Goal: Information Seeking & Learning: Learn about a topic

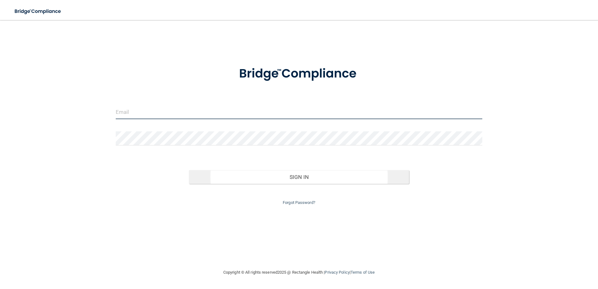
type input "[EMAIL_ADDRESS][DOMAIN_NAME]"
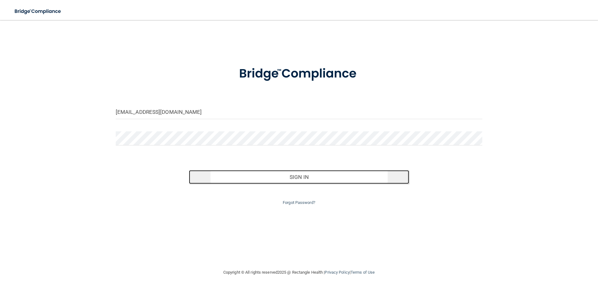
click at [303, 176] on button "Sign In" at bounding box center [299, 177] width 220 height 14
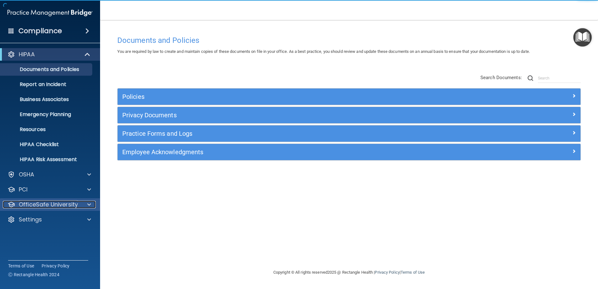
click at [38, 207] on p "OfficeSafe University" at bounding box center [48, 205] width 59 height 8
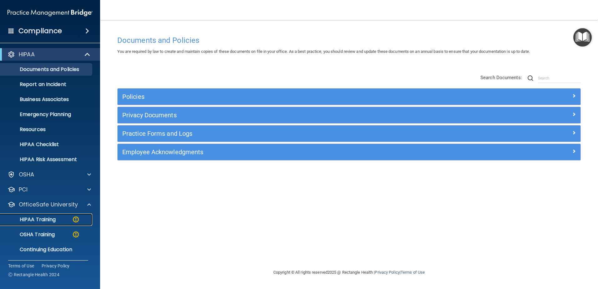
click at [76, 219] on img at bounding box center [76, 219] width 8 height 8
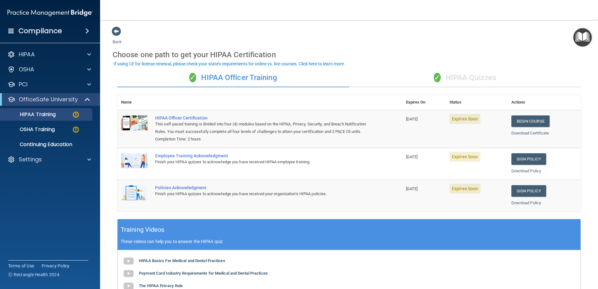
click at [473, 75] on div "✓ HIPAA Quizzes" at bounding box center [465, 77] width 232 height 19
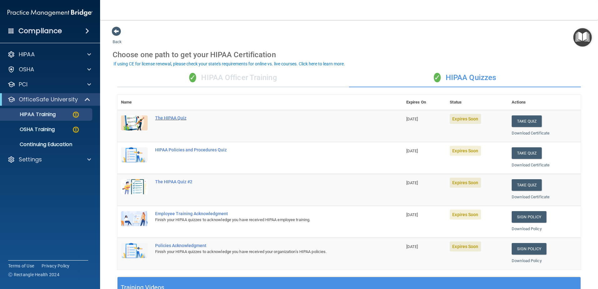
click at [173, 118] on div "The HIPAA Quiz" at bounding box center [263, 117] width 216 height 5
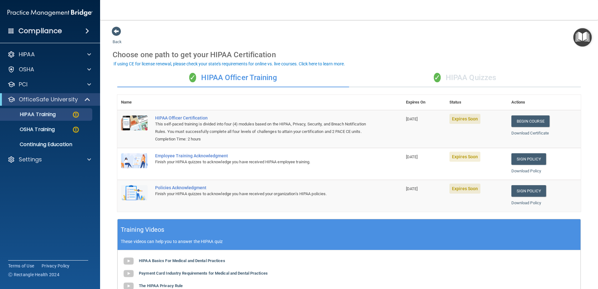
click at [480, 79] on div "✓ HIPAA Quizzes" at bounding box center [465, 77] width 232 height 19
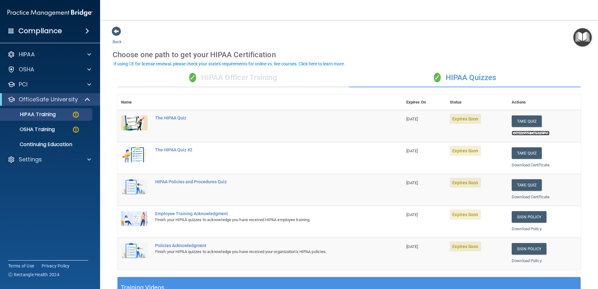
click at [529, 133] on link "Download Certificate" at bounding box center [531, 133] width 38 height 5
click at [465, 119] on span "Expires Soon" at bounding box center [465, 119] width 31 height 10
click at [181, 118] on div "The HIPAA Quiz" at bounding box center [263, 117] width 216 height 5
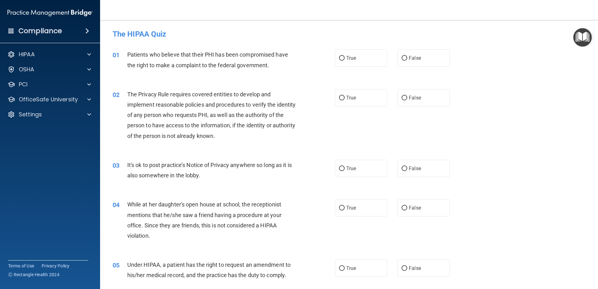
click at [579, 42] on img "Open Resource Center" at bounding box center [582, 37] width 18 height 18
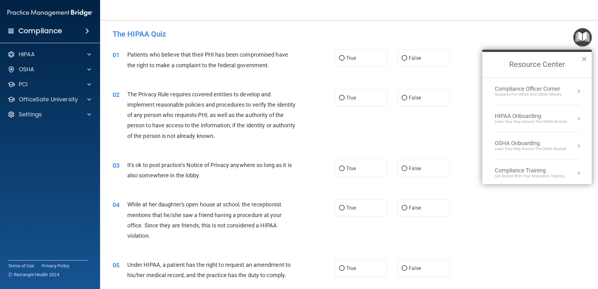
click at [535, 39] on div "The HIPAA Quiz" at bounding box center [349, 33] width 482 height 15
click at [583, 58] on button "×" at bounding box center [584, 59] width 6 height 10
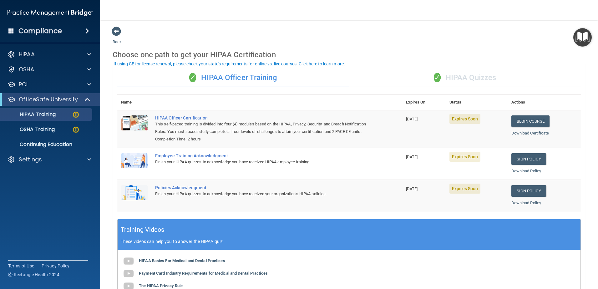
click at [451, 78] on div "✓ HIPAA Quizzes" at bounding box center [465, 77] width 232 height 19
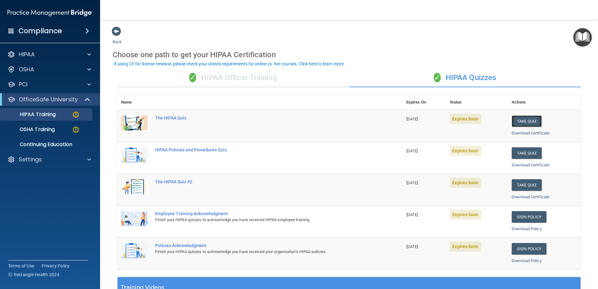
click at [524, 124] on button "Take Quiz" at bounding box center [527, 121] width 30 height 12
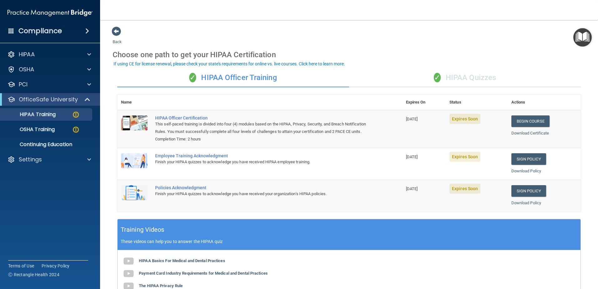
click at [447, 77] on div "✓ HIPAA Quizzes" at bounding box center [465, 77] width 232 height 19
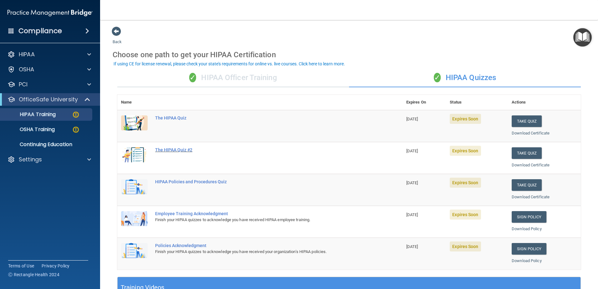
click at [186, 149] on div "The HIPAA Quiz #2" at bounding box center [263, 149] width 216 height 5
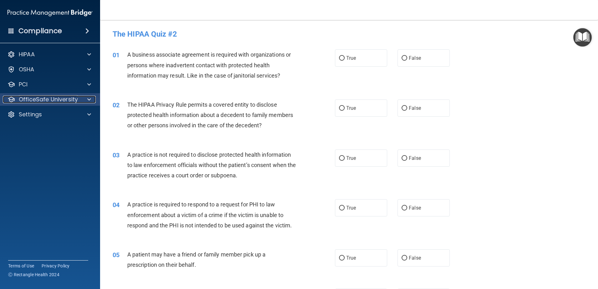
click at [84, 99] on div at bounding box center [88, 100] width 16 height 8
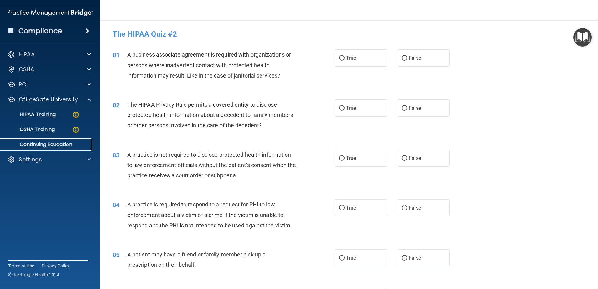
click at [65, 140] on link "Continuing Education" at bounding box center [43, 144] width 99 height 13
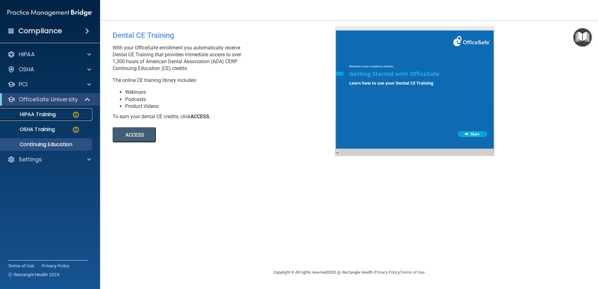
click at [77, 113] on img at bounding box center [76, 115] width 8 height 8
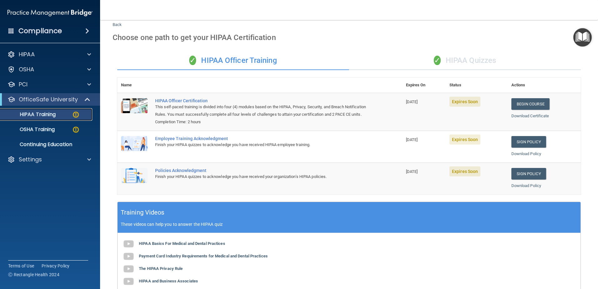
scroll to position [7, 0]
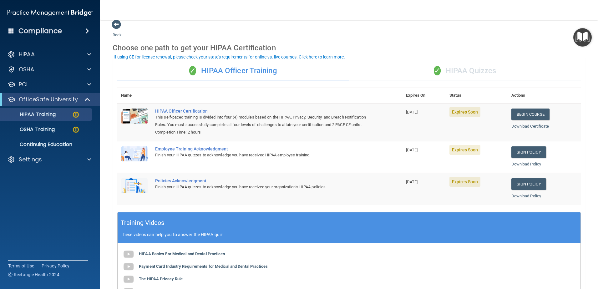
click at [464, 72] on div "✓ HIPAA Quizzes" at bounding box center [465, 71] width 232 height 19
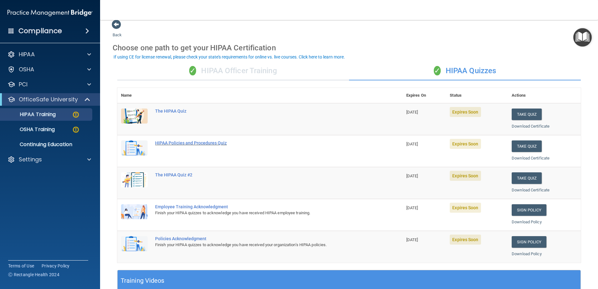
click at [168, 142] on div "HIPAA Policies and Procedures Quiz" at bounding box center [263, 142] width 216 height 5
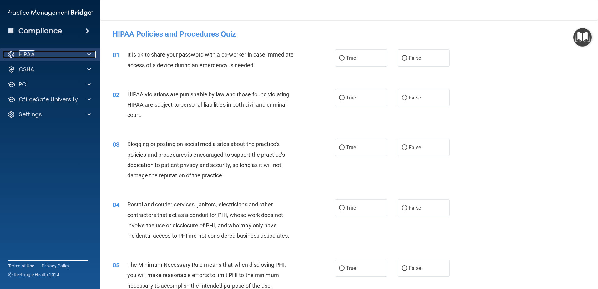
click at [45, 57] on div "HIPAA" at bounding box center [42, 55] width 78 height 8
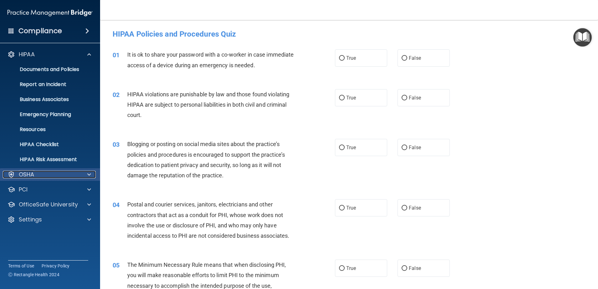
click at [68, 175] on div "OSHA" at bounding box center [42, 175] width 78 height 8
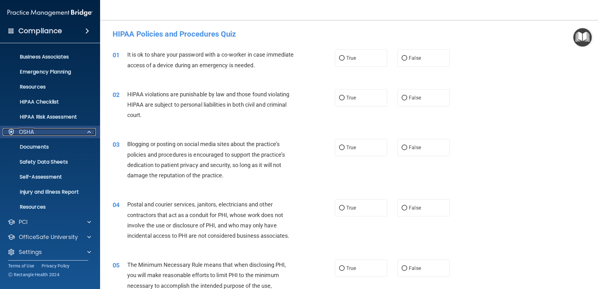
scroll to position [46, 0]
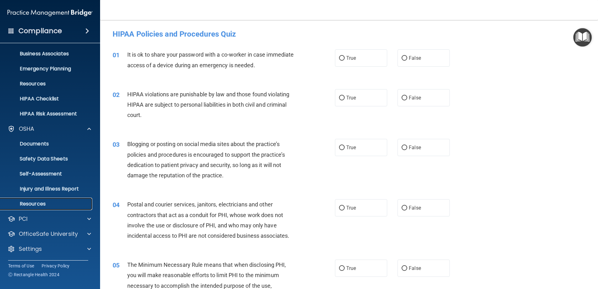
click at [45, 204] on p "Resources" at bounding box center [46, 204] width 85 height 6
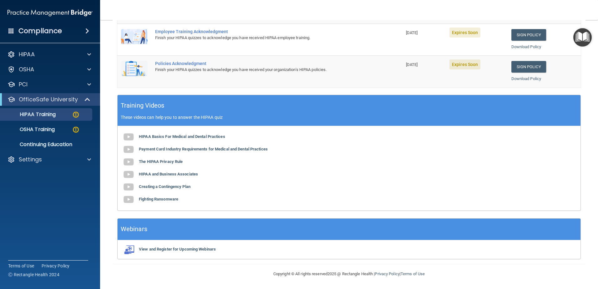
scroll to position [132, 0]
click at [79, 56] on div "HIPAA" at bounding box center [42, 55] width 78 height 8
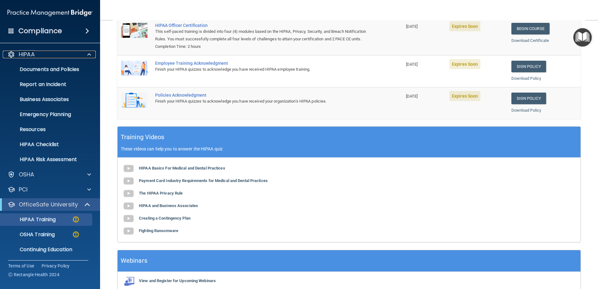
scroll to position [0, 0]
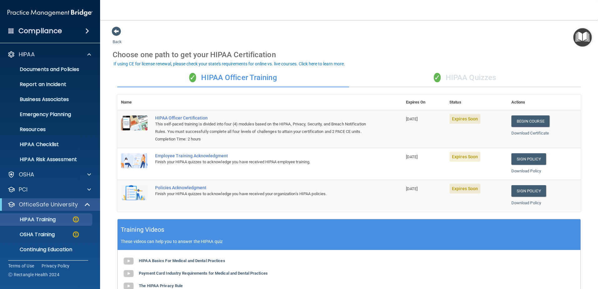
click at [457, 81] on div "✓ HIPAA Quizzes" at bounding box center [465, 77] width 232 height 19
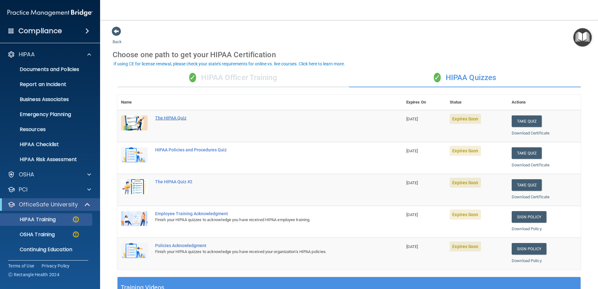
click at [182, 119] on div "The HIPAA Quiz" at bounding box center [263, 117] width 216 height 5
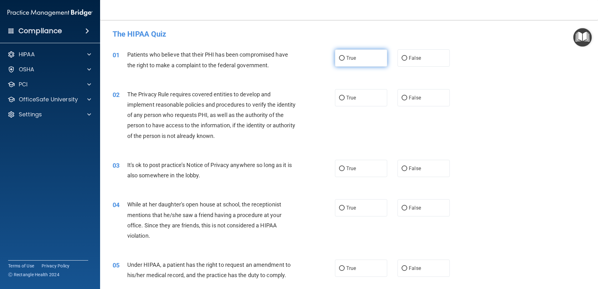
click at [339, 57] on input "True" at bounding box center [342, 58] width 6 height 5
radio input "true"
click at [340, 100] on label "True" at bounding box center [361, 97] width 52 height 17
click at [340, 100] on input "True" at bounding box center [342, 98] width 6 height 5
radio input "true"
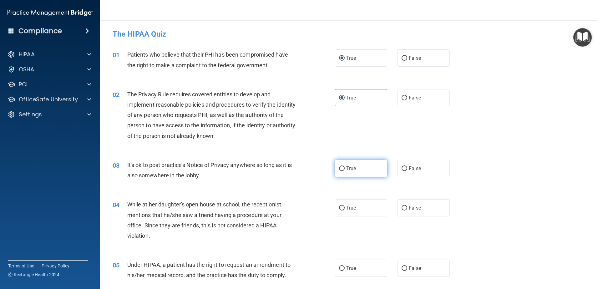
click at [341, 170] on input "True" at bounding box center [342, 168] width 6 height 5
radio input "true"
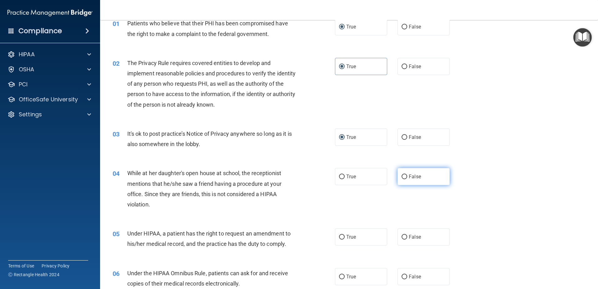
click at [402, 179] on input "False" at bounding box center [405, 177] width 6 height 5
radio input "true"
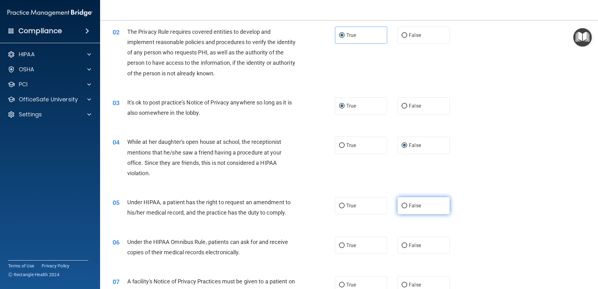
click at [403, 207] on input "False" at bounding box center [405, 206] width 6 height 5
radio input "true"
click at [402, 245] on input "False" at bounding box center [405, 245] width 6 height 5
radio input "true"
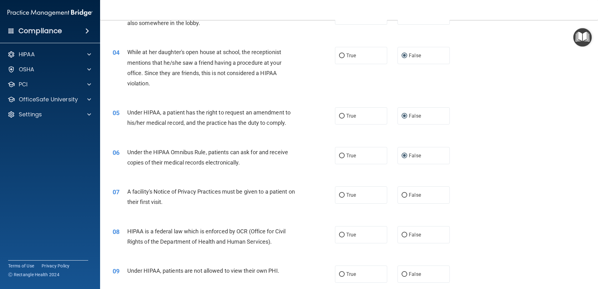
scroll to position [156, 0]
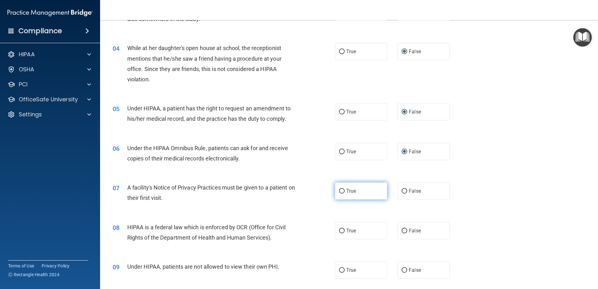
click at [339, 191] on input "True" at bounding box center [342, 191] width 6 height 5
radio input "true"
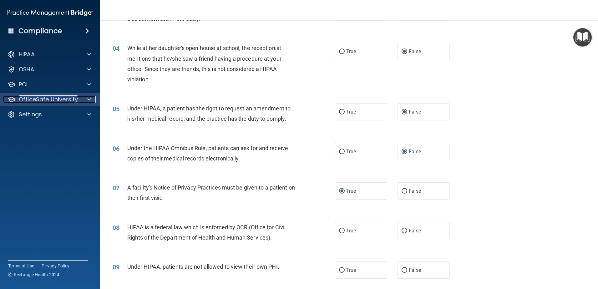
click at [36, 97] on p "OfficeSafe University" at bounding box center [48, 100] width 59 height 8
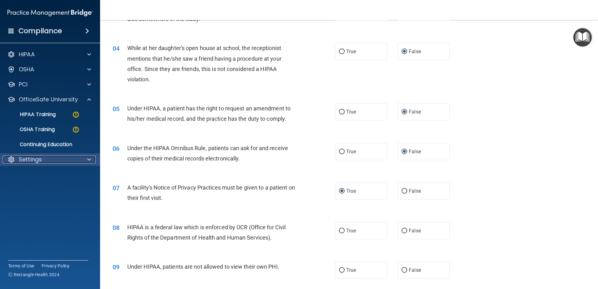
click at [81, 157] on div at bounding box center [88, 160] width 16 height 8
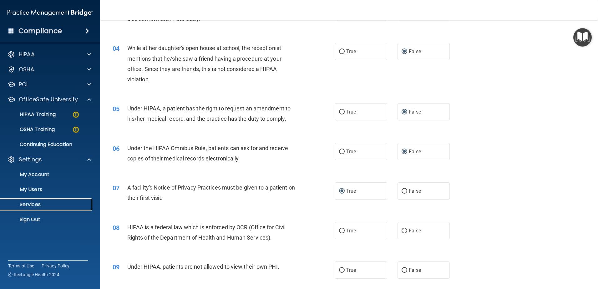
click at [51, 204] on p "Services" at bounding box center [46, 204] width 85 height 6
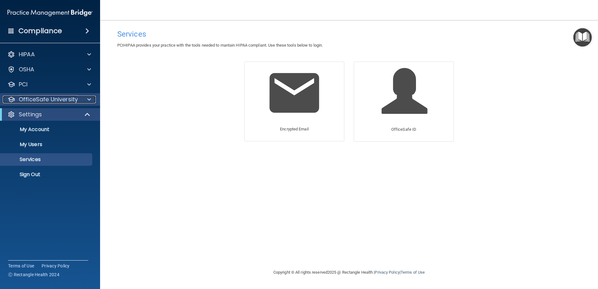
click at [44, 99] on p "OfficeSafe University" at bounding box center [48, 100] width 59 height 8
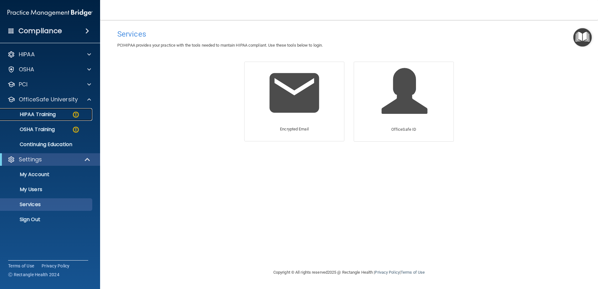
click at [53, 112] on p "HIPAA Training" at bounding box center [30, 114] width 52 height 6
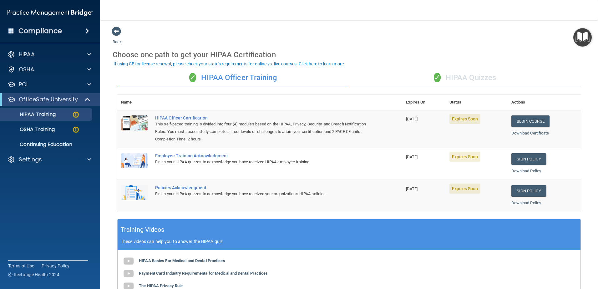
click at [466, 78] on div "✓ HIPAA Quizzes" at bounding box center [465, 77] width 232 height 19
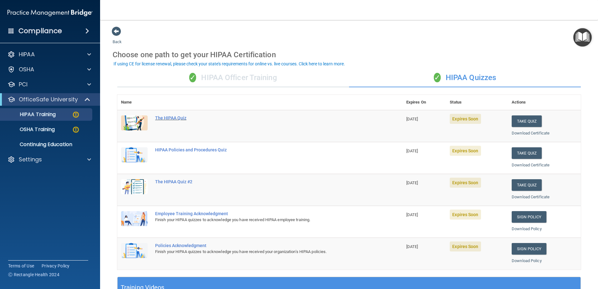
click at [176, 116] on div "The HIPAA Quiz" at bounding box center [263, 117] width 216 height 5
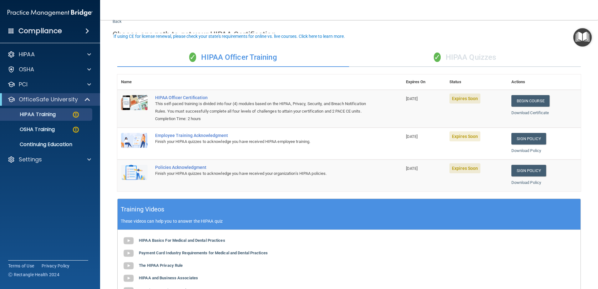
scroll to position [31, 0]
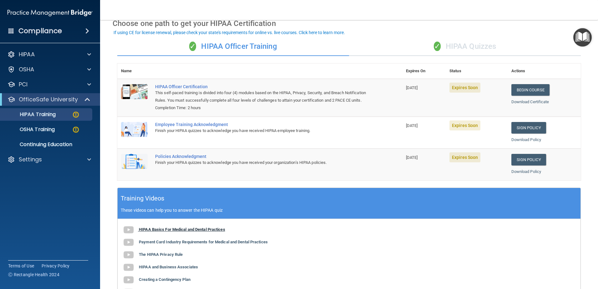
click at [189, 232] on b "HIPAA Basics For Medical and Dental Practices" at bounding box center [182, 229] width 86 height 5
click at [451, 46] on div "✓ HIPAA Quizzes" at bounding box center [465, 46] width 232 height 19
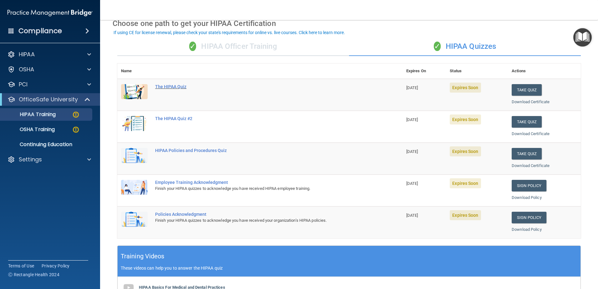
click at [181, 87] on div "The HIPAA Quiz" at bounding box center [263, 86] width 216 height 5
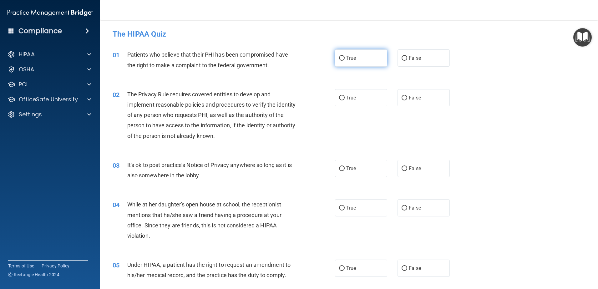
click at [341, 58] on input "True" at bounding box center [342, 58] width 6 height 5
radio input "true"
click at [342, 99] on input "True" at bounding box center [342, 98] width 6 height 5
radio input "true"
click at [342, 167] on input "True" at bounding box center [342, 168] width 6 height 5
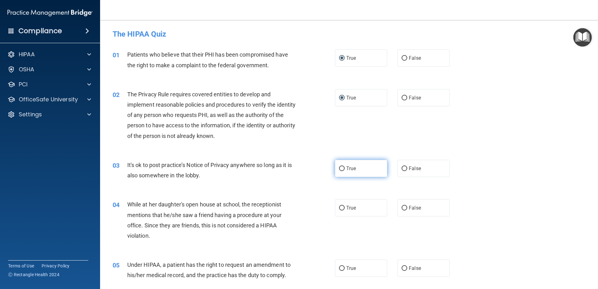
radio input "true"
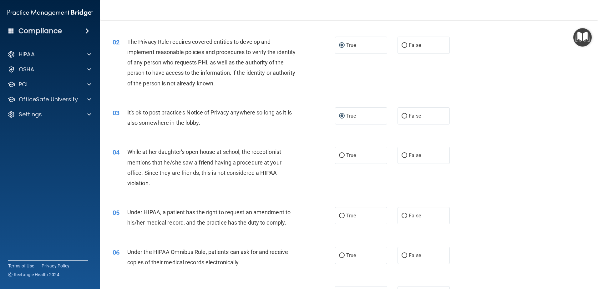
scroll to position [63, 0]
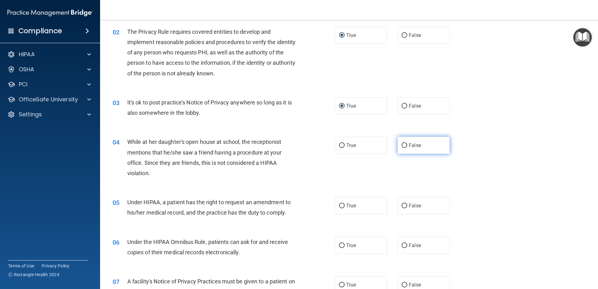
click at [402, 144] on input "False" at bounding box center [405, 145] width 6 height 5
radio input "true"
click at [339, 206] on input "True" at bounding box center [342, 206] width 6 height 5
radio input "true"
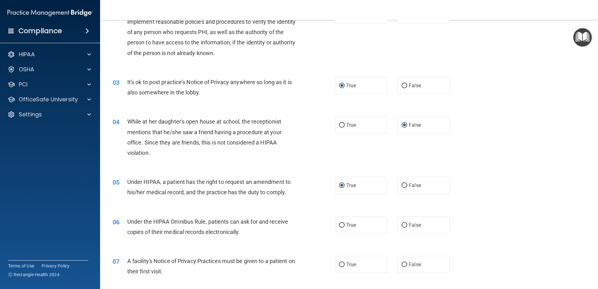
scroll to position [94, 0]
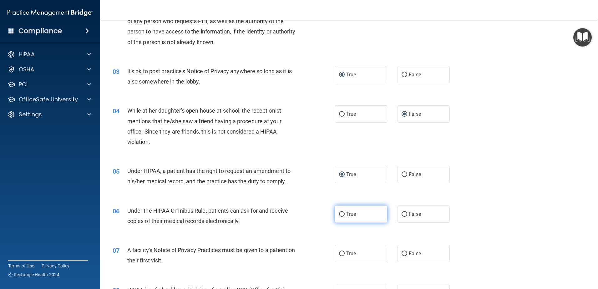
click at [340, 215] on input "True" at bounding box center [342, 214] width 6 height 5
radio input "true"
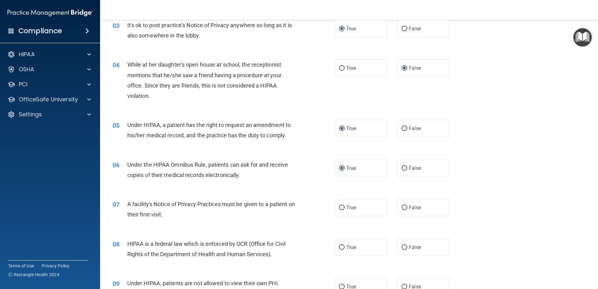
scroll to position [156, 0]
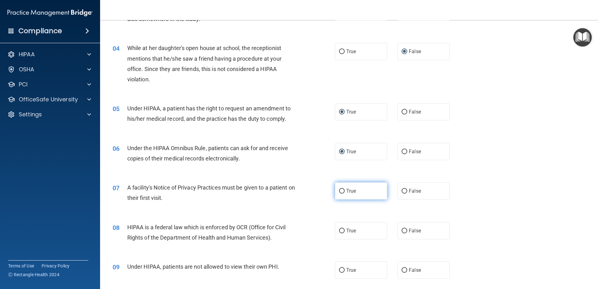
click at [341, 192] on input "True" at bounding box center [342, 191] width 6 height 5
radio input "true"
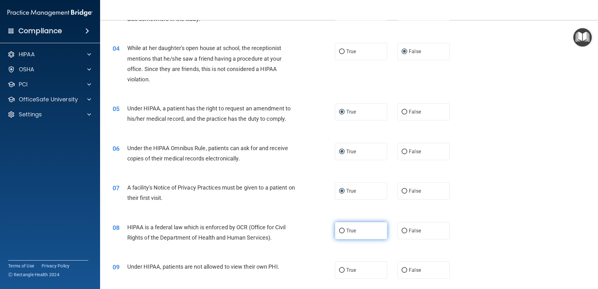
click at [346, 231] on span "True" at bounding box center [351, 231] width 10 height 6
click at [345, 231] on input "True" at bounding box center [342, 231] width 6 height 5
radio input "true"
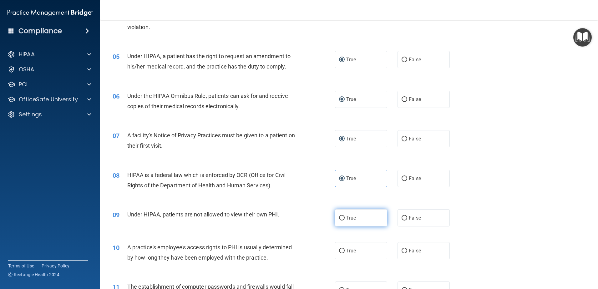
scroll to position [219, 0]
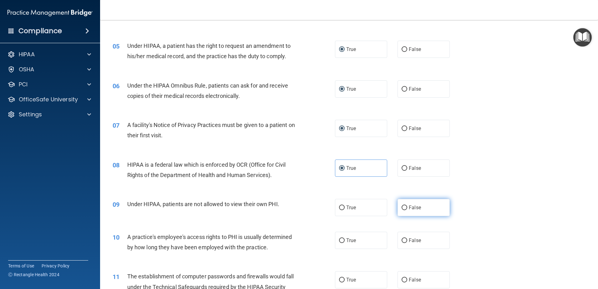
click at [409, 207] on span "False" at bounding box center [415, 208] width 12 height 6
click at [406, 207] on input "False" at bounding box center [405, 207] width 6 height 5
radio input "true"
click at [409, 239] on span "False" at bounding box center [415, 240] width 12 height 6
click at [407, 239] on input "False" at bounding box center [405, 240] width 6 height 5
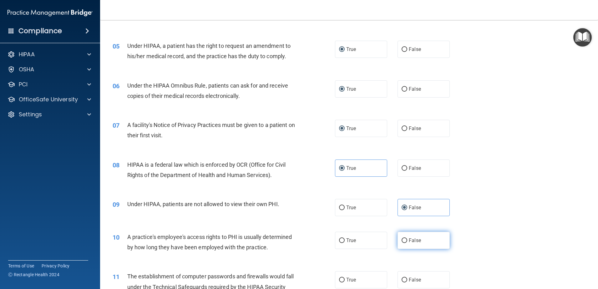
radio input "true"
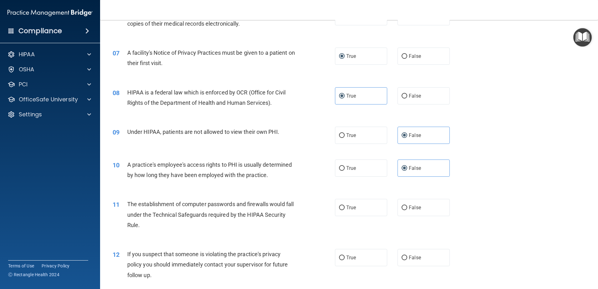
scroll to position [313, 0]
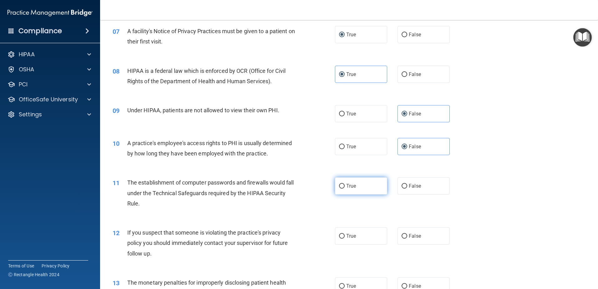
click at [343, 185] on label "True" at bounding box center [361, 185] width 52 height 17
click at [343, 185] on input "True" at bounding box center [342, 186] width 6 height 5
radio input "true"
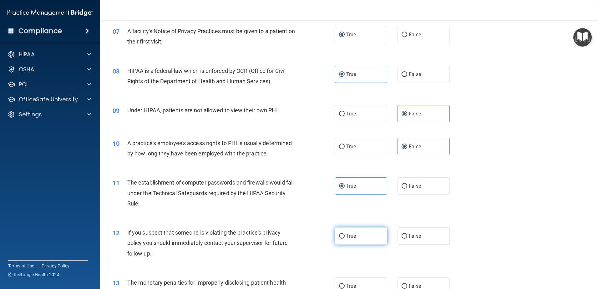
click at [342, 236] on label "True" at bounding box center [361, 235] width 52 height 17
click at [342, 236] on input "True" at bounding box center [342, 236] width 6 height 5
radio input "true"
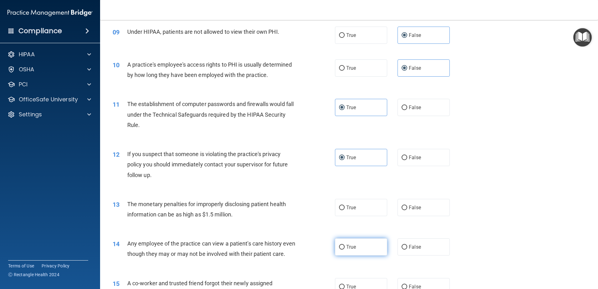
scroll to position [407, 0]
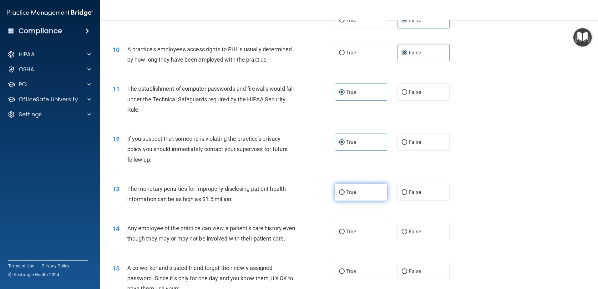
click at [353, 190] on span "True" at bounding box center [351, 192] width 10 height 6
click at [345, 190] on input "True" at bounding box center [342, 192] width 6 height 5
radio input "true"
click at [403, 235] on label "False" at bounding box center [423, 231] width 52 height 17
click at [403, 234] on input "False" at bounding box center [405, 232] width 6 height 5
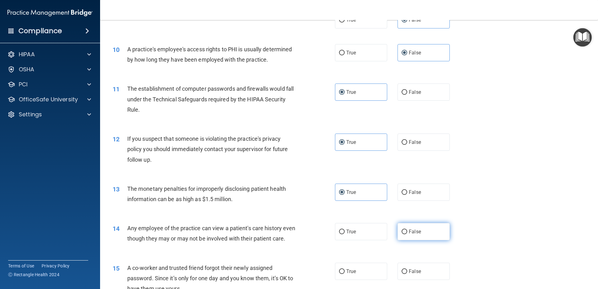
radio input "true"
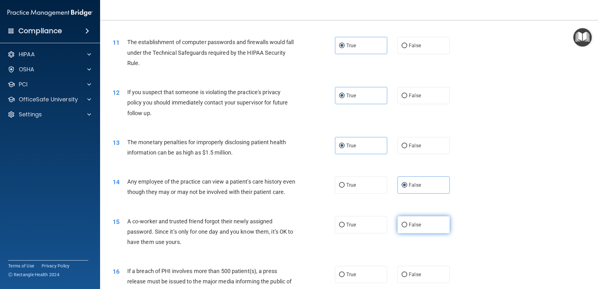
scroll to position [469, 0]
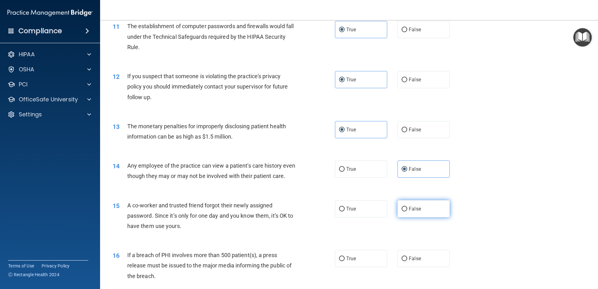
click at [416, 212] on span "False" at bounding box center [415, 209] width 12 height 6
click at [407, 211] on input "False" at bounding box center [405, 209] width 6 height 5
radio input "true"
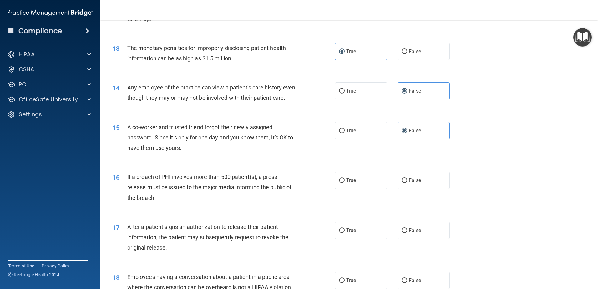
scroll to position [563, 0]
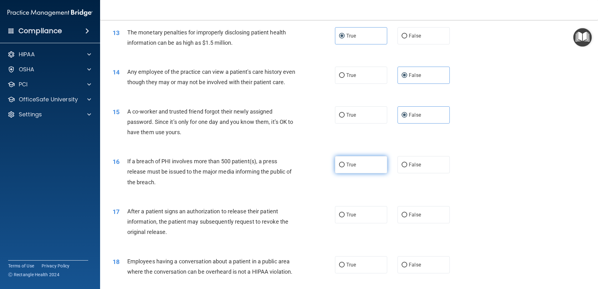
click at [365, 173] on label "True" at bounding box center [361, 164] width 52 height 17
click at [345, 167] on input "True" at bounding box center [342, 165] width 6 height 5
radio input "true"
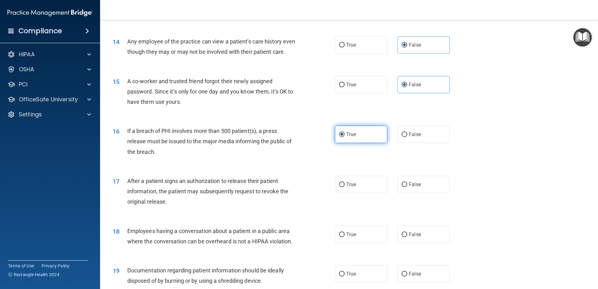
scroll to position [625, 0]
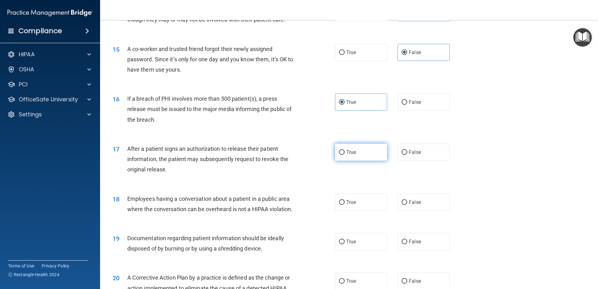
click at [346, 155] on span "True" at bounding box center [351, 152] width 10 height 6
click at [345, 155] on input "True" at bounding box center [342, 152] width 6 height 5
radio input "true"
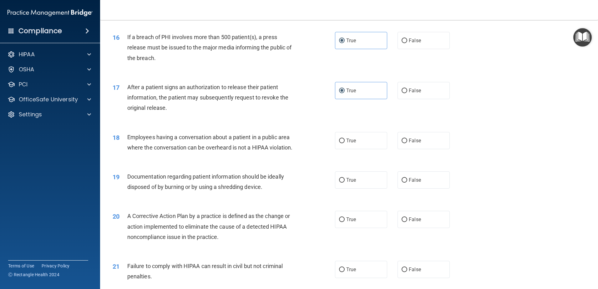
scroll to position [688, 0]
click at [347, 143] on span "True" at bounding box center [351, 140] width 10 height 6
click at [345, 142] on input "True" at bounding box center [342, 140] width 6 height 5
radio input "true"
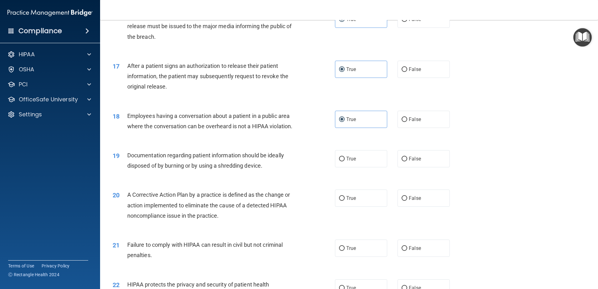
scroll to position [719, 0]
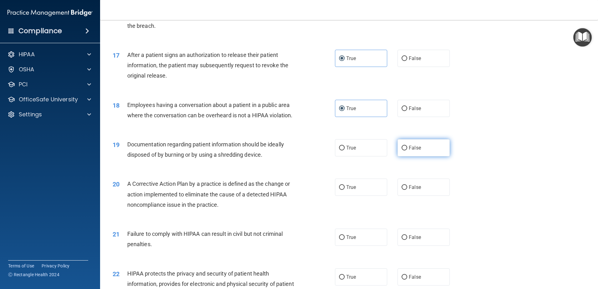
click at [409, 151] on span "False" at bounding box center [415, 148] width 12 height 6
click at [407, 150] on input "False" at bounding box center [405, 148] width 6 height 5
radio input "true"
click at [346, 190] on span "True" at bounding box center [351, 187] width 10 height 6
click at [345, 190] on input "True" at bounding box center [342, 187] width 6 height 5
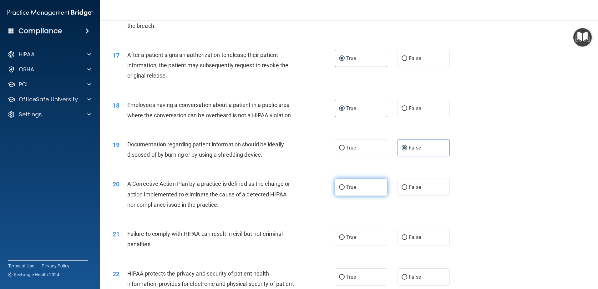
radio input "true"
click at [404, 240] on input "False" at bounding box center [405, 237] width 6 height 5
radio input "true"
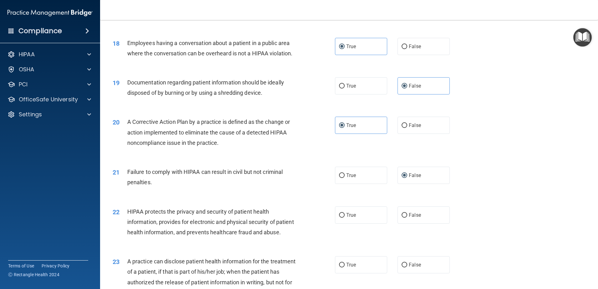
scroll to position [782, 0]
click at [346, 217] on span "True" at bounding box center [351, 214] width 10 height 6
click at [344, 217] on input "True" at bounding box center [342, 214] width 6 height 5
radio input "true"
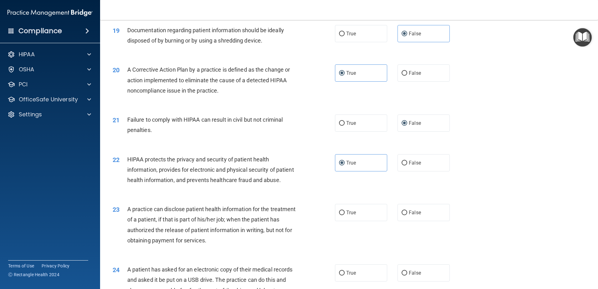
scroll to position [844, 0]
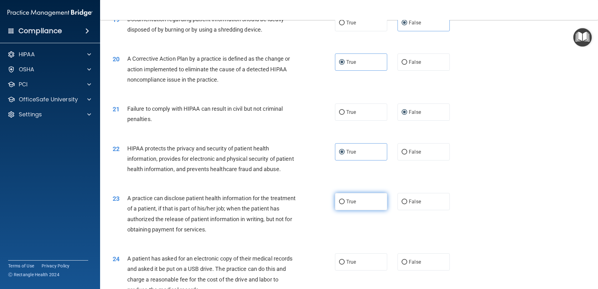
click at [340, 210] on label "True" at bounding box center [361, 201] width 52 height 17
click at [340, 204] on input "True" at bounding box center [342, 202] width 6 height 5
radio input "true"
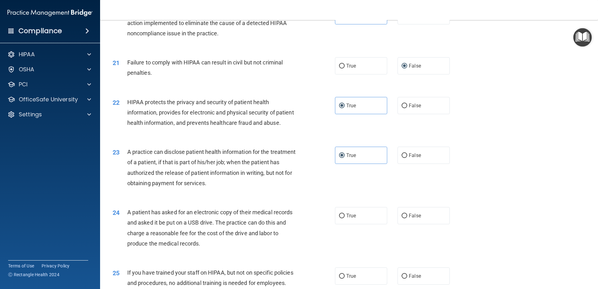
scroll to position [907, 0]
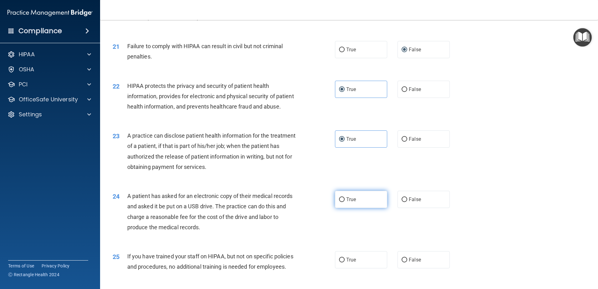
click at [351, 202] on span "True" at bounding box center [351, 199] width 10 height 6
click at [345, 202] on input "True" at bounding box center [342, 199] width 6 height 5
radio input "true"
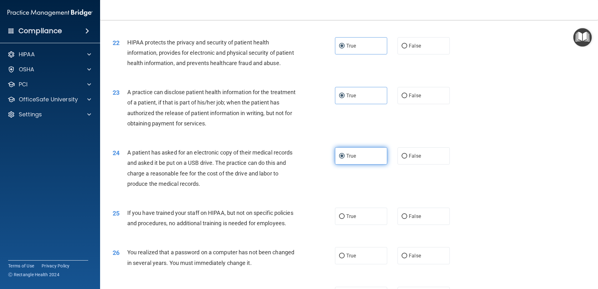
scroll to position [969, 0]
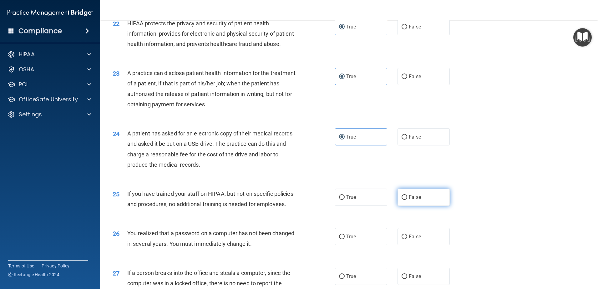
click at [413, 200] on span "False" at bounding box center [415, 197] width 12 height 6
click at [407, 200] on input "False" at bounding box center [405, 197] width 6 height 5
radio input "true"
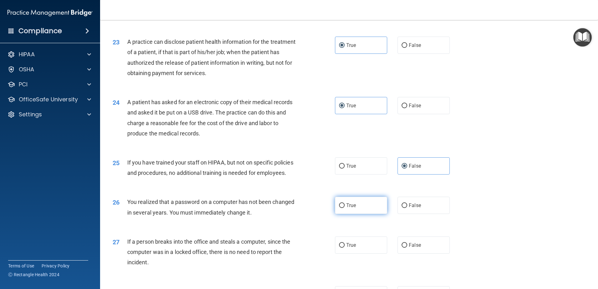
scroll to position [1032, 0]
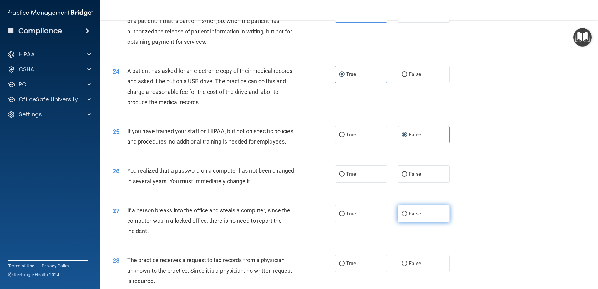
click at [407, 222] on label "False" at bounding box center [423, 213] width 52 height 17
click at [407, 216] on input "False" at bounding box center [405, 214] width 6 height 5
radio input "true"
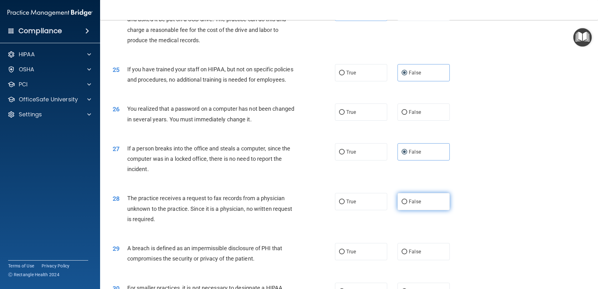
scroll to position [1095, 0]
click at [418, 210] on label "False" at bounding box center [423, 200] width 52 height 17
click at [407, 204] on input "False" at bounding box center [405, 201] width 6 height 5
radio input "true"
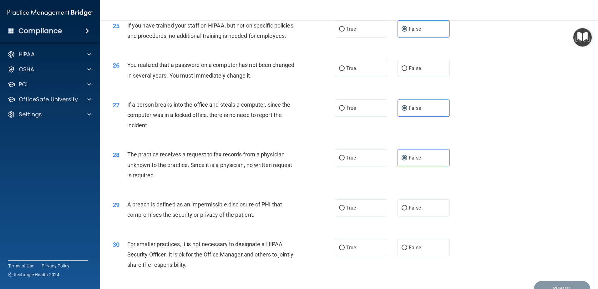
scroll to position [1157, 0]
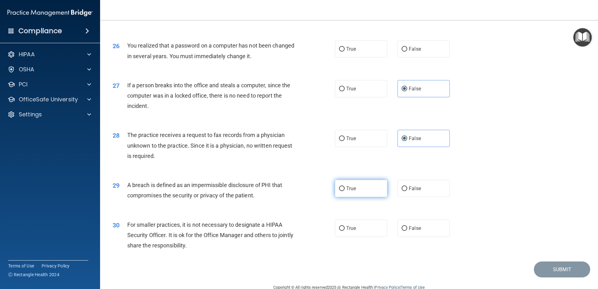
click at [363, 197] on label "True" at bounding box center [361, 188] width 52 height 17
click at [345, 191] on input "True" at bounding box center [342, 188] width 6 height 5
radio input "true"
click at [412, 231] on span "False" at bounding box center [415, 228] width 12 height 6
click at [407, 231] on input "False" at bounding box center [405, 228] width 6 height 5
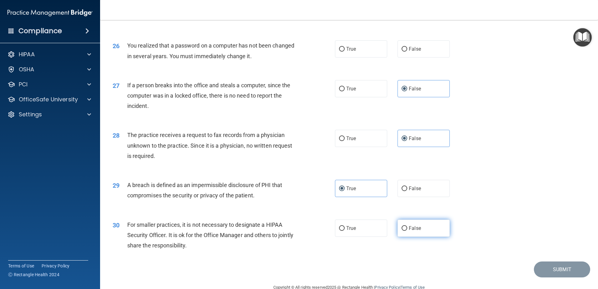
radio input "true"
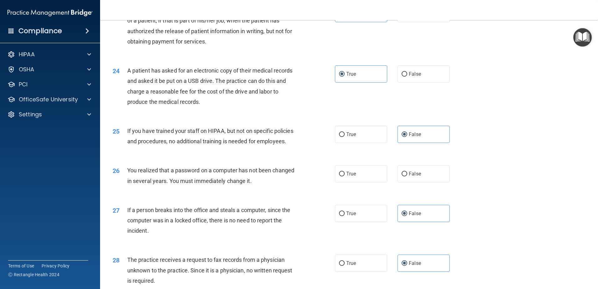
scroll to position [1032, 0]
click at [350, 177] on span "True" at bounding box center [351, 174] width 10 height 6
click at [345, 177] on input "True" at bounding box center [342, 174] width 6 height 5
radio input "true"
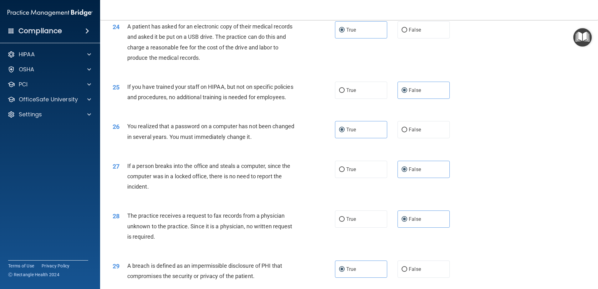
scroll to position [1202, 0]
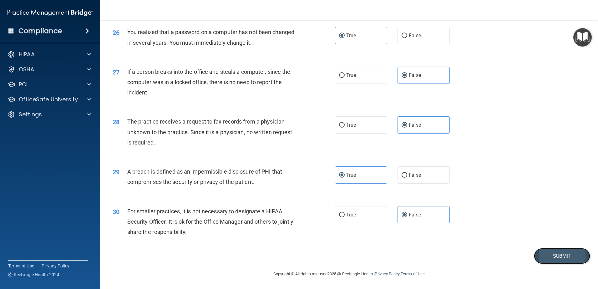
click at [538, 255] on button "Submit" at bounding box center [562, 256] width 56 height 16
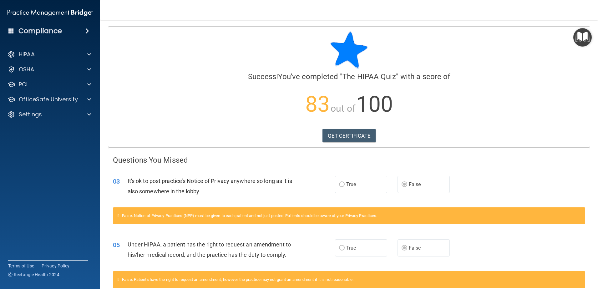
click at [468, 106] on p "83 out of 100" at bounding box center [349, 104] width 472 height 40
click at [357, 136] on link "GET CERTIFICATE" at bounding box center [348, 136] width 53 height 14
click at [59, 97] on p "OfficeSafe University" at bounding box center [48, 100] width 59 height 8
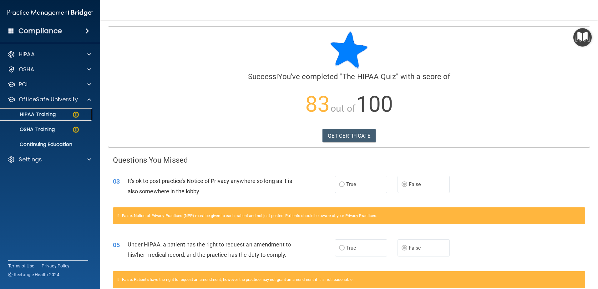
click at [66, 112] on div "HIPAA Training" at bounding box center [46, 114] width 85 height 6
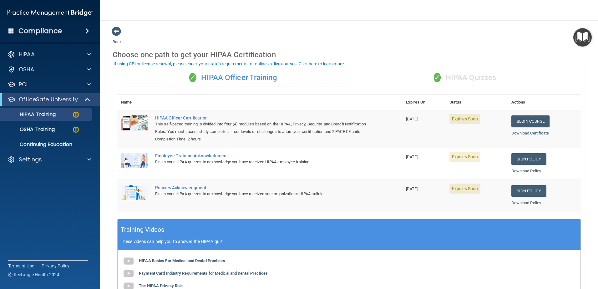
click at [465, 78] on div "✓ HIPAA Quizzes" at bounding box center [465, 77] width 232 height 19
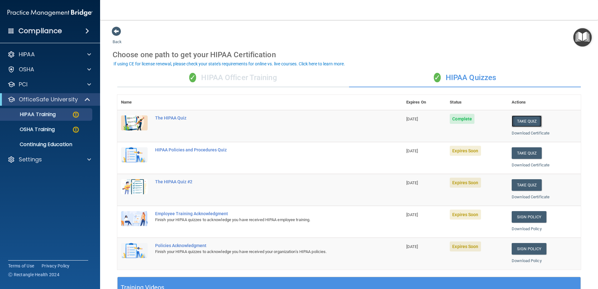
click at [517, 121] on button "Take Quiz" at bounding box center [527, 121] width 30 height 12
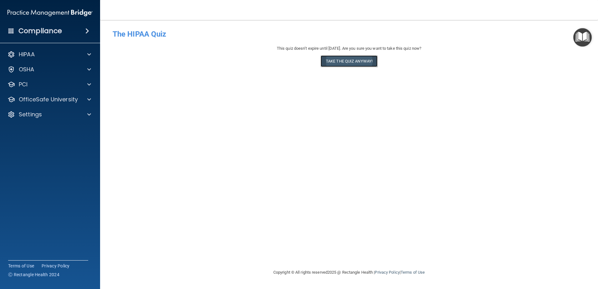
click at [361, 63] on button "Take the quiz anyway!" at bounding box center [349, 61] width 57 height 12
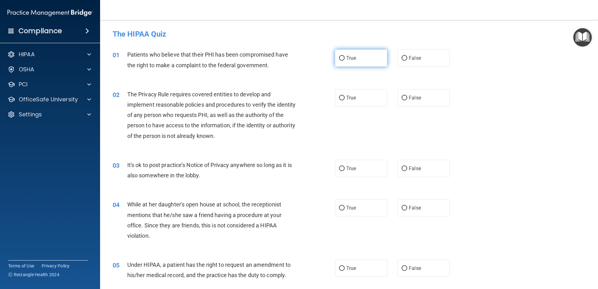
click at [339, 58] on input "True" at bounding box center [342, 58] width 6 height 5
radio input "true"
click at [340, 96] on input "True" at bounding box center [342, 98] width 6 height 5
radio input "true"
click at [402, 169] on input "False" at bounding box center [405, 168] width 6 height 5
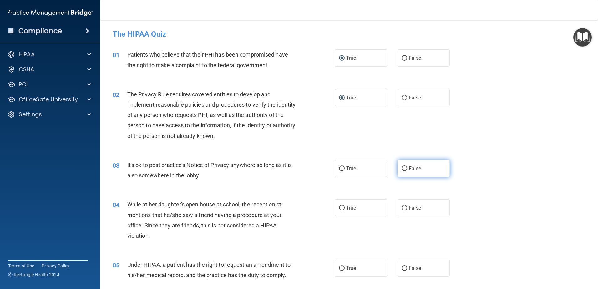
radio input "true"
click at [402, 267] on input "False" at bounding box center [405, 268] width 6 height 5
radio input "true"
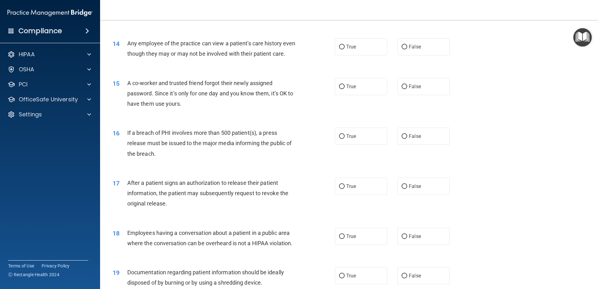
scroll to position [594, 0]
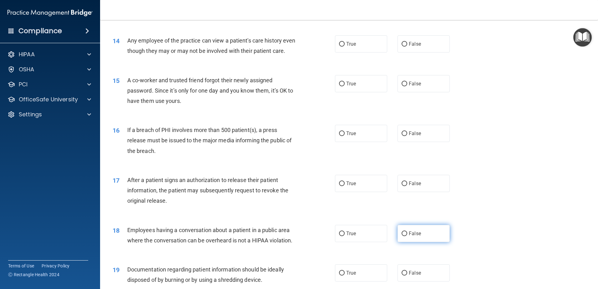
click at [402, 236] on input "False" at bounding box center [405, 233] width 6 height 5
radio input "true"
click at [341, 276] on input "True" at bounding box center [342, 273] width 6 height 5
radio input "true"
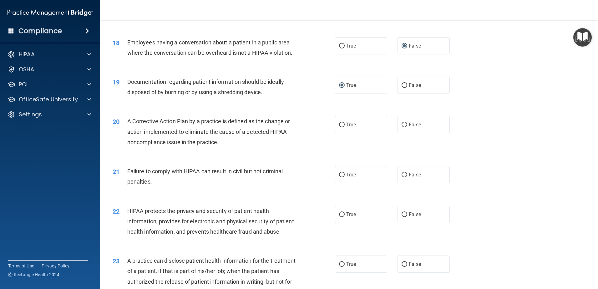
scroll to position [813, 0]
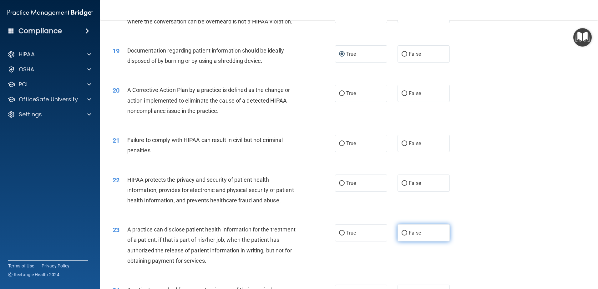
click at [409, 236] on span "False" at bounding box center [415, 233] width 12 height 6
click at [406, 235] on input "False" at bounding box center [405, 233] width 6 height 5
radio input "true"
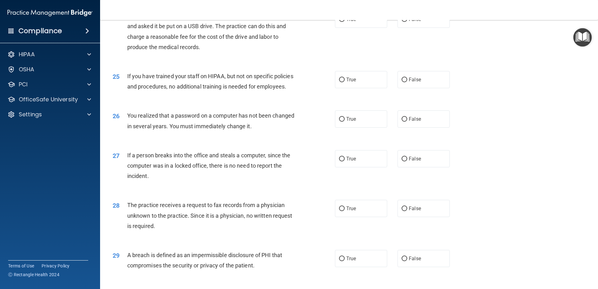
scroll to position [1202, 0]
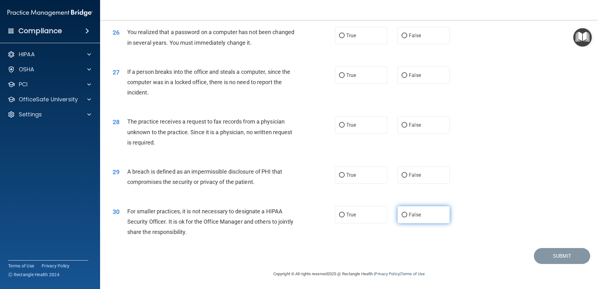
click at [402, 215] on input "False" at bounding box center [405, 215] width 6 height 5
radio input "true"
click at [342, 175] on label "True" at bounding box center [361, 174] width 52 height 17
click at [342, 175] on input "True" at bounding box center [342, 175] width 6 height 5
radio input "true"
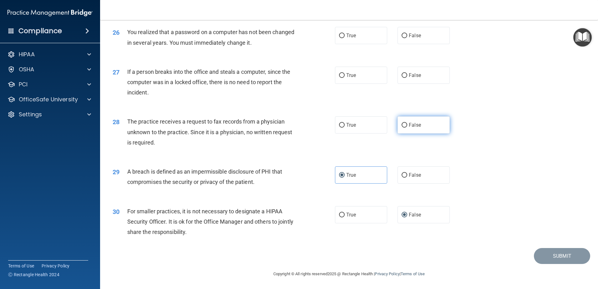
click at [403, 123] on input "False" at bounding box center [405, 125] width 6 height 5
radio input "true"
click at [402, 73] on input "False" at bounding box center [405, 75] width 6 height 5
radio input "true"
click at [343, 38] on label "True" at bounding box center [361, 35] width 52 height 17
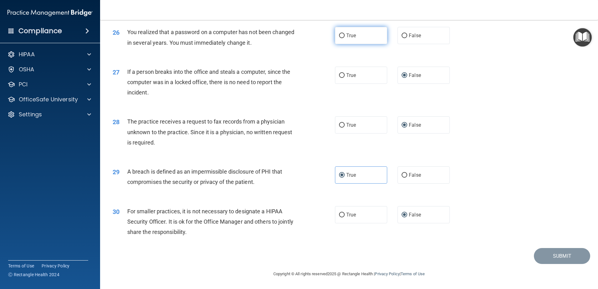
click at [343, 38] on input "True" at bounding box center [342, 35] width 6 height 5
radio input "true"
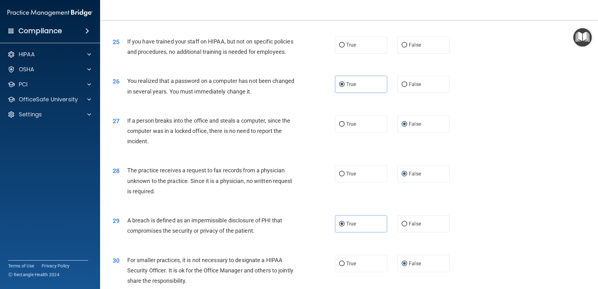
scroll to position [1108, 0]
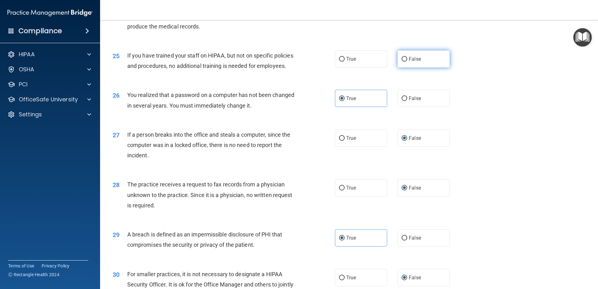
click at [405, 68] on label "False" at bounding box center [423, 58] width 52 height 17
click at [405, 62] on input "False" at bounding box center [405, 59] width 6 height 5
radio input "true"
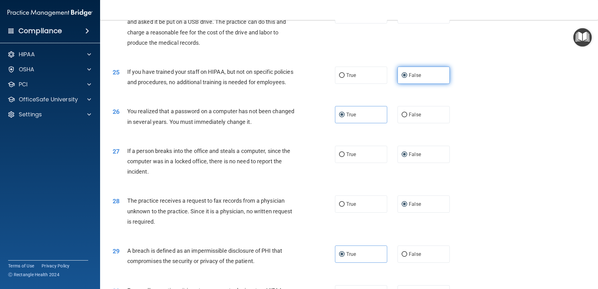
scroll to position [1045, 0]
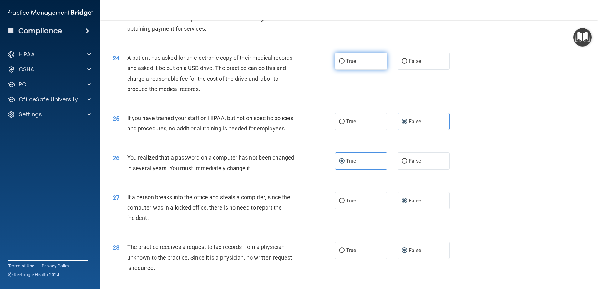
click at [348, 64] on span "True" at bounding box center [351, 61] width 10 height 6
click at [345, 64] on input "True" at bounding box center [342, 61] width 6 height 5
radio input "true"
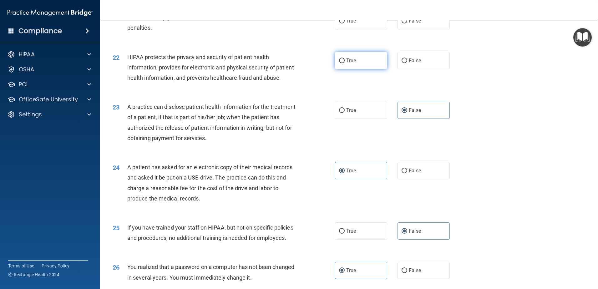
scroll to position [920, 0]
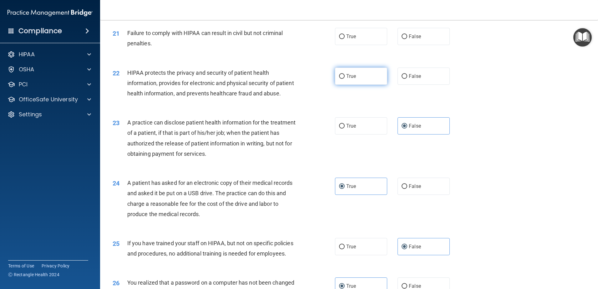
click at [342, 83] on label "True" at bounding box center [361, 76] width 52 height 17
click at [342, 79] on input "True" at bounding box center [342, 76] width 6 height 5
radio input "true"
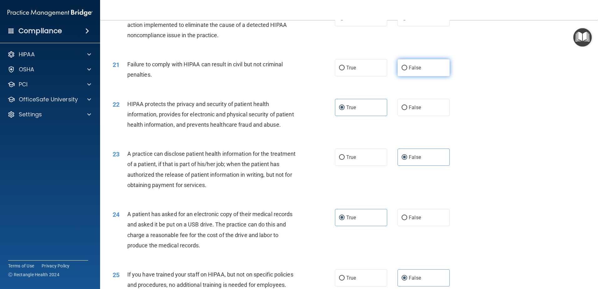
click at [408, 74] on label "False" at bounding box center [423, 67] width 52 height 17
click at [407, 70] on input "False" at bounding box center [405, 68] width 6 height 5
radio input "true"
click at [363, 26] on label "True" at bounding box center [361, 17] width 52 height 17
click at [345, 20] on input "True" at bounding box center [342, 18] width 6 height 5
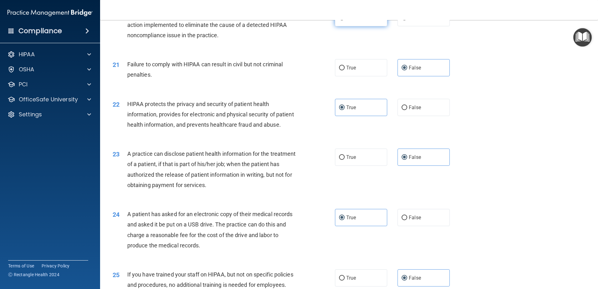
radio input "true"
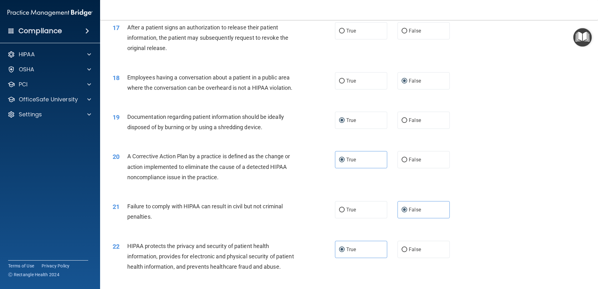
scroll to position [732, 0]
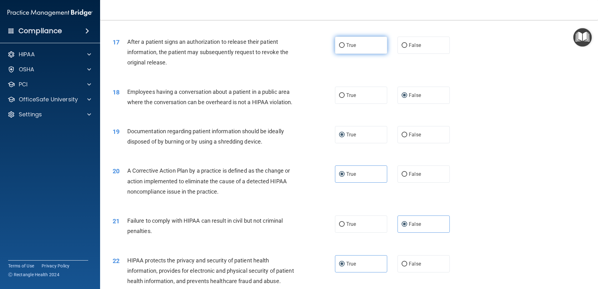
click at [346, 48] on span "True" at bounding box center [351, 45] width 10 height 6
click at [345, 48] on input "True" at bounding box center [342, 45] width 6 height 5
radio input "true"
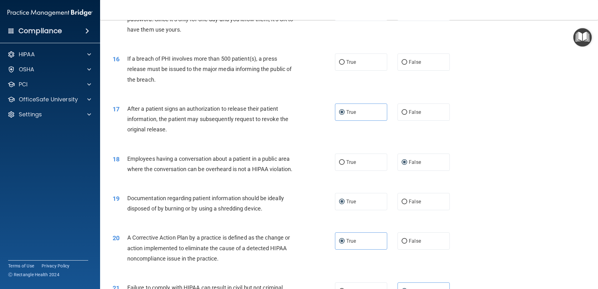
scroll to position [639, 0]
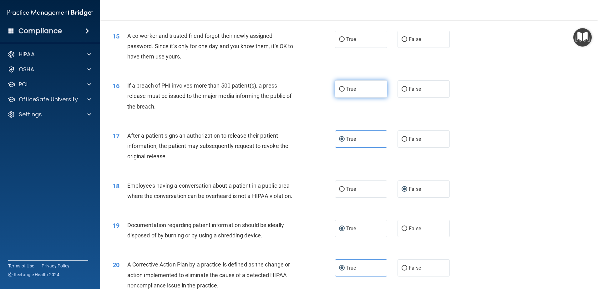
click at [341, 92] on input "True" at bounding box center [342, 89] width 6 height 5
radio input "true"
click at [402, 42] on input "False" at bounding box center [405, 39] width 6 height 5
radio input "true"
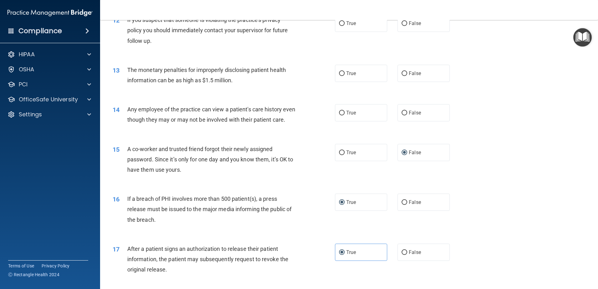
scroll to position [514, 0]
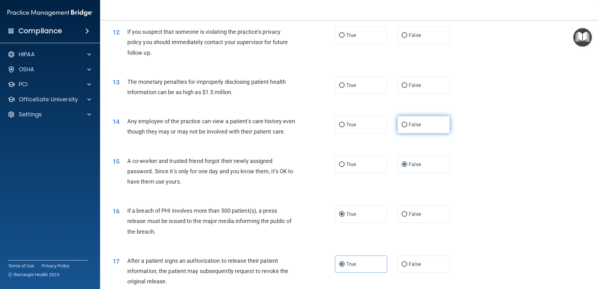
click at [403, 123] on input "False" at bounding box center [405, 125] width 6 height 5
radio input "true"
click at [342, 86] on label "True" at bounding box center [361, 85] width 52 height 17
click at [342, 86] on input "True" at bounding box center [342, 85] width 6 height 5
radio input "true"
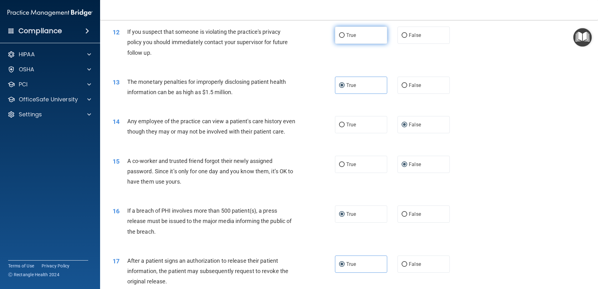
click at [360, 37] on label "True" at bounding box center [361, 35] width 52 height 17
click at [345, 37] on input "True" at bounding box center [342, 35] width 6 height 5
radio input "true"
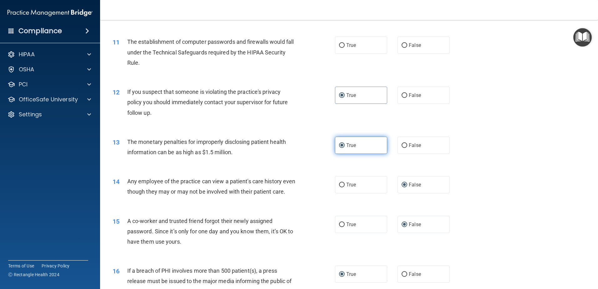
scroll to position [451, 0]
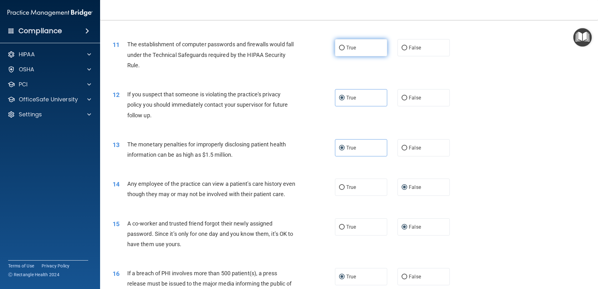
click at [347, 47] on span "True" at bounding box center [351, 48] width 10 height 6
click at [345, 47] on input "True" at bounding box center [342, 48] width 6 height 5
radio input "true"
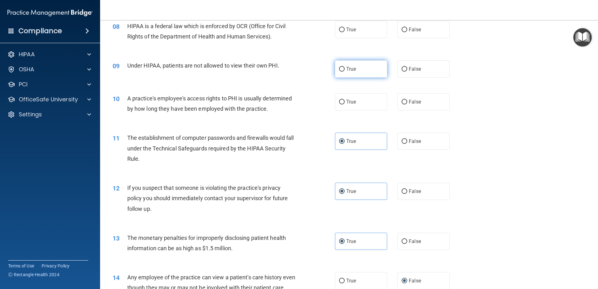
scroll to position [357, 0]
click at [399, 99] on label "False" at bounding box center [423, 102] width 52 height 17
click at [402, 100] on input "False" at bounding box center [405, 102] width 6 height 5
radio input "true"
click at [346, 69] on span "True" at bounding box center [351, 69] width 10 height 6
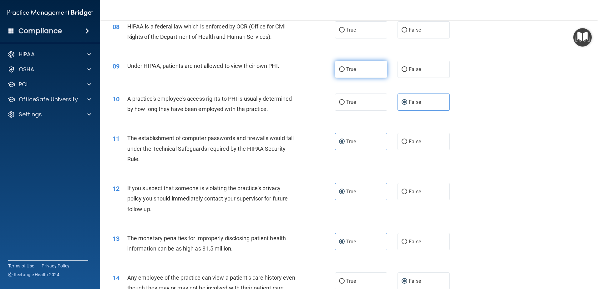
click at [345, 69] on input "True" at bounding box center [342, 69] width 6 height 5
radio input "true"
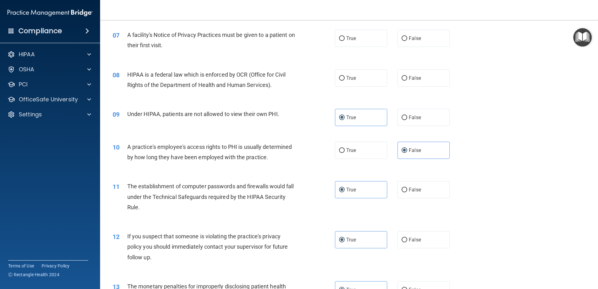
scroll to position [295, 0]
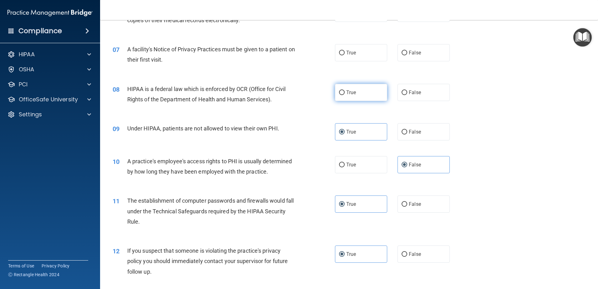
click at [360, 89] on label "True" at bounding box center [361, 92] width 52 height 17
click at [345, 90] on input "True" at bounding box center [342, 92] width 6 height 5
radio input "true"
click at [354, 54] on label "True" at bounding box center [361, 52] width 52 height 17
click at [345, 54] on input "True" at bounding box center [342, 53] width 6 height 5
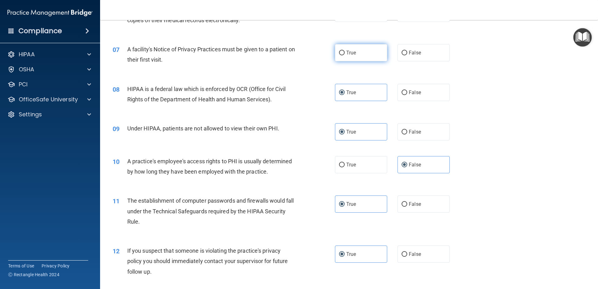
radio input "true"
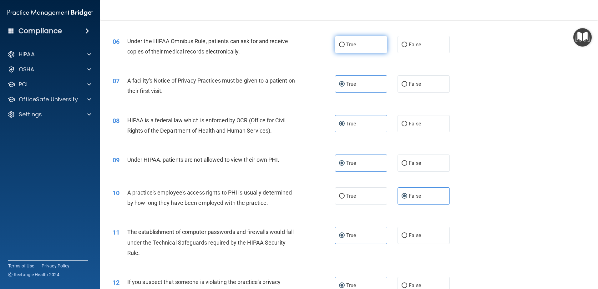
click at [346, 45] on span "True" at bounding box center [351, 45] width 10 height 6
click at [344, 45] on input "True" at bounding box center [342, 45] width 6 height 5
radio input "true"
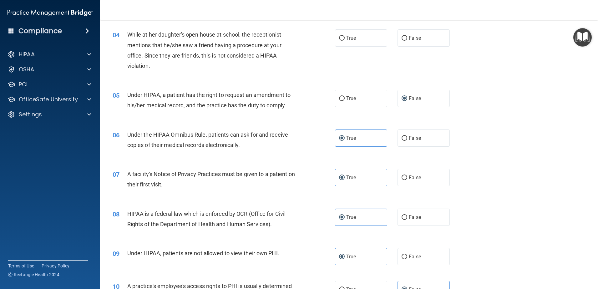
scroll to position [170, 0]
click at [405, 39] on label "False" at bounding box center [423, 38] width 52 height 17
click at [405, 39] on input "False" at bounding box center [405, 38] width 6 height 5
radio input "true"
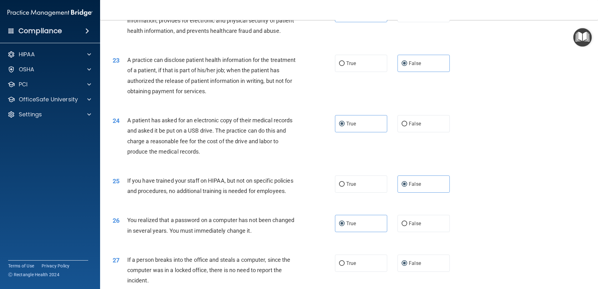
scroll to position [1202, 0]
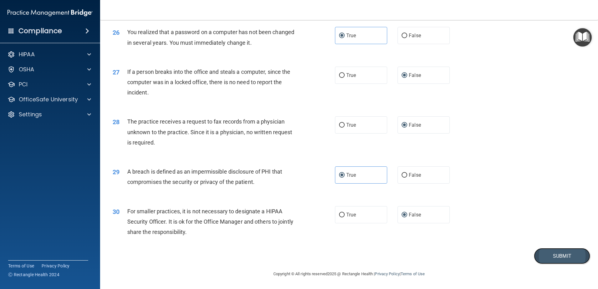
click at [542, 249] on button "Submit" at bounding box center [562, 256] width 56 height 16
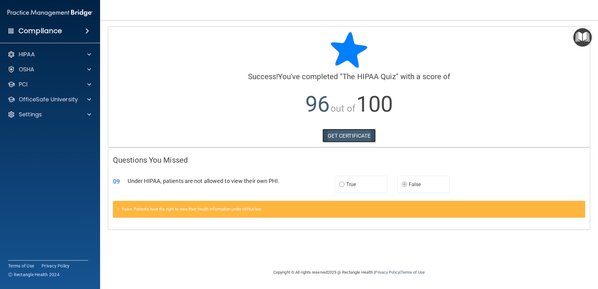
click at [340, 138] on link "GET CERTIFICATE" at bounding box center [348, 136] width 53 height 14
click at [58, 99] on p "OfficeSafe University" at bounding box center [48, 100] width 59 height 8
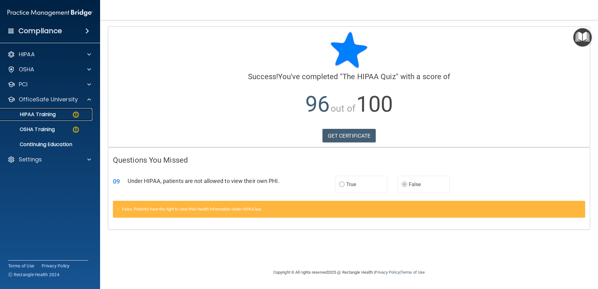
click at [54, 114] on p "HIPAA Training" at bounding box center [30, 114] width 52 height 6
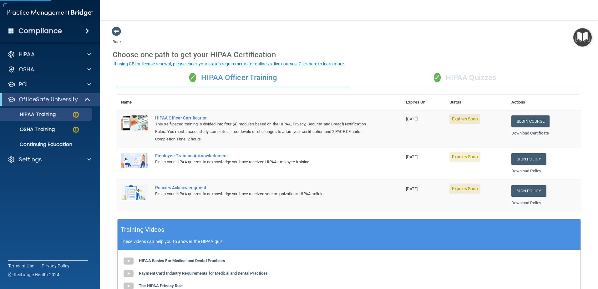
click at [457, 78] on div "✓ HIPAA Quizzes" at bounding box center [465, 77] width 232 height 19
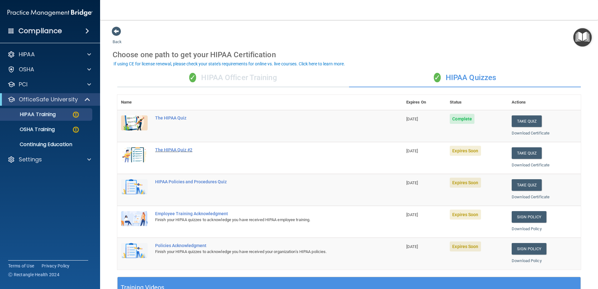
click at [175, 149] on div "The HIPAA Quiz #2" at bounding box center [263, 149] width 216 height 5
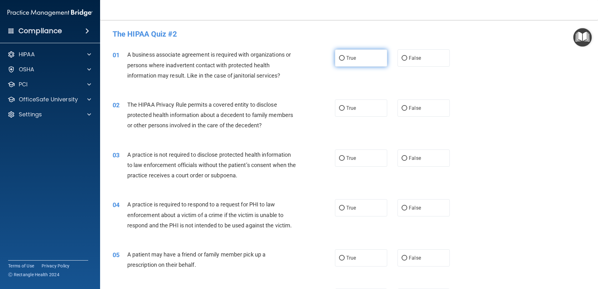
click at [342, 59] on label "True" at bounding box center [361, 57] width 52 height 17
click at [342, 59] on input "True" at bounding box center [342, 58] width 6 height 5
radio input "true"
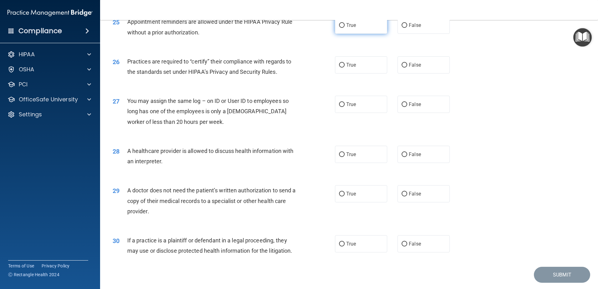
scroll to position [1167, 0]
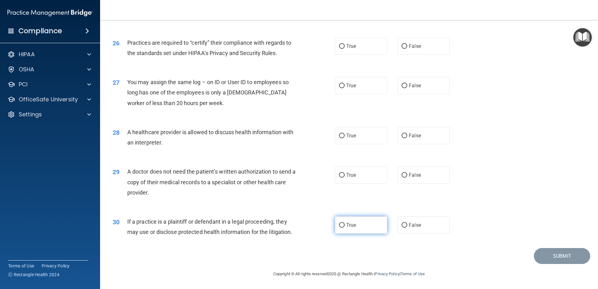
click at [342, 225] on label "True" at bounding box center [361, 224] width 52 height 17
click at [342, 225] on input "True" at bounding box center [342, 225] width 6 height 5
radio input "true"
click at [340, 176] on input "True" at bounding box center [342, 175] width 6 height 5
radio input "true"
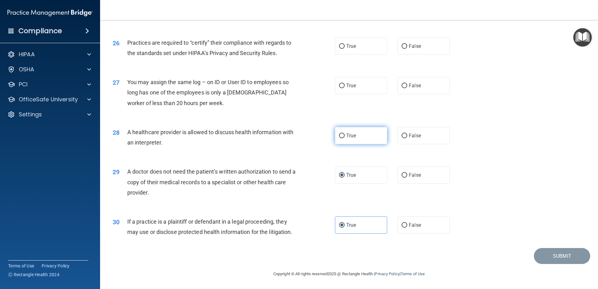
click at [342, 137] on input "True" at bounding box center [342, 136] width 6 height 5
radio input "true"
click at [412, 83] on span "False" at bounding box center [415, 86] width 12 height 6
click at [407, 83] on input "False" at bounding box center [405, 85] width 6 height 5
radio input "true"
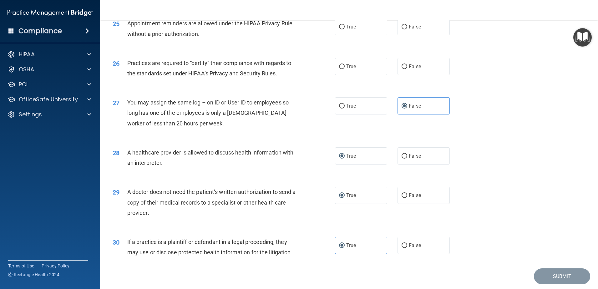
scroll to position [1136, 0]
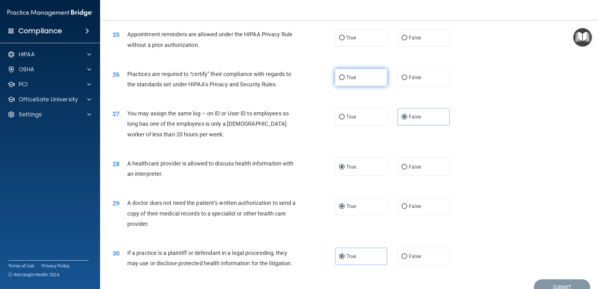
click at [346, 78] on span "True" at bounding box center [351, 77] width 10 height 6
click at [344, 78] on input "True" at bounding box center [342, 77] width 6 height 5
radio input "true"
click at [350, 41] on label "True" at bounding box center [361, 37] width 52 height 17
click at [345, 40] on input "True" at bounding box center [342, 38] width 6 height 5
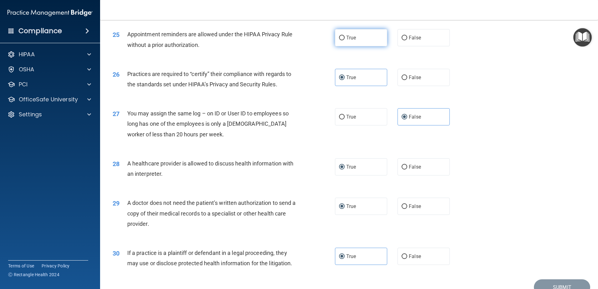
radio input "true"
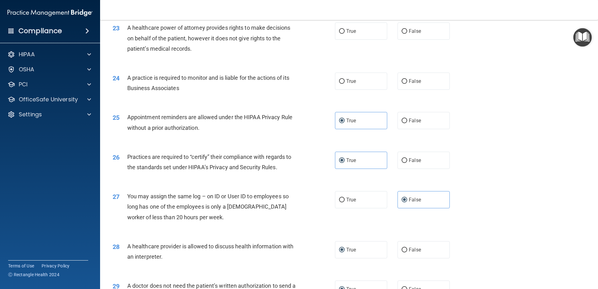
scroll to position [1042, 0]
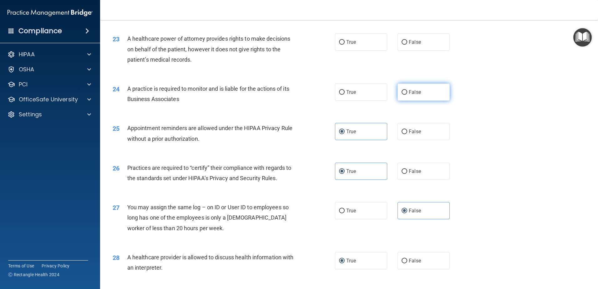
click at [411, 90] on span "False" at bounding box center [415, 92] width 12 height 6
click at [407, 90] on input "False" at bounding box center [405, 92] width 6 height 5
radio input "true"
click at [410, 43] on span "False" at bounding box center [415, 42] width 12 height 6
click at [407, 43] on input "False" at bounding box center [405, 42] width 6 height 5
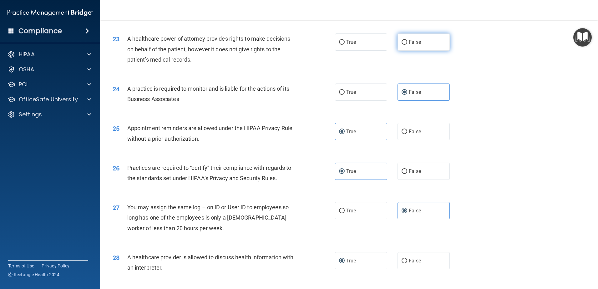
radio input "true"
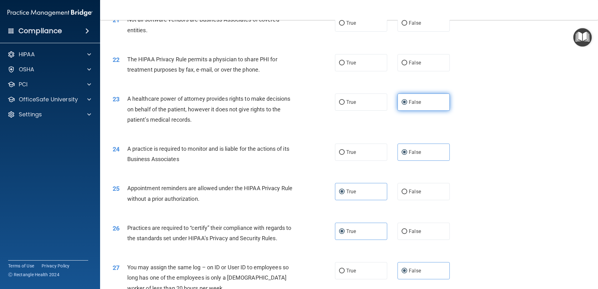
scroll to position [979, 0]
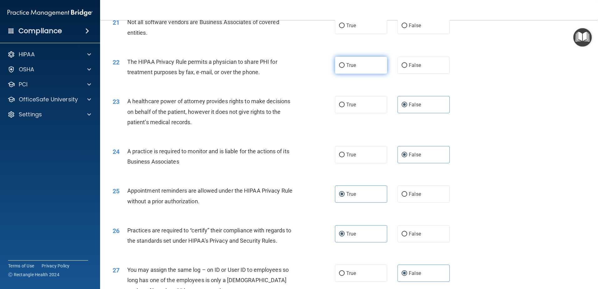
click at [347, 65] on span "True" at bounding box center [351, 65] width 10 height 6
click at [345, 65] on input "True" at bounding box center [342, 65] width 6 height 5
radio input "true"
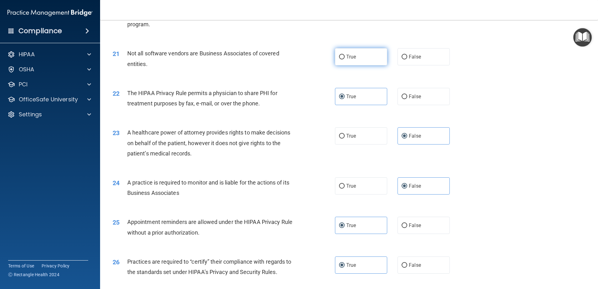
click at [350, 59] on span "True" at bounding box center [351, 57] width 10 height 6
click at [345, 59] on input "True" at bounding box center [342, 57] width 6 height 5
radio input "true"
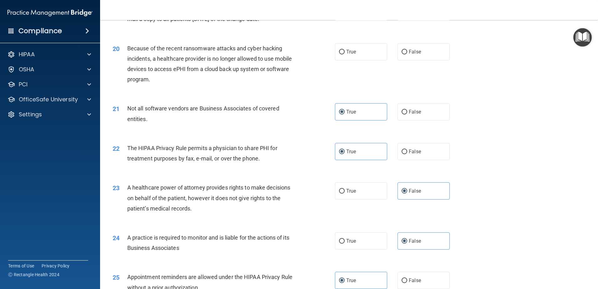
scroll to position [885, 0]
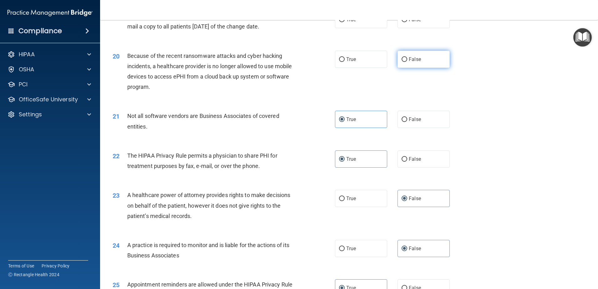
click at [415, 57] on span "False" at bounding box center [415, 59] width 12 height 6
click at [407, 57] on input "False" at bounding box center [405, 59] width 6 height 5
radio input "true"
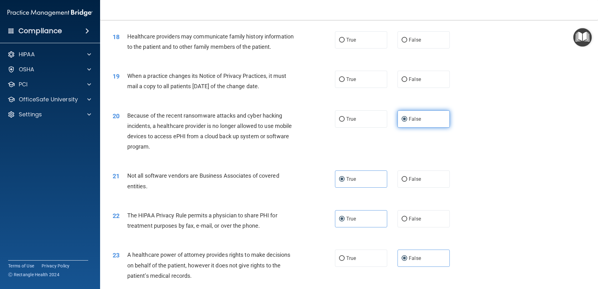
scroll to position [823, 0]
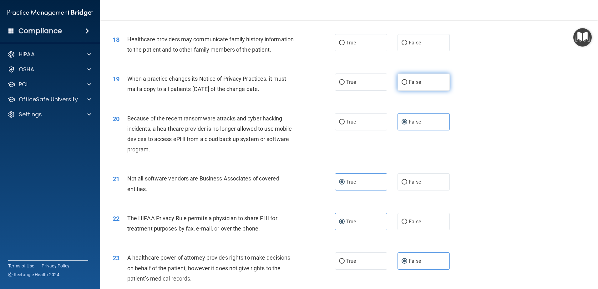
click at [409, 80] on span "False" at bounding box center [415, 82] width 12 height 6
click at [407, 80] on input "False" at bounding box center [405, 82] width 6 height 5
radio input "true"
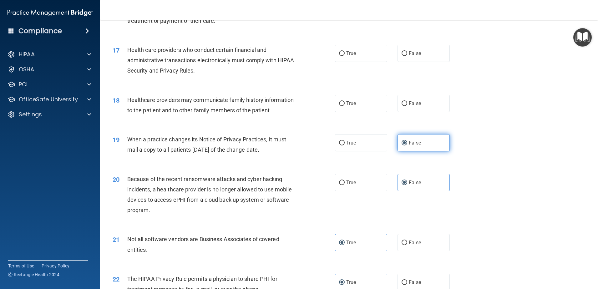
scroll to position [760, 0]
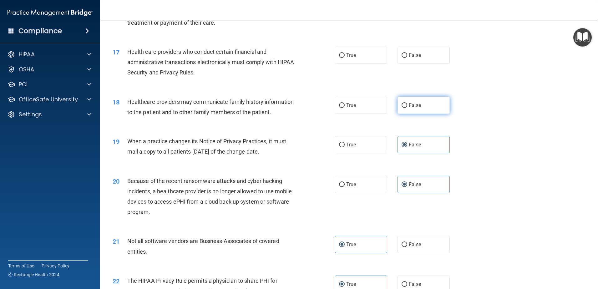
click at [411, 103] on span "False" at bounding box center [415, 105] width 12 height 6
click at [407, 103] on input "False" at bounding box center [405, 105] width 6 height 5
radio input "true"
click at [351, 51] on label "True" at bounding box center [361, 55] width 52 height 17
click at [345, 53] on input "True" at bounding box center [342, 55] width 6 height 5
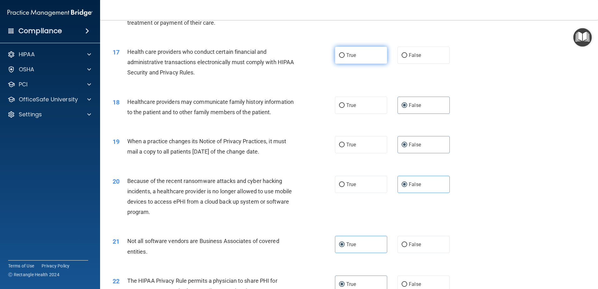
radio input "true"
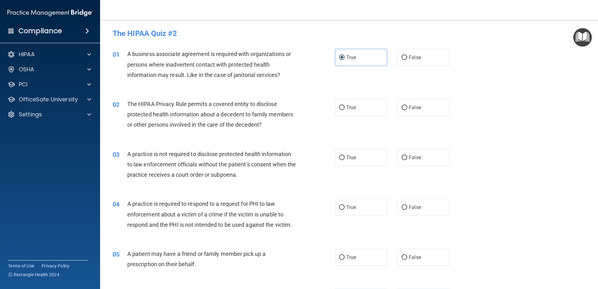
scroll to position [0, 0]
click at [412, 108] on span "False" at bounding box center [415, 108] width 12 height 6
click at [407, 108] on input "False" at bounding box center [405, 108] width 6 height 5
radio input "true"
click at [409, 155] on span "False" at bounding box center [415, 158] width 12 height 6
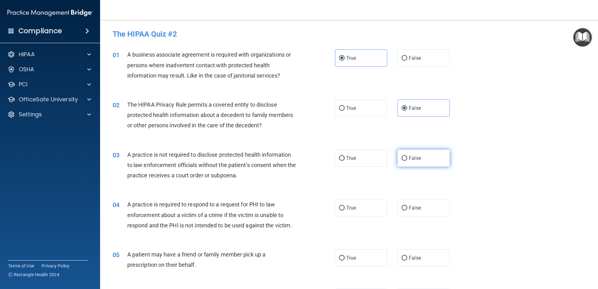
click at [407, 156] on input "False" at bounding box center [405, 158] width 6 height 5
radio input "true"
click at [354, 205] on span "True" at bounding box center [351, 208] width 10 height 6
click at [345, 206] on input "True" at bounding box center [342, 208] width 6 height 5
radio input "true"
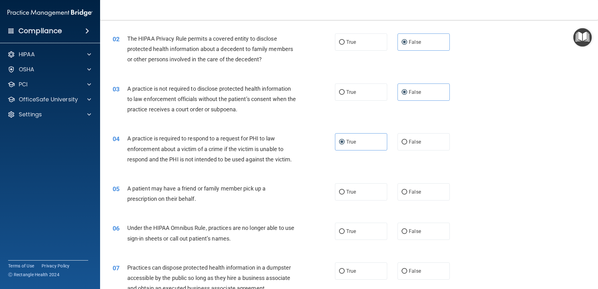
scroll to position [94, 0]
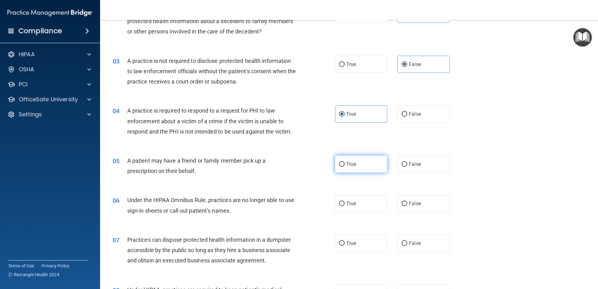
click at [353, 162] on span "True" at bounding box center [351, 164] width 10 height 6
click at [345, 162] on input "True" at bounding box center [342, 164] width 6 height 5
radio input "true"
click at [353, 207] on label "True" at bounding box center [361, 203] width 52 height 17
click at [345, 206] on input "True" at bounding box center [342, 203] width 6 height 5
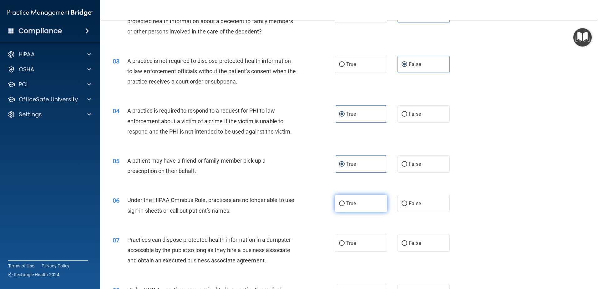
radio input "true"
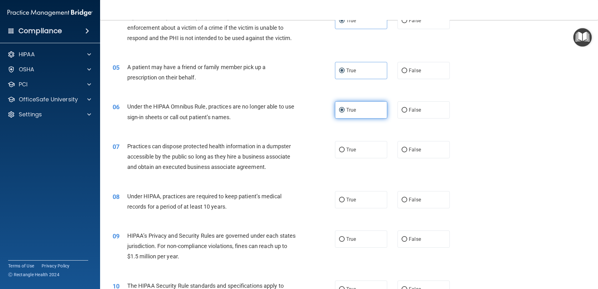
scroll to position [188, 0]
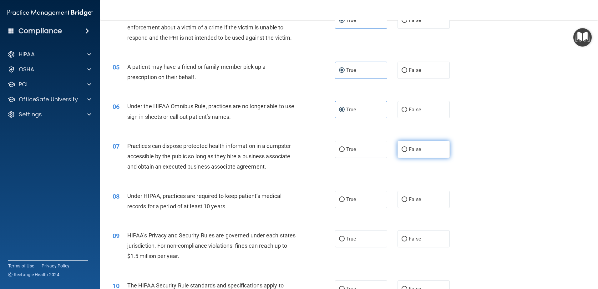
click at [403, 147] on input "False" at bounding box center [405, 149] width 6 height 5
radio input "true"
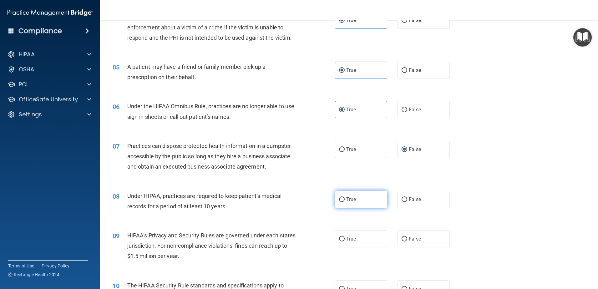
click at [350, 198] on span "True" at bounding box center [351, 199] width 10 height 6
click at [345, 198] on input "True" at bounding box center [342, 199] width 6 height 5
radio input "true"
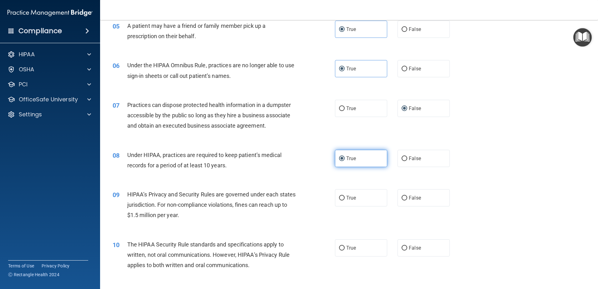
scroll to position [250, 0]
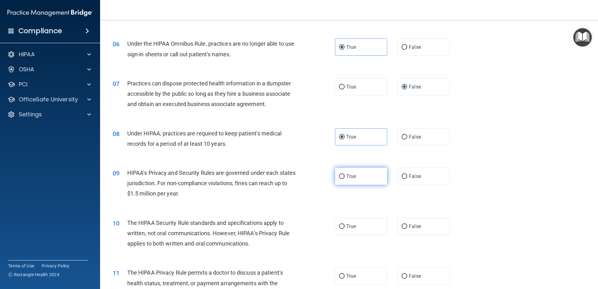
click at [344, 176] on label "True" at bounding box center [361, 176] width 52 height 17
click at [344, 176] on input "True" at bounding box center [342, 176] width 6 height 5
radio input "true"
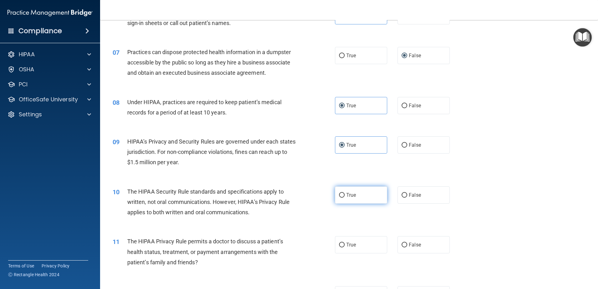
click at [340, 195] on input "True" at bounding box center [342, 195] width 6 height 5
radio input "true"
click at [343, 247] on label "True" at bounding box center [361, 244] width 52 height 17
click at [343, 247] on input "True" at bounding box center [342, 245] width 6 height 5
radio input "true"
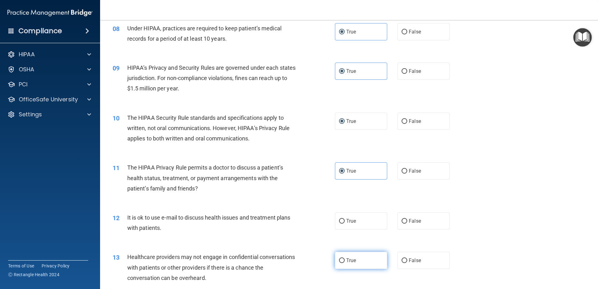
scroll to position [375, 0]
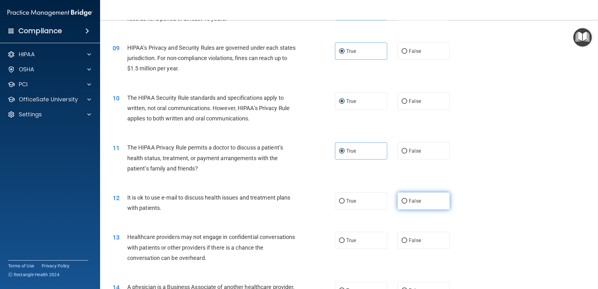
click at [415, 202] on span "False" at bounding box center [415, 201] width 12 height 6
click at [407, 202] on input "False" at bounding box center [405, 201] width 6 height 5
radio input "true"
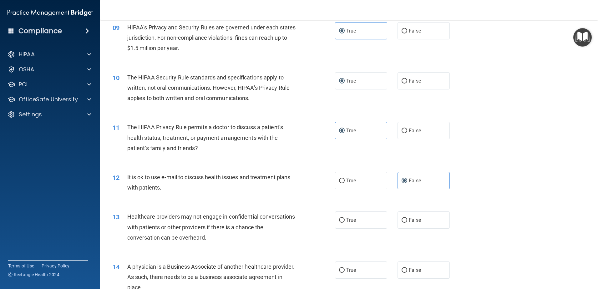
scroll to position [407, 0]
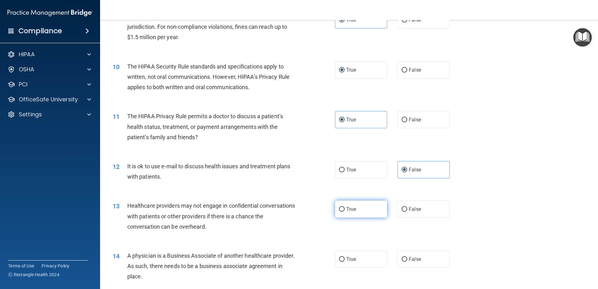
click at [356, 207] on label "True" at bounding box center [361, 208] width 52 height 17
click at [345, 207] on input "True" at bounding box center [342, 209] width 6 height 5
radio input "true"
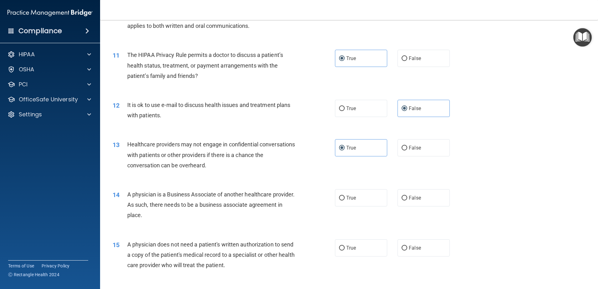
scroll to position [469, 0]
click at [342, 198] on input "True" at bounding box center [342, 197] width 6 height 5
radio input "true"
click at [356, 245] on label "True" at bounding box center [361, 246] width 52 height 17
click at [345, 245] on input "True" at bounding box center [342, 247] width 6 height 5
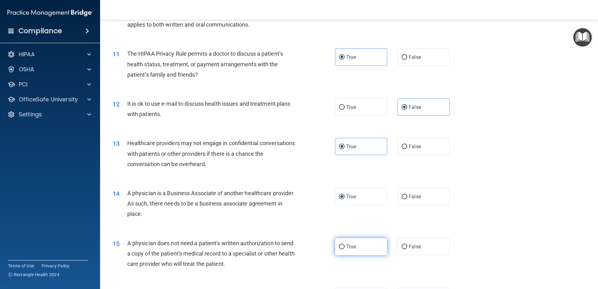
radio input "true"
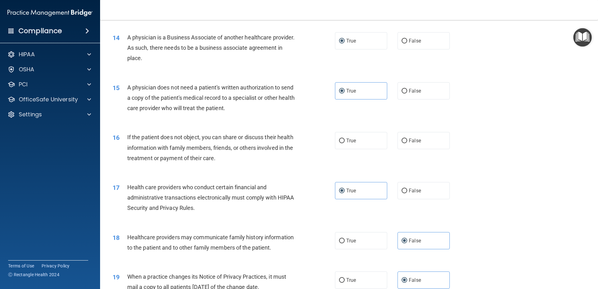
scroll to position [625, 0]
click at [343, 140] on label "True" at bounding box center [361, 139] width 52 height 17
click at [343, 140] on input "True" at bounding box center [342, 140] width 6 height 5
radio input "true"
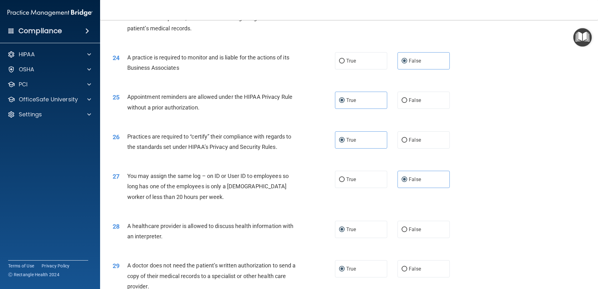
scroll to position [1167, 0]
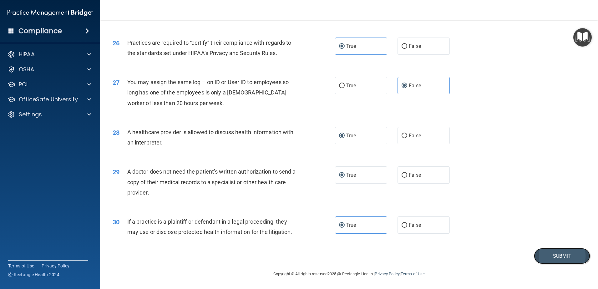
click at [540, 250] on button "Submit" at bounding box center [562, 256] width 56 height 16
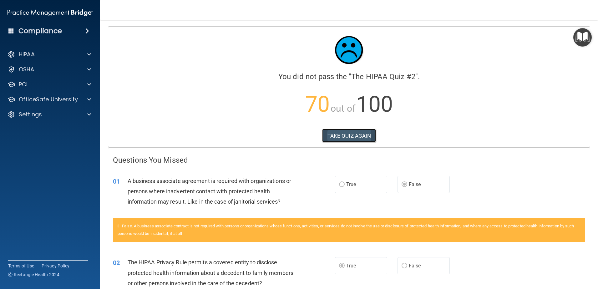
click at [362, 134] on button "TAKE QUIZ AGAIN" at bounding box center [349, 136] width 54 height 14
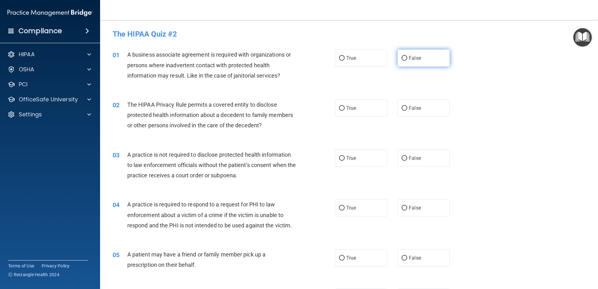
click at [402, 57] on input "False" at bounding box center [405, 58] width 6 height 5
radio input "true"
click at [340, 108] on input "True" at bounding box center [342, 108] width 6 height 5
radio input "true"
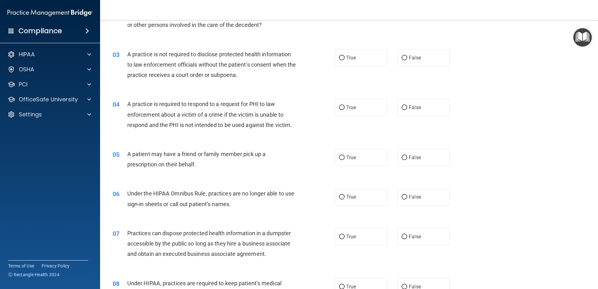
scroll to position [125, 0]
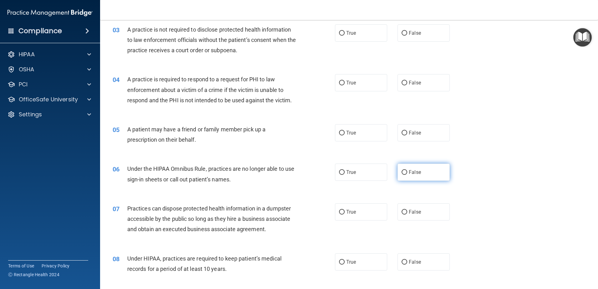
click at [403, 175] on input "False" at bounding box center [405, 172] width 6 height 5
radio input "true"
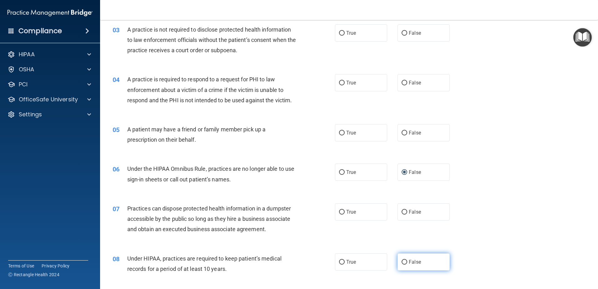
click at [403, 261] on input "False" at bounding box center [405, 262] width 6 height 5
radio input "true"
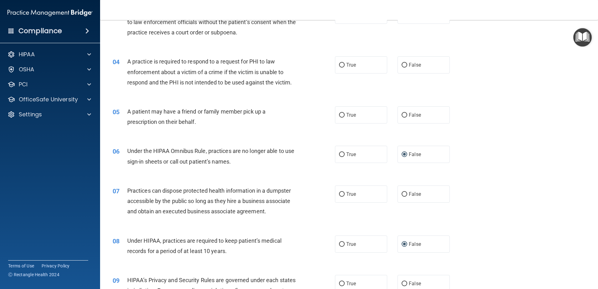
scroll to position [188, 0]
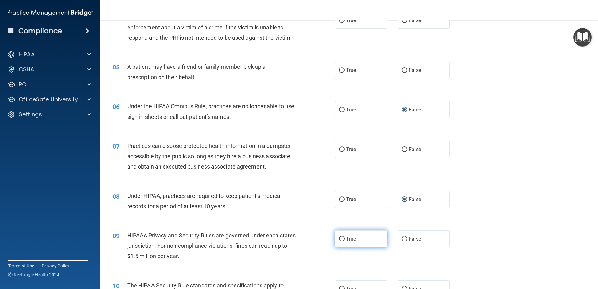
click at [342, 238] on label "True" at bounding box center [361, 238] width 52 height 17
click at [342, 238] on input "True" at bounding box center [342, 239] width 6 height 5
radio input "true"
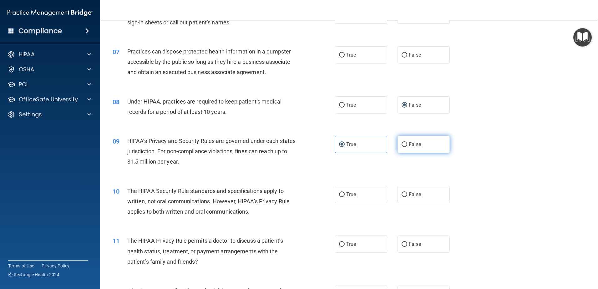
scroll to position [313, 0]
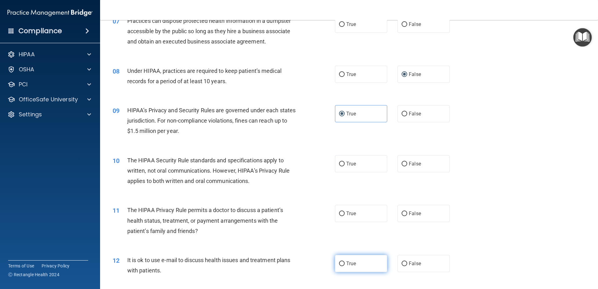
click at [339, 264] on input "True" at bounding box center [342, 263] width 6 height 5
radio input "true"
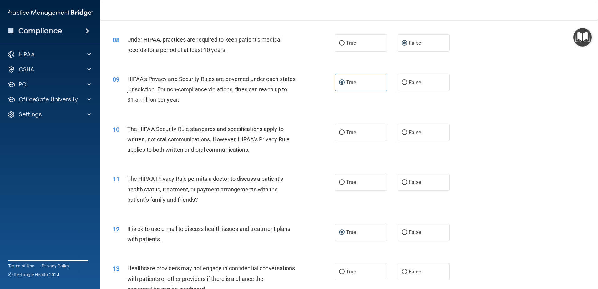
scroll to position [375, 0]
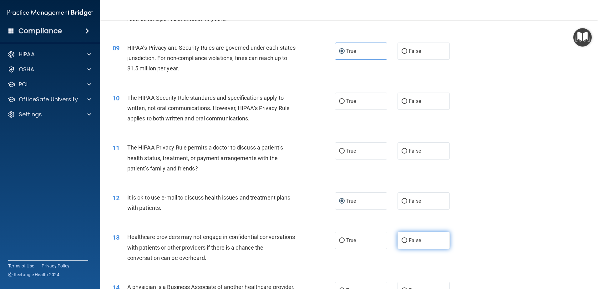
click at [402, 241] on input "False" at bounding box center [405, 240] width 6 height 5
radio input "true"
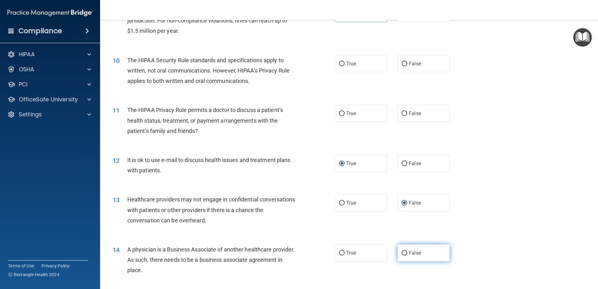
scroll to position [438, 0]
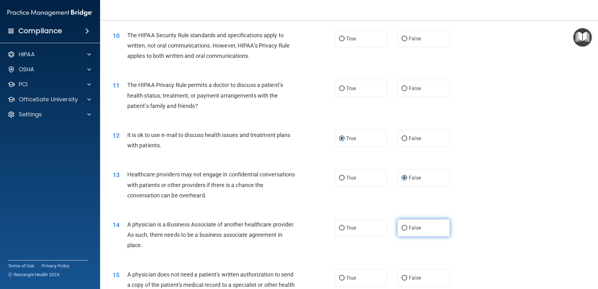
click at [402, 229] on input "False" at bounding box center [405, 228] width 6 height 5
radio input "true"
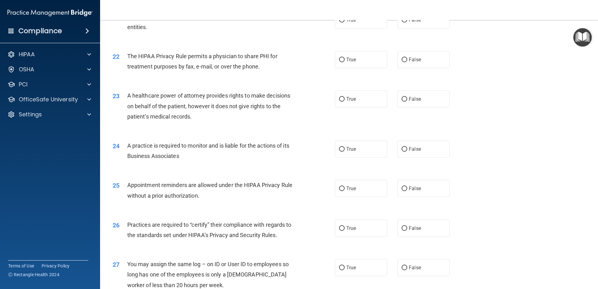
scroll to position [1001, 0]
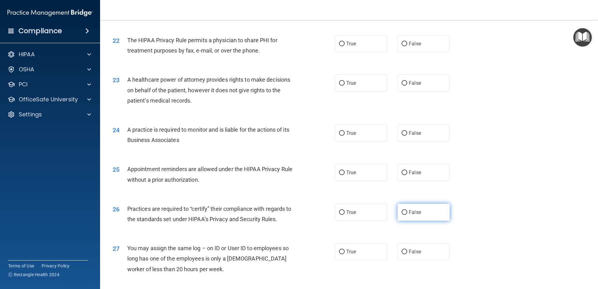
click at [402, 213] on input "False" at bounding box center [405, 212] width 6 height 5
radio input "true"
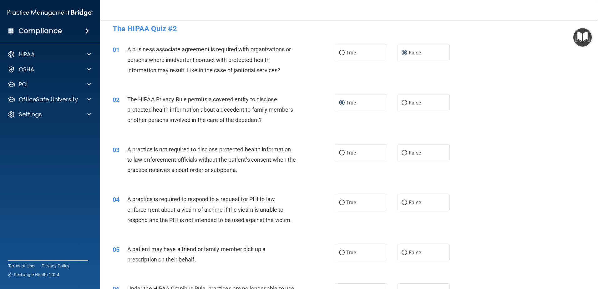
scroll to position [0, 0]
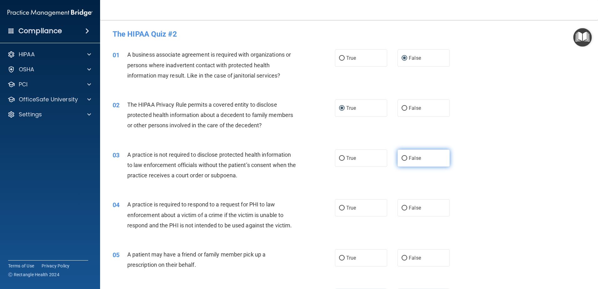
click at [402, 157] on input "False" at bounding box center [405, 158] width 6 height 5
radio input "true"
click at [343, 210] on label "True" at bounding box center [361, 207] width 52 height 17
click at [343, 210] on input "True" at bounding box center [342, 208] width 6 height 5
radio input "true"
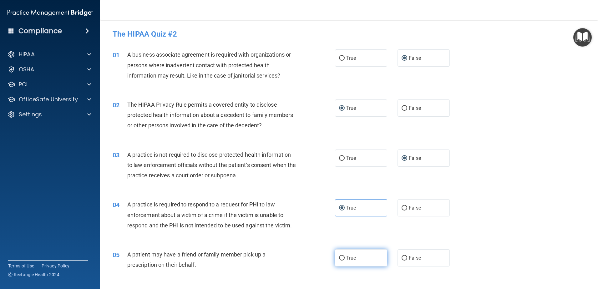
click at [343, 260] on label "True" at bounding box center [361, 257] width 52 height 17
click at [343, 260] on input "True" at bounding box center [342, 258] width 6 height 5
radio input "true"
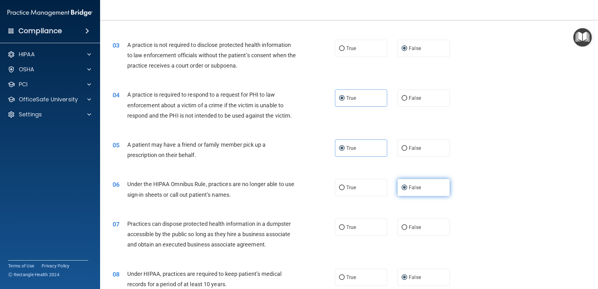
scroll to position [125, 0]
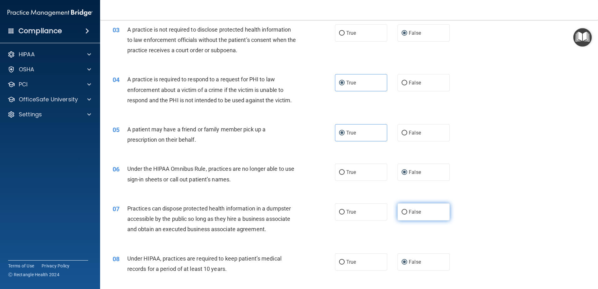
click at [414, 212] on span "False" at bounding box center [415, 212] width 12 height 6
click at [407, 212] on input "False" at bounding box center [405, 212] width 6 height 5
radio input "true"
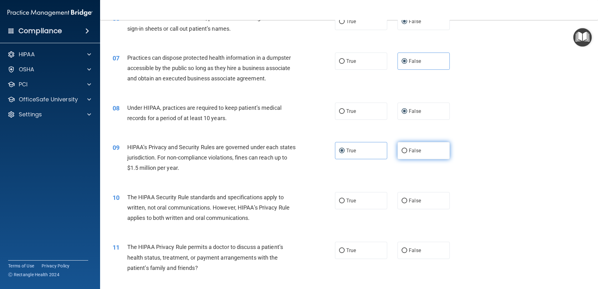
scroll to position [281, 0]
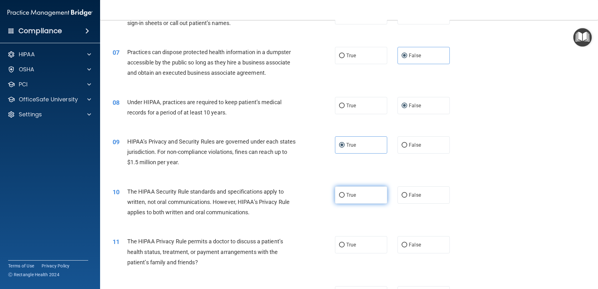
click at [344, 196] on label "True" at bounding box center [361, 194] width 52 height 17
click at [344, 196] on input "True" at bounding box center [342, 195] width 6 height 5
radio input "true"
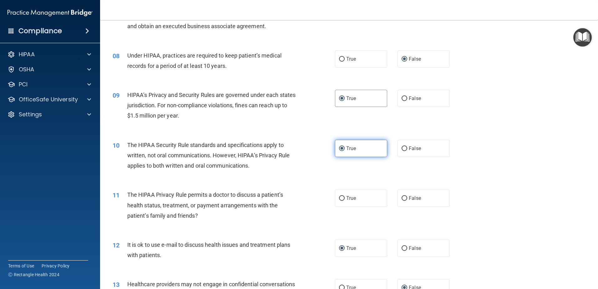
scroll to position [344, 0]
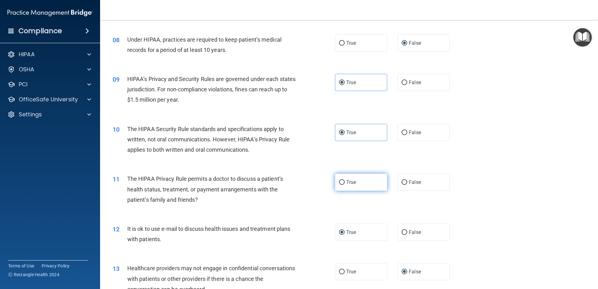
click at [353, 181] on span "True" at bounding box center [351, 182] width 10 height 6
click at [345, 181] on input "True" at bounding box center [342, 182] width 6 height 5
radio input "true"
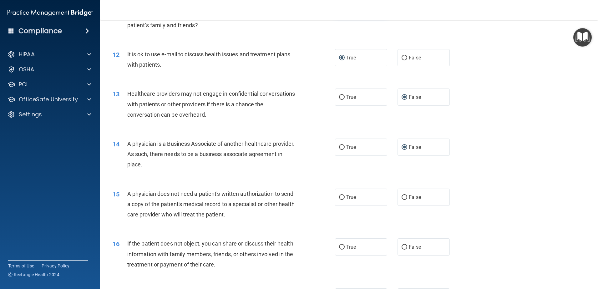
scroll to position [532, 0]
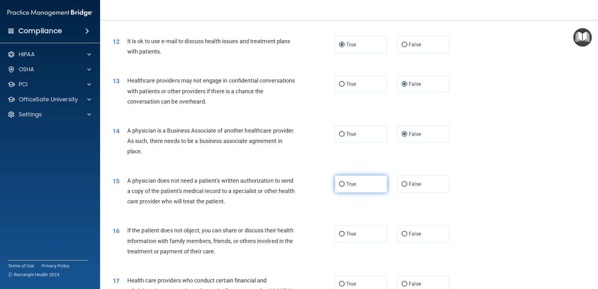
click at [356, 182] on label "True" at bounding box center [361, 183] width 52 height 17
click at [345, 182] on input "True" at bounding box center [342, 184] width 6 height 5
radio input "true"
click at [348, 235] on span "True" at bounding box center [351, 234] width 10 height 6
click at [345, 235] on input "True" at bounding box center [342, 234] width 6 height 5
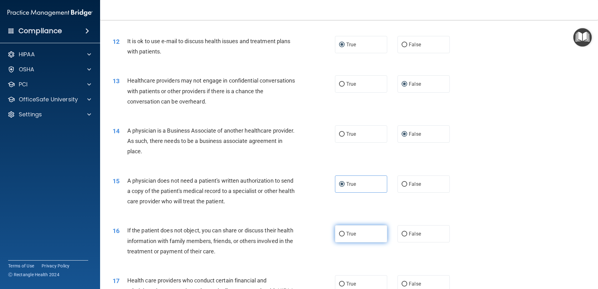
radio input "true"
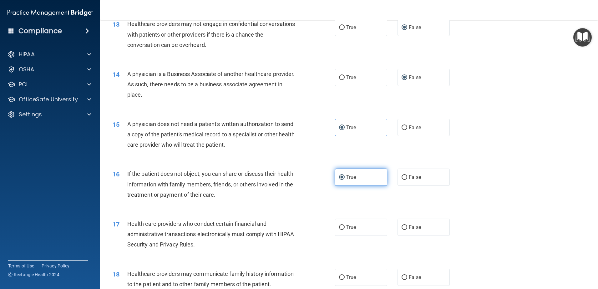
scroll to position [594, 0]
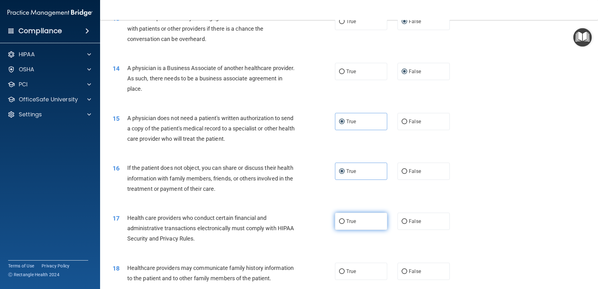
click at [354, 226] on label "True" at bounding box center [361, 221] width 52 height 17
click at [345, 224] on input "True" at bounding box center [342, 221] width 6 height 5
radio input "true"
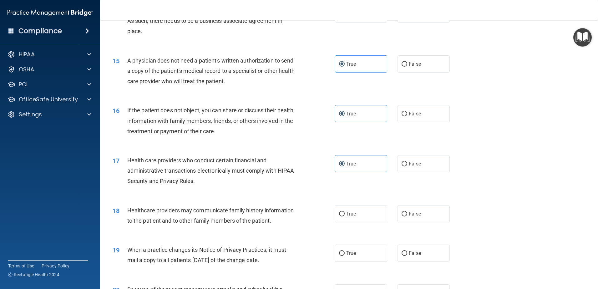
scroll to position [657, 0]
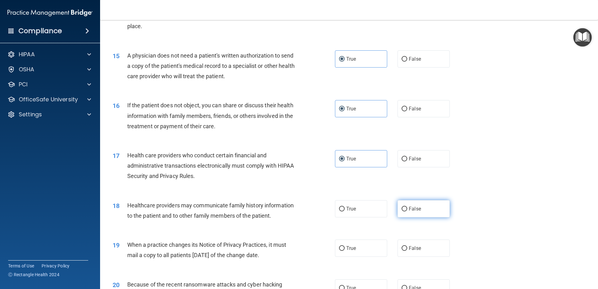
click at [413, 209] on span "False" at bounding box center [415, 209] width 12 height 6
click at [407, 209] on input "False" at bounding box center [405, 209] width 6 height 5
radio input "true"
click at [403, 247] on input "False" at bounding box center [405, 248] width 6 height 5
radio input "true"
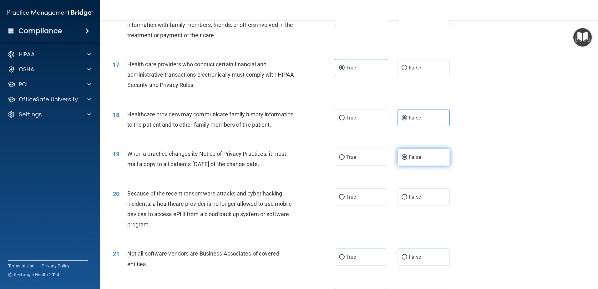
scroll to position [751, 0]
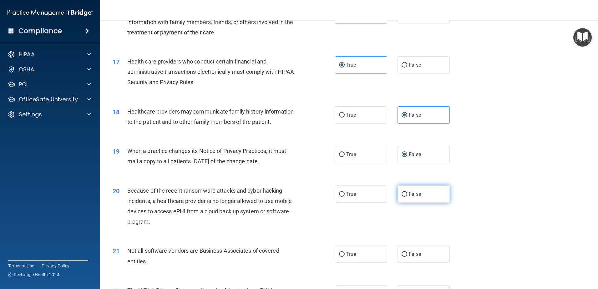
click at [403, 195] on input "False" at bounding box center [405, 194] width 6 height 5
radio input "true"
click at [342, 252] on input "True" at bounding box center [342, 254] width 6 height 5
radio input "true"
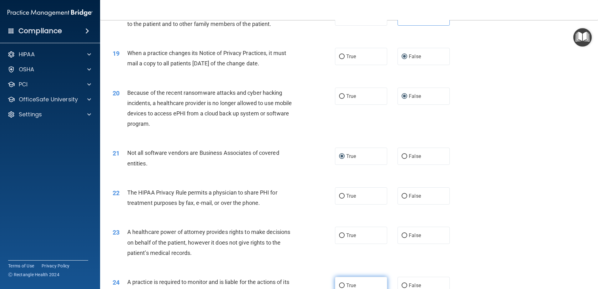
scroll to position [876, 0]
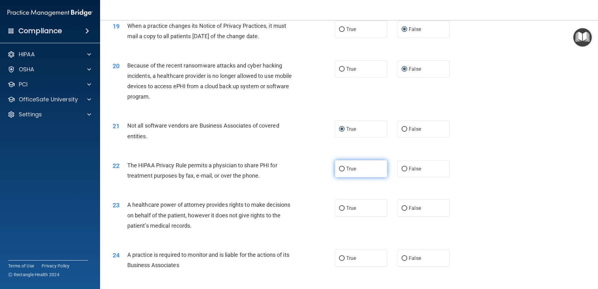
click at [354, 167] on label "True" at bounding box center [361, 168] width 52 height 17
click at [345, 167] on input "True" at bounding box center [342, 169] width 6 height 5
radio input "true"
click at [418, 207] on label "False" at bounding box center [423, 208] width 52 height 17
click at [407, 207] on input "False" at bounding box center [405, 208] width 6 height 5
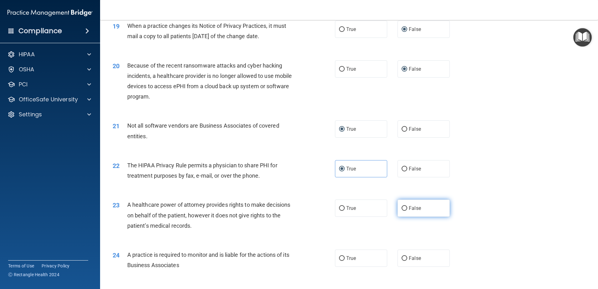
radio input "true"
click at [409, 256] on span "False" at bounding box center [415, 258] width 12 height 6
click at [407, 256] on input "False" at bounding box center [405, 258] width 6 height 5
radio input "true"
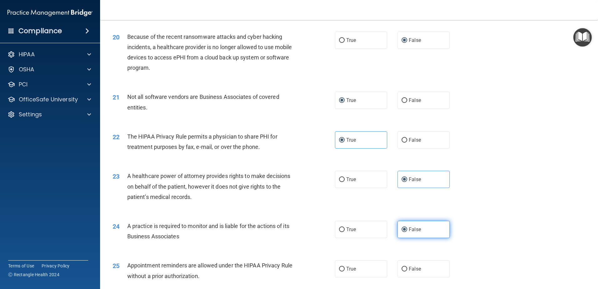
scroll to position [969, 0]
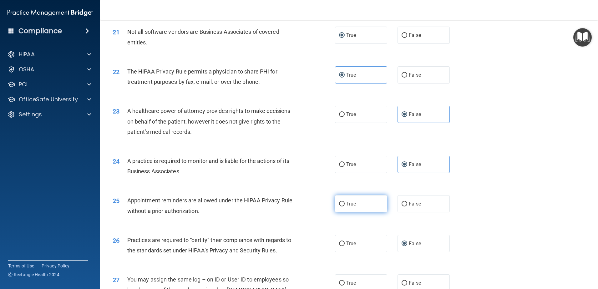
click at [349, 207] on label "True" at bounding box center [361, 203] width 52 height 17
click at [345, 206] on input "True" at bounding box center [342, 204] width 6 height 5
radio input "true"
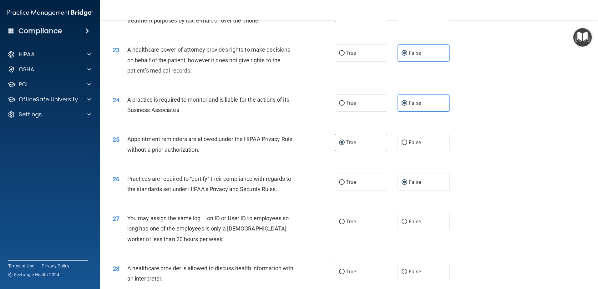
scroll to position [1032, 0]
click at [412, 219] on span "False" at bounding box center [415, 220] width 12 height 6
click at [407, 219] on input "False" at bounding box center [405, 220] width 6 height 5
radio input "true"
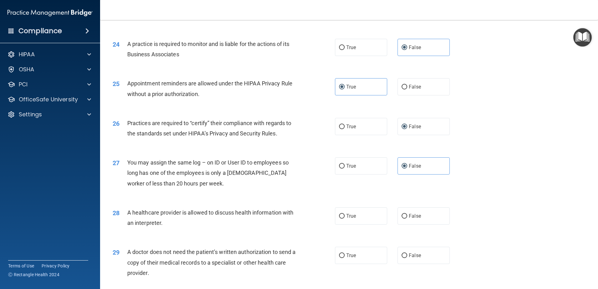
scroll to position [1095, 0]
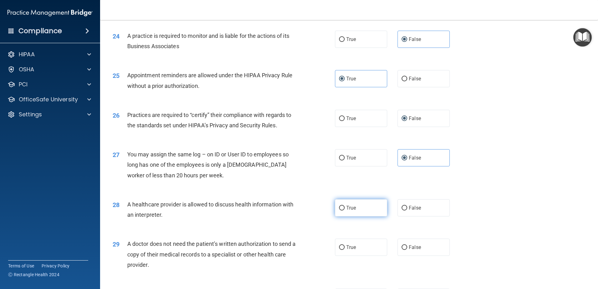
click at [351, 210] on span "True" at bounding box center [351, 208] width 10 height 6
click at [345, 210] on input "True" at bounding box center [342, 208] width 6 height 5
radio input "true"
click at [352, 252] on label "True" at bounding box center [361, 247] width 52 height 17
click at [345, 250] on input "True" at bounding box center [342, 247] width 6 height 5
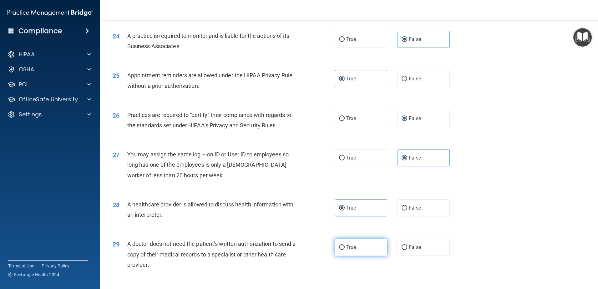
radio input "true"
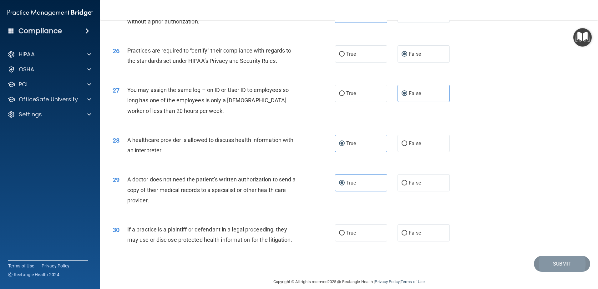
scroll to position [1167, 0]
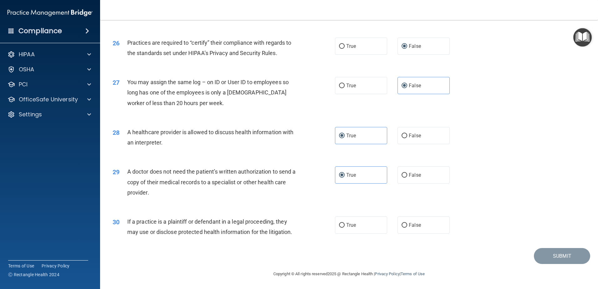
click at [324, 226] on div "30 If a practice is a plaintiff or defendant in a legal proceeding, they may us…" at bounding box center [223, 228] width 241 height 24
click at [347, 225] on span "True" at bounding box center [351, 225] width 10 height 6
click at [345, 225] on input "True" at bounding box center [342, 225] width 6 height 5
radio input "true"
click at [554, 257] on button "Submit" at bounding box center [562, 256] width 56 height 16
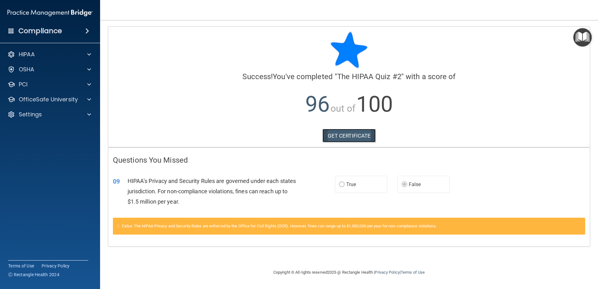
click at [357, 134] on link "GET CERTIFICATE" at bounding box center [348, 136] width 53 height 14
click at [40, 98] on p "OfficeSafe University" at bounding box center [48, 100] width 59 height 8
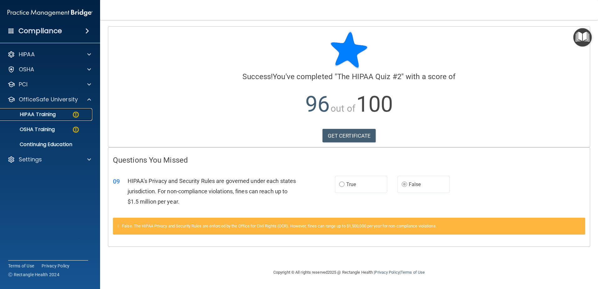
click at [42, 113] on p "HIPAA Training" at bounding box center [30, 114] width 52 height 6
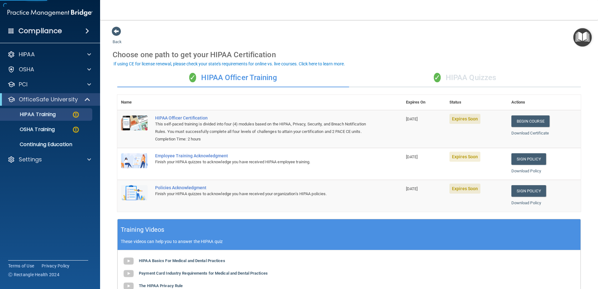
click at [461, 77] on div "✓ HIPAA Quizzes" at bounding box center [465, 77] width 232 height 19
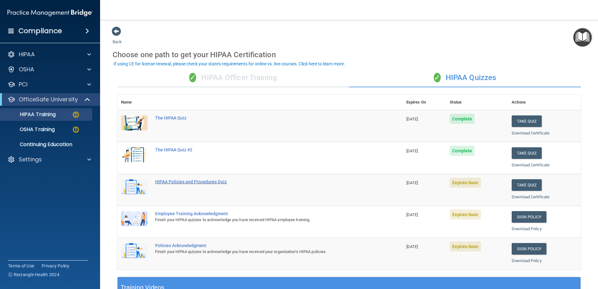
click at [198, 181] on div "HIPAA Policies and Procedures Quiz" at bounding box center [263, 181] width 216 height 5
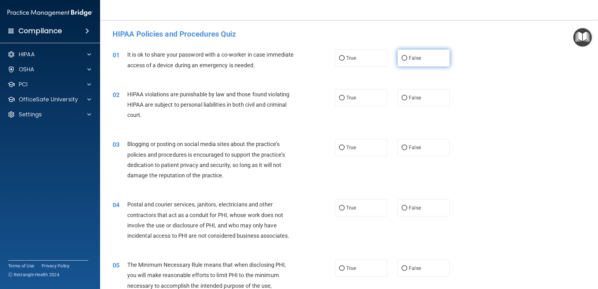
click at [406, 60] on label "False" at bounding box center [423, 57] width 52 height 17
click at [406, 60] on input "False" at bounding box center [405, 58] width 6 height 5
radio input "true"
click at [339, 94] on label "True" at bounding box center [361, 97] width 52 height 17
click at [339, 96] on input "True" at bounding box center [342, 98] width 6 height 5
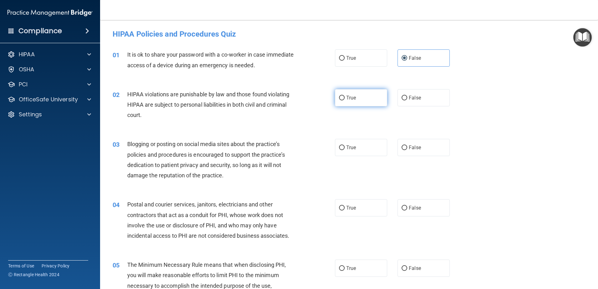
radio input "true"
click at [403, 146] on input "False" at bounding box center [405, 147] width 6 height 5
radio input "true"
click at [355, 207] on label "True" at bounding box center [361, 207] width 52 height 17
click at [345, 207] on input "True" at bounding box center [342, 208] width 6 height 5
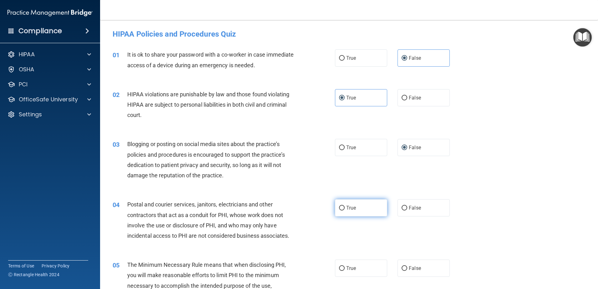
radio input "true"
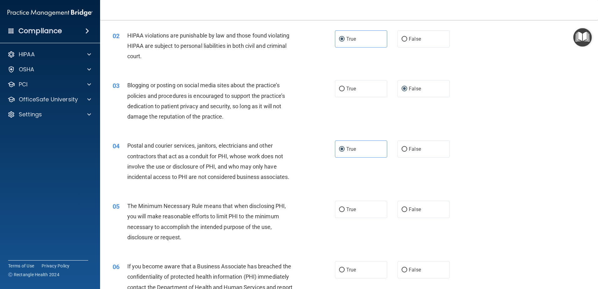
scroll to position [63, 0]
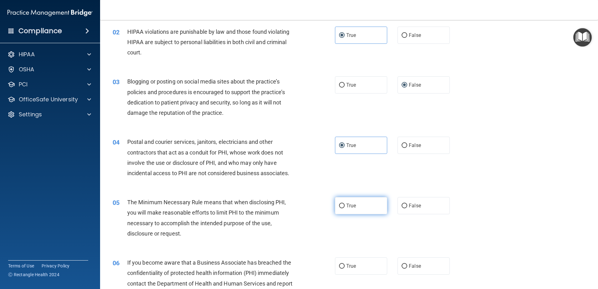
click at [341, 206] on input "True" at bounding box center [342, 206] width 6 height 5
radio input "true"
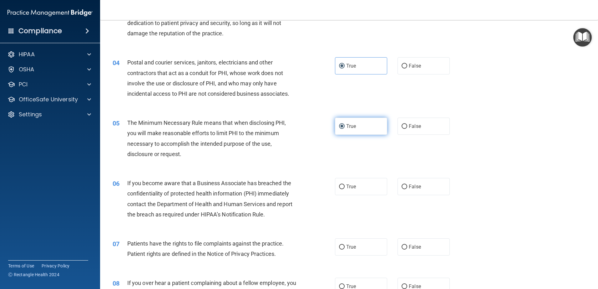
scroll to position [156, 0]
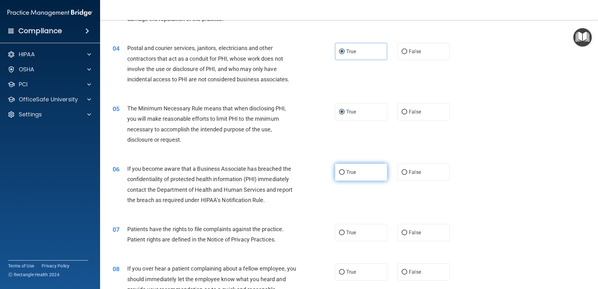
click at [350, 172] on span "True" at bounding box center [351, 172] width 10 height 6
click at [345, 172] on input "True" at bounding box center [342, 172] width 6 height 5
radio input "true"
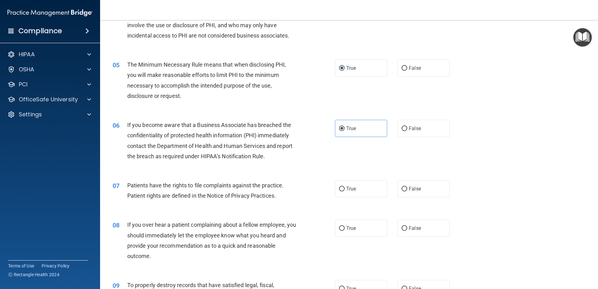
scroll to position [219, 0]
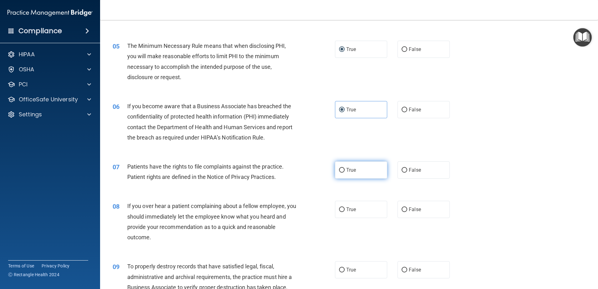
click at [342, 168] on input "True" at bounding box center [342, 170] width 6 height 5
radio input "true"
click at [409, 210] on span "False" at bounding box center [415, 209] width 12 height 6
click at [406, 210] on input "False" at bounding box center [405, 209] width 6 height 5
radio input "true"
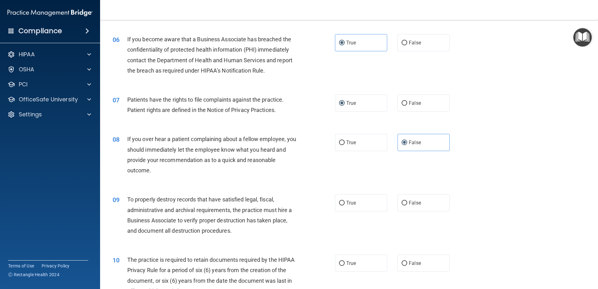
scroll to position [313, 0]
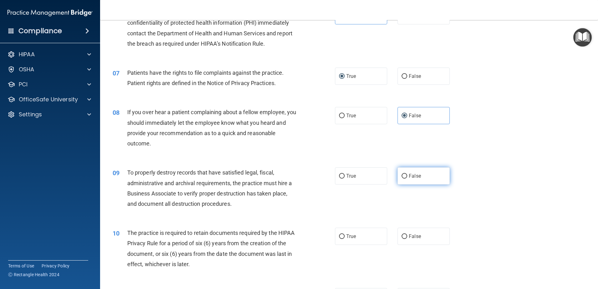
click at [399, 174] on label "False" at bounding box center [423, 175] width 52 height 17
click at [402, 174] on input "False" at bounding box center [405, 176] width 6 height 5
radio input "true"
click at [352, 236] on span "True" at bounding box center [351, 236] width 10 height 6
click at [345, 236] on input "True" at bounding box center [342, 236] width 6 height 5
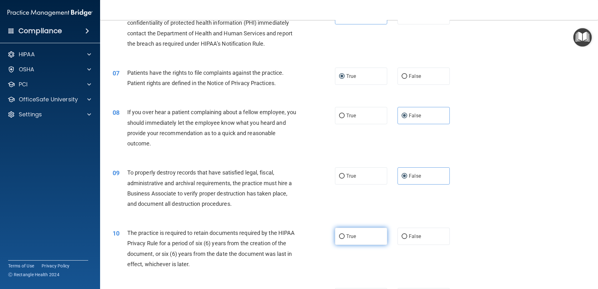
radio input "true"
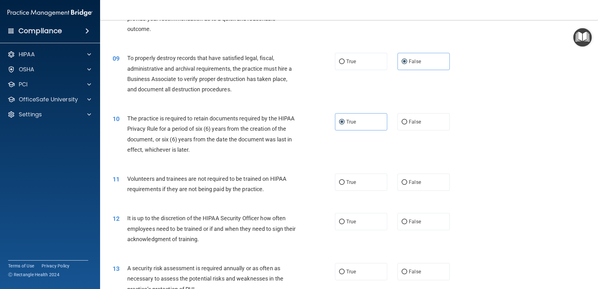
scroll to position [438, 0]
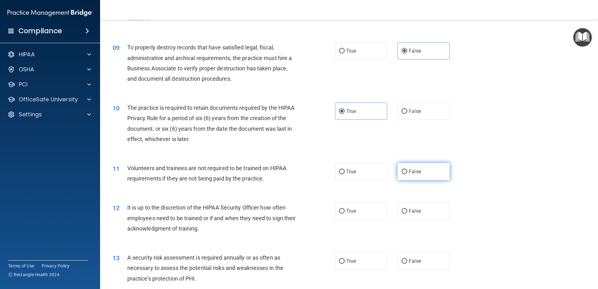
click at [406, 172] on label "False" at bounding box center [423, 171] width 52 height 17
click at [406, 172] on input "False" at bounding box center [405, 172] width 6 height 5
radio input "true"
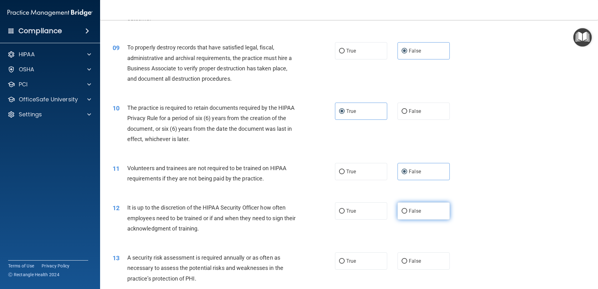
click at [405, 208] on label "False" at bounding box center [423, 210] width 52 height 17
click at [405, 209] on input "False" at bounding box center [405, 211] width 6 height 5
radio input "true"
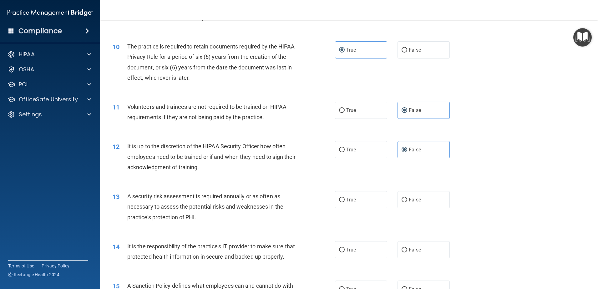
scroll to position [500, 0]
click at [346, 196] on span "True" at bounding box center [351, 198] width 10 height 6
click at [345, 196] on input "True" at bounding box center [342, 198] width 6 height 5
radio input "true"
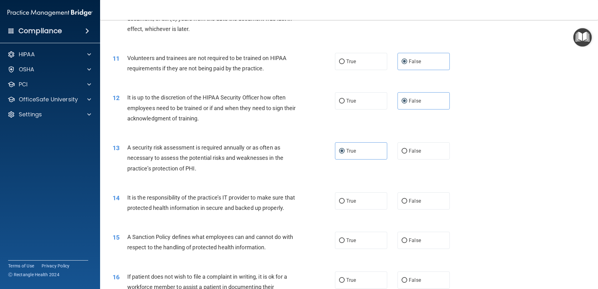
scroll to position [563, 0]
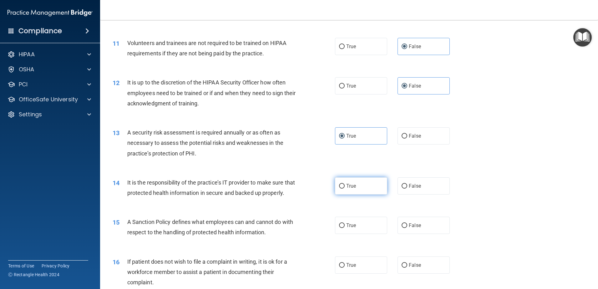
click at [343, 184] on label "True" at bounding box center [361, 185] width 52 height 17
click at [343, 184] on input "True" at bounding box center [342, 186] width 6 height 5
radio input "true"
click at [342, 228] on input "True" at bounding box center [342, 225] width 6 height 5
radio input "true"
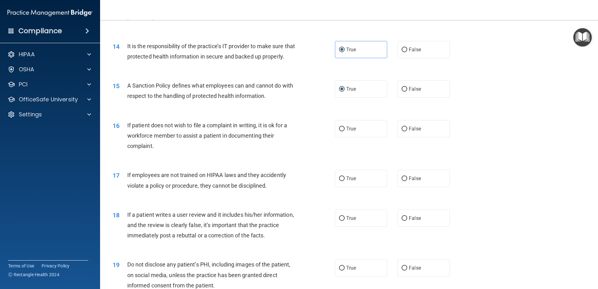
scroll to position [719, 0]
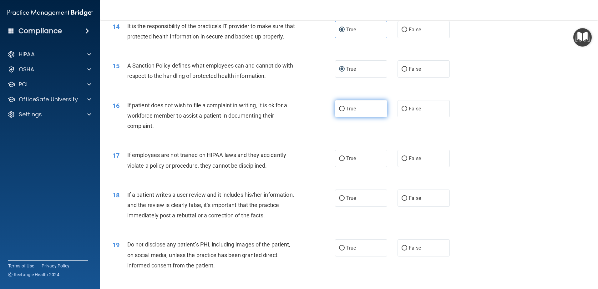
click at [350, 112] on span "True" at bounding box center [351, 109] width 10 height 6
click at [345, 111] on input "True" at bounding box center [342, 109] width 6 height 5
radio input "true"
click at [348, 161] on span "True" at bounding box center [351, 158] width 10 height 6
click at [345, 161] on input "True" at bounding box center [342, 158] width 6 height 5
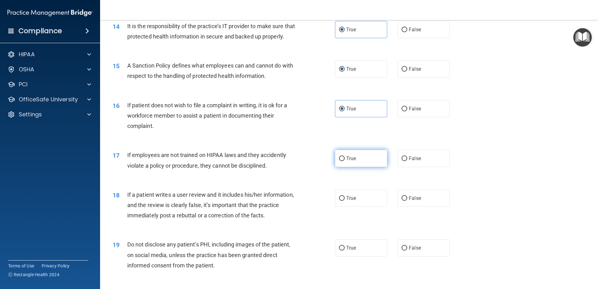
radio input "true"
click at [409, 201] on span "False" at bounding box center [415, 198] width 12 height 6
click at [407, 201] on input "False" at bounding box center [405, 198] width 6 height 5
radio input "true"
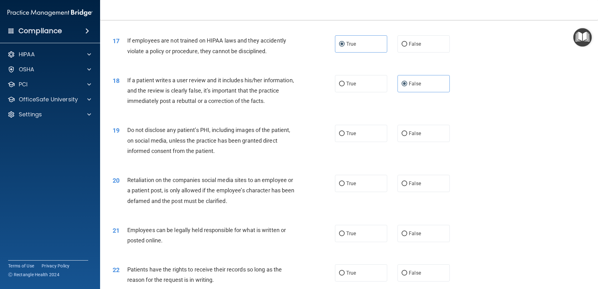
scroll to position [844, 0]
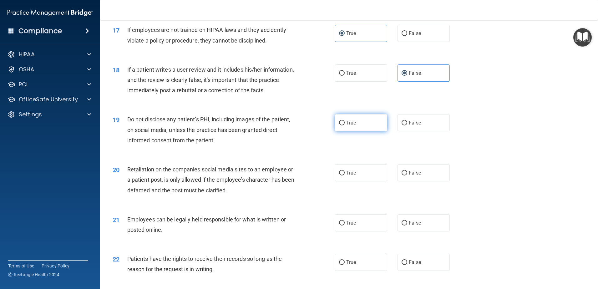
click at [346, 126] on span "True" at bounding box center [351, 123] width 10 height 6
click at [345, 125] on input "True" at bounding box center [342, 123] width 6 height 5
radio input "true"
click at [331, 132] on div "19 Do not disclose any patient’s PHI, including images of the patient, on socia…" at bounding box center [223, 131] width 241 height 34
click at [418, 181] on label "False" at bounding box center [423, 172] width 52 height 17
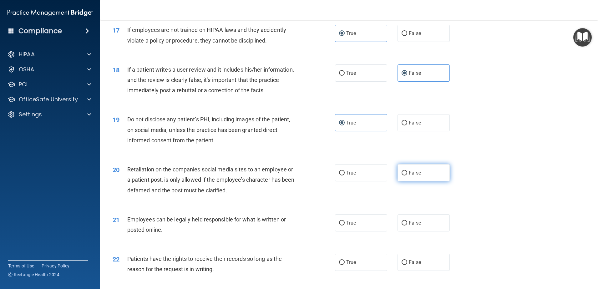
click at [407, 175] on input "False" at bounding box center [405, 173] width 6 height 5
radio input "true"
click at [348, 226] on span "True" at bounding box center [351, 223] width 10 height 6
click at [345, 225] on input "True" at bounding box center [342, 223] width 6 height 5
radio input "true"
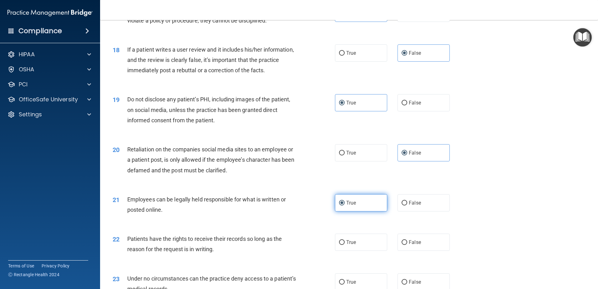
scroll to position [876, 0]
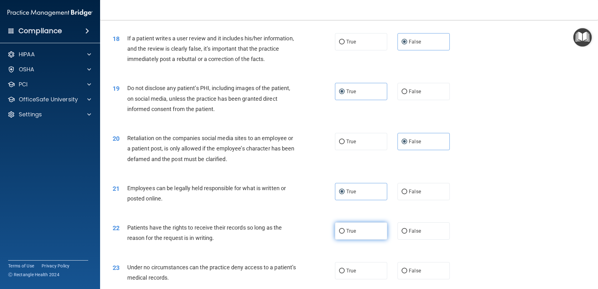
click at [350, 234] on span "True" at bounding box center [351, 231] width 10 height 6
click at [345, 234] on input "True" at bounding box center [342, 231] width 6 height 5
radio input "true"
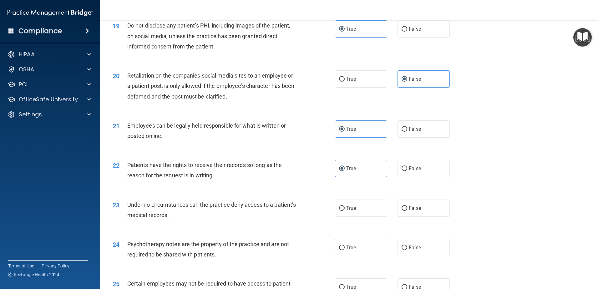
scroll to position [969, 0]
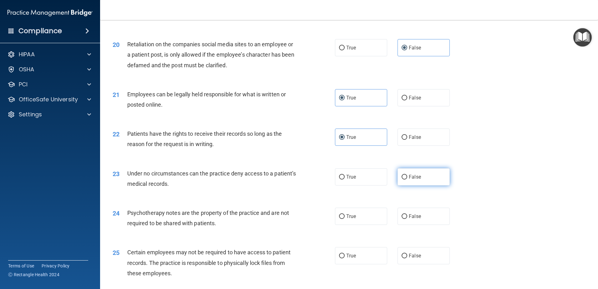
click at [402, 180] on input "False" at bounding box center [405, 177] width 6 height 5
radio input "true"
click at [355, 225] on label "True" at bounding box center [361, 216] width 52 height 17
click at [345, 219] on input "True" at bounding box center [342, 216] width 6 height 5
radio input "true"
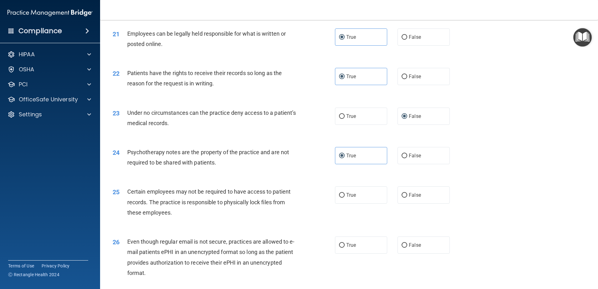
scroll to position [1032, 0]
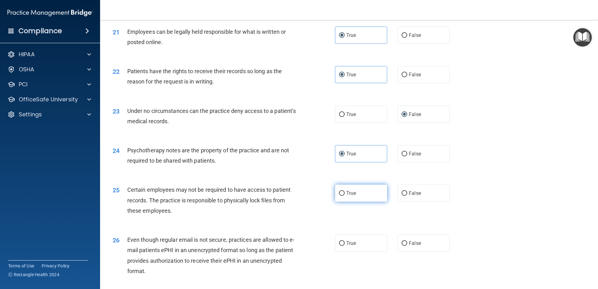
click at [341, 196] on input "True" at bounding box center [342, 193] width 6 height 5
radio input "true"
click at [424, 252] on label "False" at bounding box center [423, 243] width 52 height 17
click at [407, 246] on input "False" at bounding box center [405, 243] width 6 height 5
radio input "true"
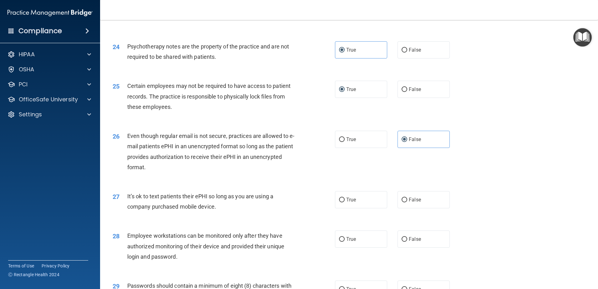
scroll to position [1157, 0]
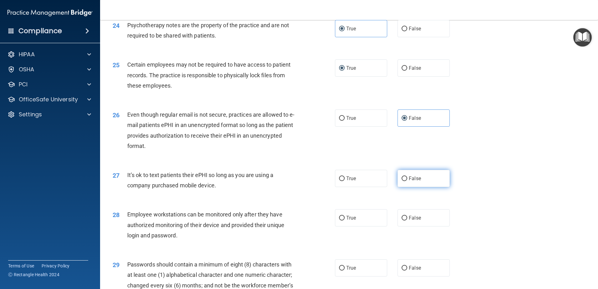
click at [409, 181] on span "False" at bounding box center [415, 178] width 12 height 6
click at [407, 181] on input "False" at bounding box center [405, 178] width 6 height 5
radio input "true"
click at [353, 226] on label "True" at bounding box center [361, 217] width 52 height 17
click at [345, 220] on input "True" at bounding box center [342, 218] width 6 height 5
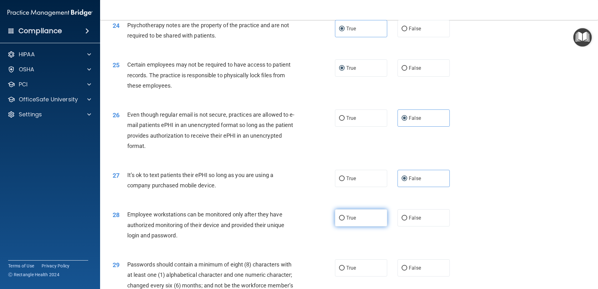
radio input "true"
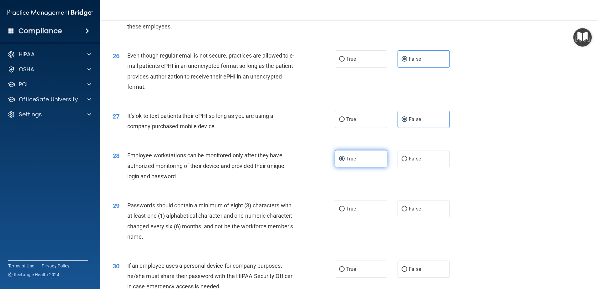
scroll to position [1220, 0]
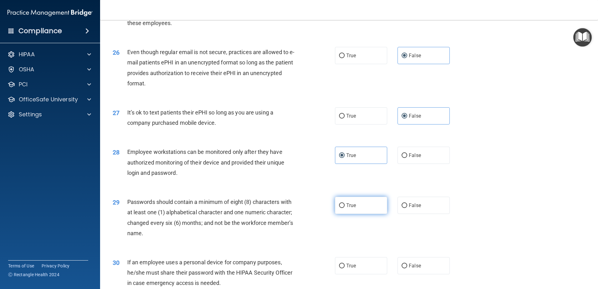
click at [351, 214] on label "True" at bounding box center [361, 205] width 52 height 17
click at [345, 208] on input "True" at bounding box center [342, 205] width 6 height 5
radio input "true"
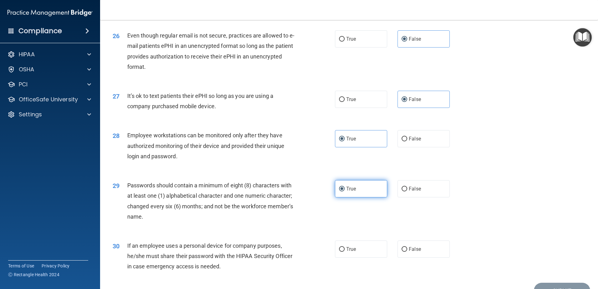
scroll to position [1251, 0]
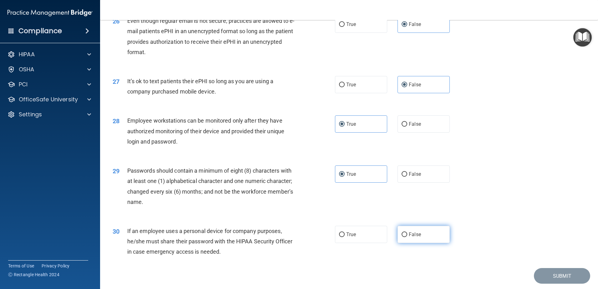
click at [405, 243] on label "False" at bounding box center [423, 234] width 52 height 17
click at [405, 237] on input "False" at bounding box center [405, 234] width 6 height 5
radio input "true"
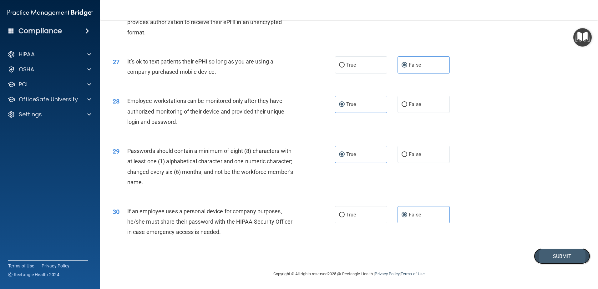
click at [545, 258] on button "Submit" at bounding box center [562, 256] width 56 height 16
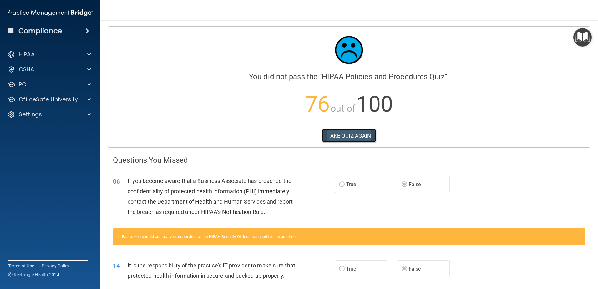
click at [345, 140] on button "TAKE QUIZ AGAIN" at bounding box center [349, 136] width 54 height 14
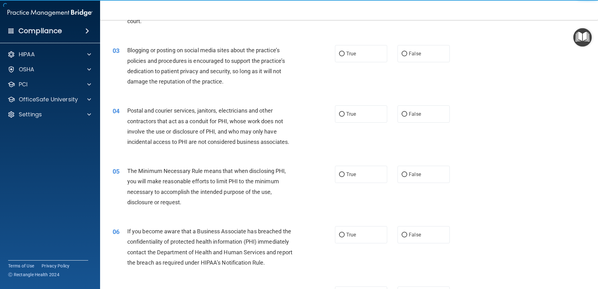
scroll to position [125, 0]
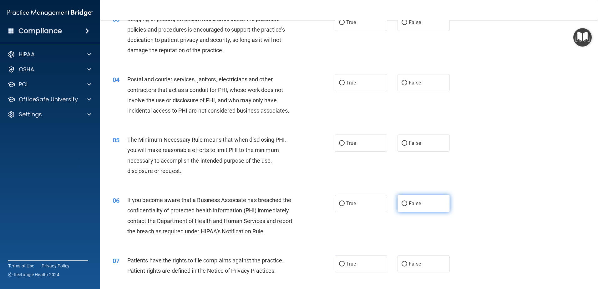
click at [402, 202] on input "False" at bounding box center [405, 203] width 6 height 5
radio input "true"
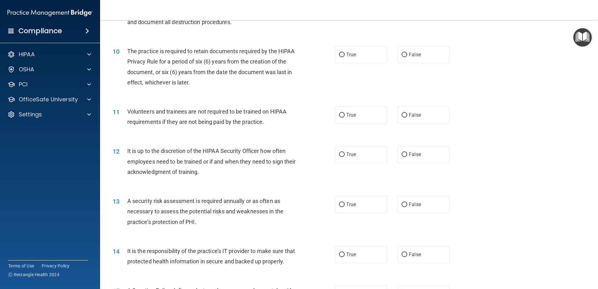
scroll to position [500, 0]
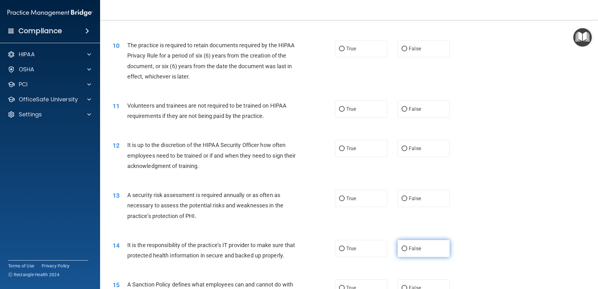
click at [402, 248] on input "False" at bounding box center [405, 248] width 6 height 5
radio input "true"
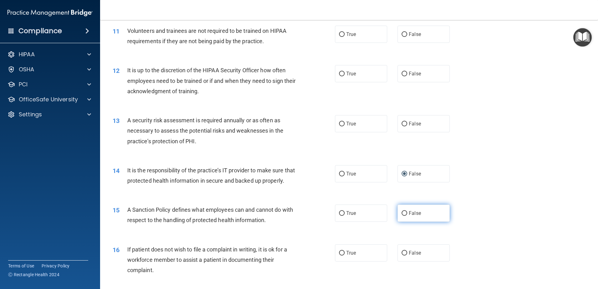
scroll to position [594, 0]
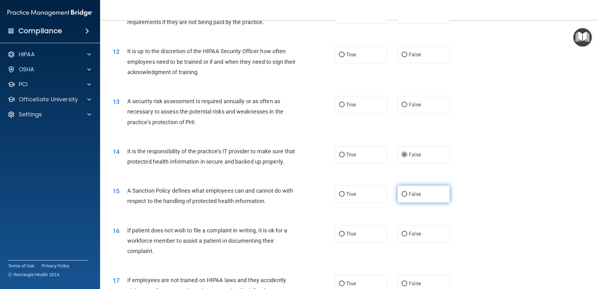
click at [403, 197] on input "False" at bounding box center [405, 194] width 6 height 5
radio input "true"
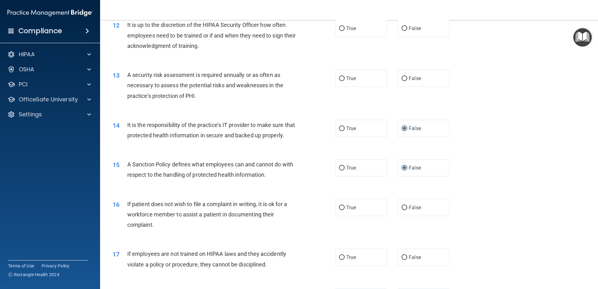
scroll to position [688, 0]
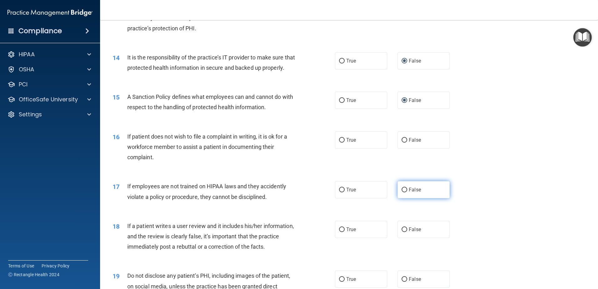
click at [402, 192] on input "False" at bounding box center [405, 190] width 6 height 5
radio input "true"
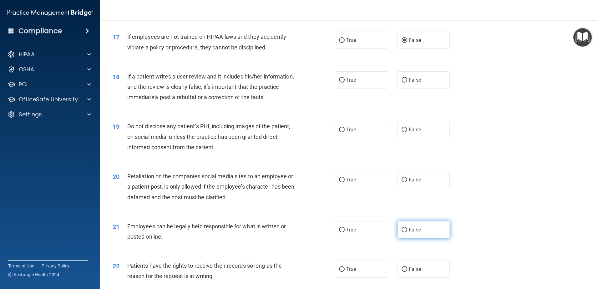
scroll to position [876, 0]
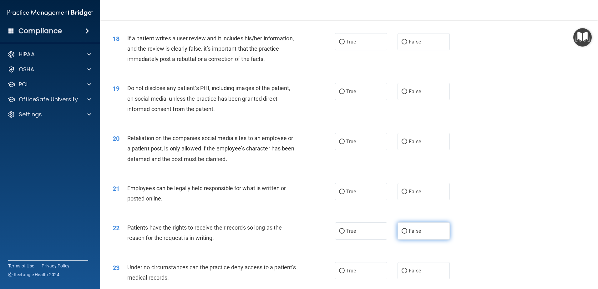
click at [402, 234] on input "False" at bounding box center [405, 231] width 6 height 5
radio input "true"
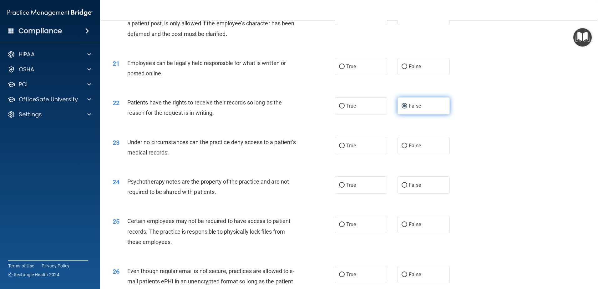
scroll to position [1032, 0]
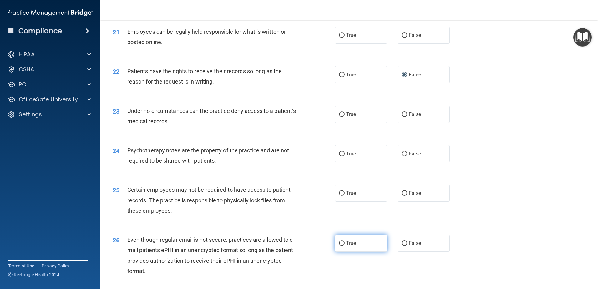
click at [342, 246] on input "True" at bounding box center [342, 243] width 6 height 5
radio input "true"
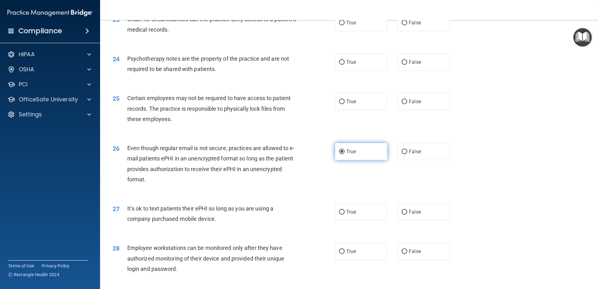
scroll to position [1126, 0]
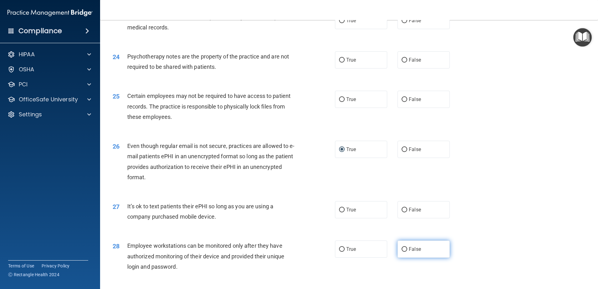
click at [405, 258] on label "False" at bounding box center [423, 248] width 52 height 17
click at [405, 252] on input "False" at bounding box center [405, 249] width 6 height 5
radio input "true"
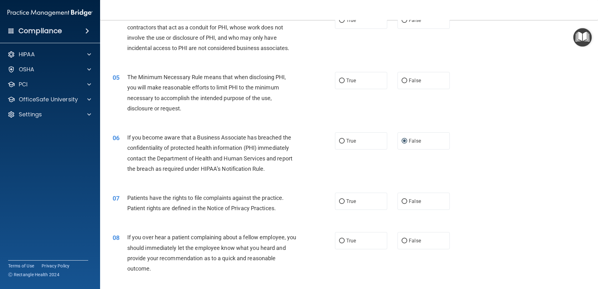
scroll to position [0, 0]
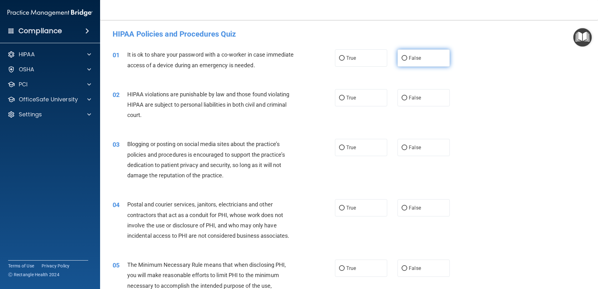
click at [402, 58] on input "False" at bounding box center [405, 58] width 6 height 5
radio input "true"
click at [344, 103] on label "True" at bounding box center [361, 97] width 52 height 17
click at [344, 100] on input "True" at bounding box center [342, 98] width 6 height 5
radio input "true"
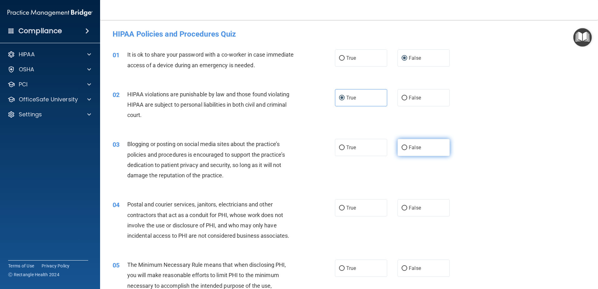
click at [409, 149] on span "False" at bounding box center [415, 147] width 12 height 6
click at [406, 149] on input "False" at bounding box center [405, 147] width 6 height 5
radio input "true"
click at [409, 205] on span "False" at bounding box center [415, 208] width 12 height 6
click at [407, 206] on input "False" at bounding box center [405, 208] width 6 height 5
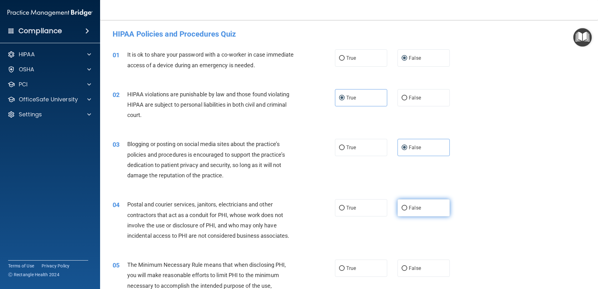
radio input "true"
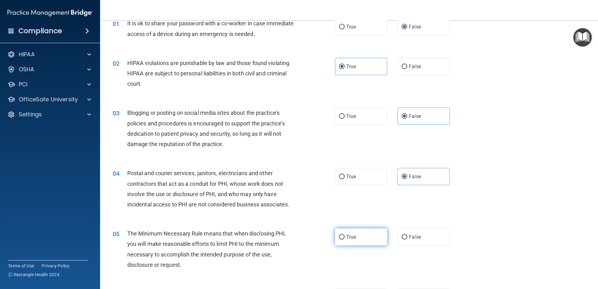
click at [348, 238] on span "True" at bounding box center [351, 237] width 10 height 6
click at [345, 238] on input "True" at bounding box center [342, 237] width 6 height 5
radio input "true"
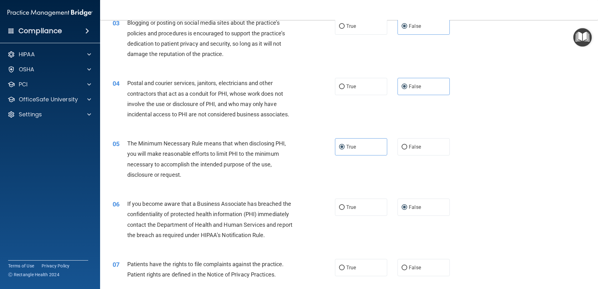
scroll to position [125, 0]
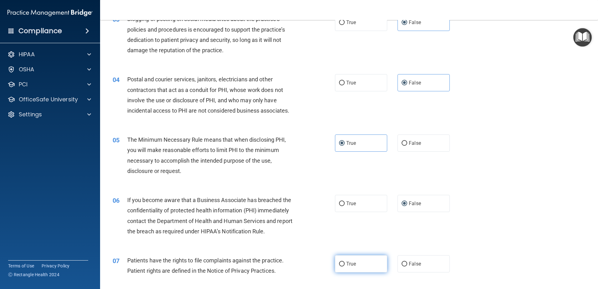
click at [340, 266] on input "True" at bounding box center [342, 264] width 6 height 5
radio input "true"
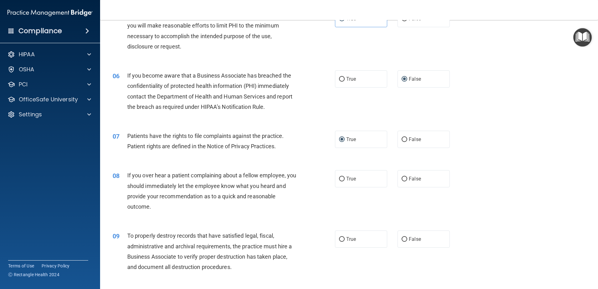
scroll to position [250, 0]
click at [409, 179] on span "False" at bounding box center [415, 178] width 12 height 6
click at [407, 179] on input "False" at bounding box center [405, 178] width 6 height 5
radio input "true"
click at [403, 238] on input "False" at bounding box center [405, 238] width 6 height 5
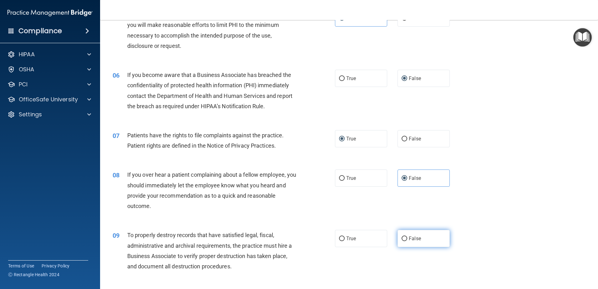
radio input "true"
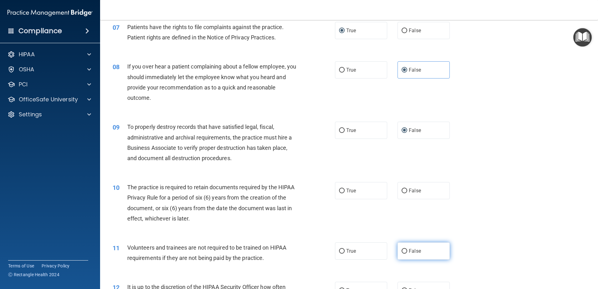
scroll to position [407, 0]
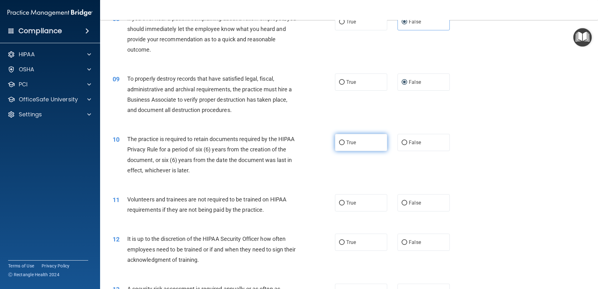
click at [352, 141] on span "True" at bounding box center [351, 142] width 10 height 6
click at [345, 141] on input "True" at bounding box center [342, 142] width 6 height 5
radio input "true"
click at [410, 203] on span "False" at bounding box center [415, 203] width 12 height 6
click at [407, 203] on input "False" at bounding box center [405, 203] width 6 height 5
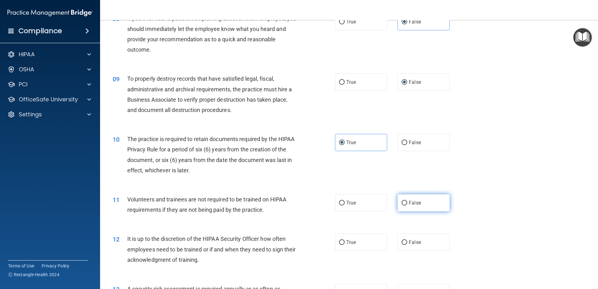
radio input "true"
click at [409, 244] on span "False" at bounding box center [415, 242] width 12 height 6
click at [406, 244] on input "False" at bounding box center [405, 242] width 6 height 5
radio input "true"
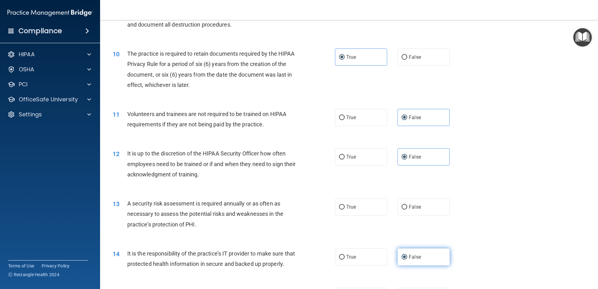
scroll to position [500, 0]
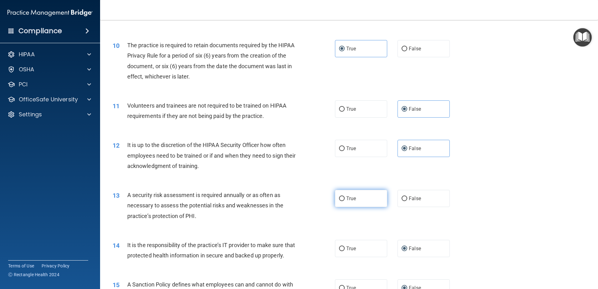
click at [352, 200] on span "True" at bounding box center [351, 198] width 10 height 6
click at [345, 200] on input "True" at bounding box center [342, 198] width 6 height 5
radio input "true"
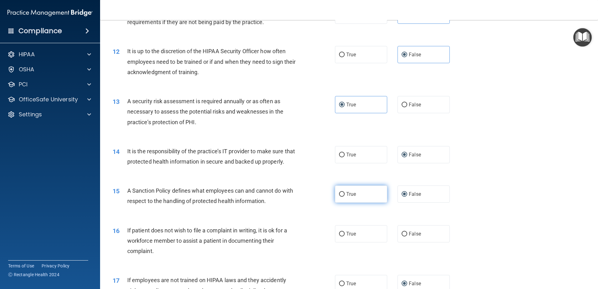
scroll to position [625, 0]
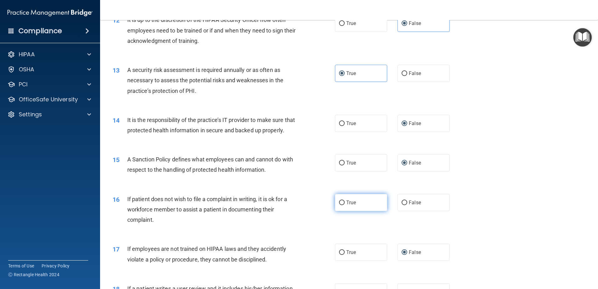
click at [346, 205] on span "True" at bounding box center [351, 203] width 10 height 6
click at [345, 205] on input "True" at bounding box center [342, 202] width 6 height 5
radio input "true"
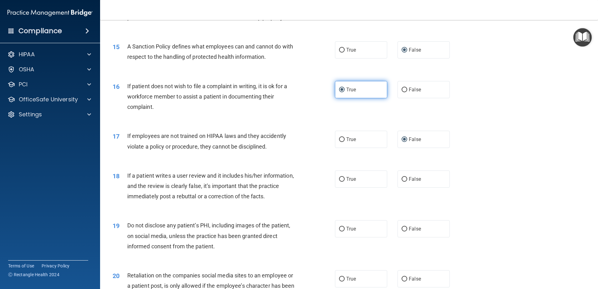
scroll to position [751, 0]
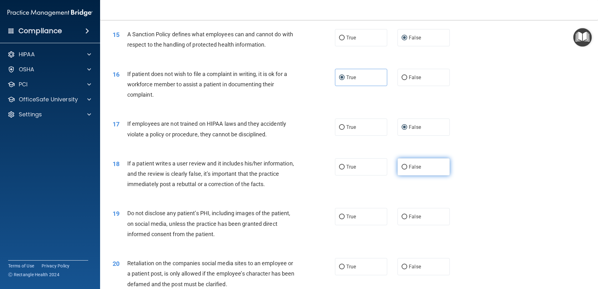
click at [407, 174] on label "False" at bounding box center [423, 166] width 52 height 17
click at [407, 170] on input "False" at bounding box center [405, 167] width 6 height 5
radio input "true"
click at [339, 219] on input "True" at bounding box center [342, 217] width 6 height 5
radio input "true"
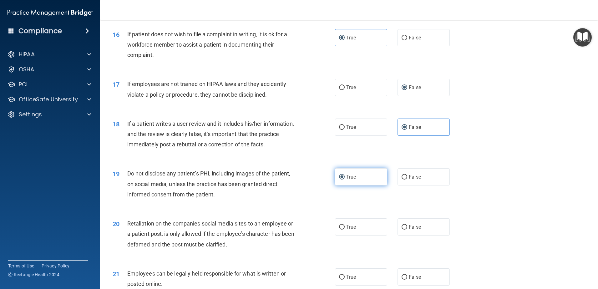
scroll to position [813, 0]
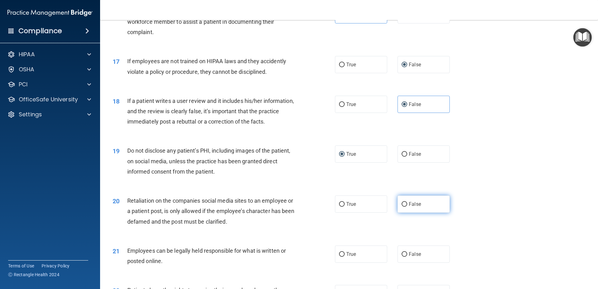
click at [402, 213] on label "False" at bounding box center [423, 203] width 52 height 17
click at [402, 207] on input "False" at bounding box center [405, 204] width 6 height 5
radio input "true"
click at [350, 257] on span "True" at bounding box center [351, 254] width 10 height 6
click at [345, 257] on input "True" at bounding box center [342, 254] width 6 height 5
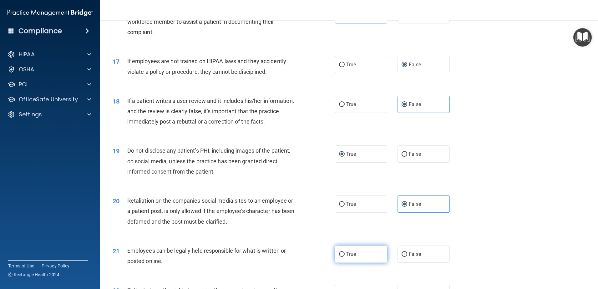
radio input "true"
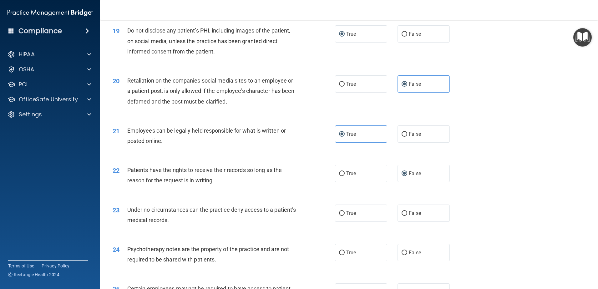
scroll to position [938, 0]
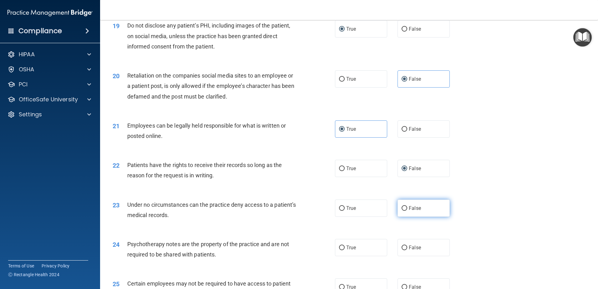
click at [418, 217] on label "False" at bounding box center [423, 208] width 52 height 17
click at [407, 211] on input "False" at bounding box center [405, 208] width 6 height 5
radio input "true"
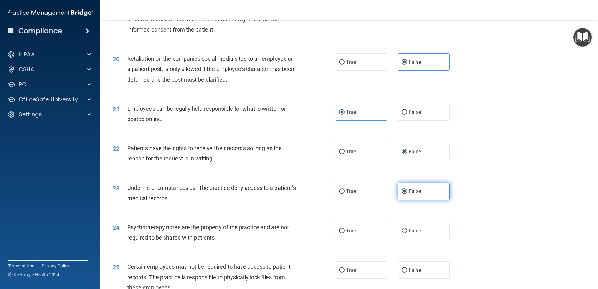
scroll to position [969, 0]
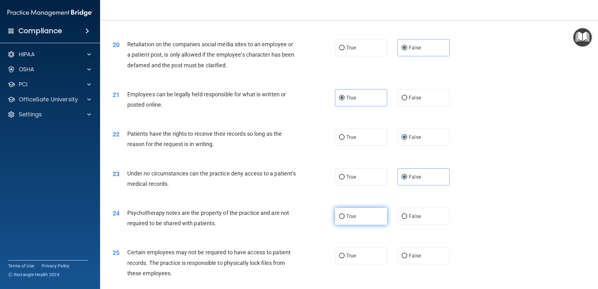
click at [355, 225] on label "True" at bounding box center [361, 216] width 52 height 17
click at [345, 219] on input "True" at bounding box center [342, 216] width 6 height 5
radio input "true"
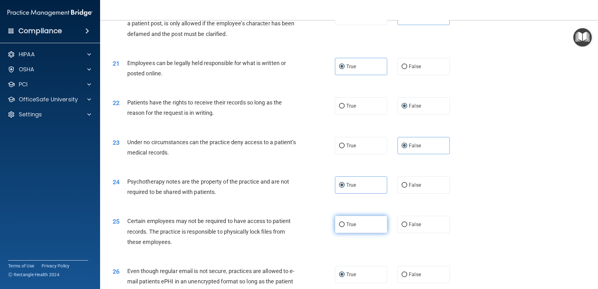
click at [352, 227] on span "True" at bounding box center [351, 224] width 10 height 6
click at [345, 227] on input "True" at bounding box center [342, 224] width 6 height 5
radio input "true"
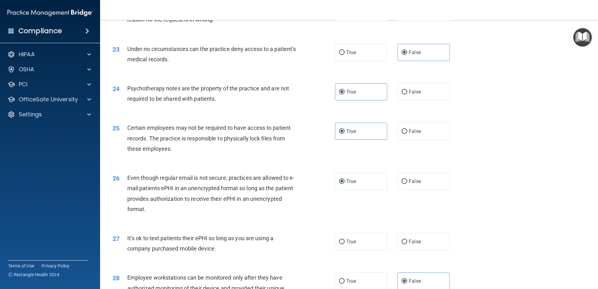
scroll to position [1095, 0]
click at [409, 244] on span "False" at bounding box center [415, 241] width 12 height 6
click at [406, 244] on input "False" at bounding box center [405, 241] width 6 height 5
radio input "true"
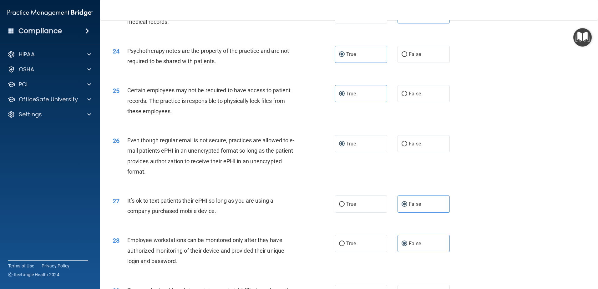
scroll to position [1220, 0]
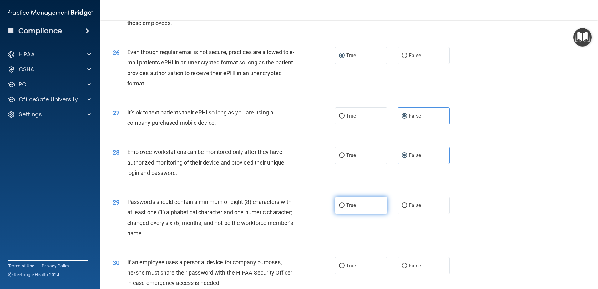
click at [349, 208] on span "True" at bounding box center [351, 205] width 10 height 6
click at [345, 208] on input "True" at bounding box center [342, 205] width 6 height 5
radio input "true"
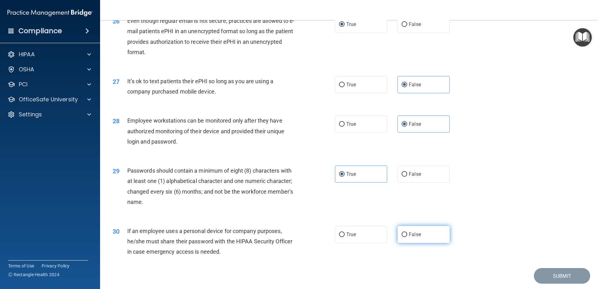
click at [404, 237] on input "False" at bounding box center [405, 234] width 6 height 5
radio input "true"
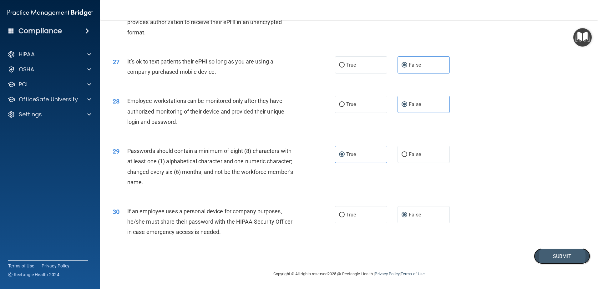
click at [551, 257] on button "Submit" at bounding box center [562, 256] width 56 height 16
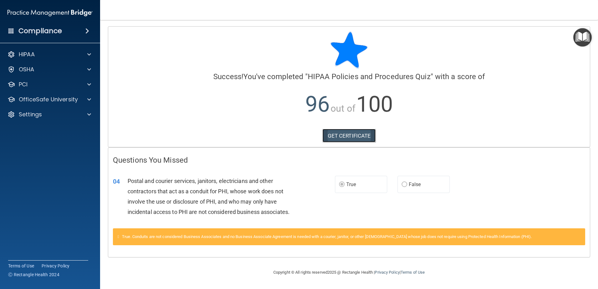
click at [354, 136] on link "GET CERTIFICATE" at bounding box center [348, 136] width 53 height 14
drag, startPoint x: 39, startPoint y: 99, endPoint x: 43, endPoint y: 99, distance: 3.8
click at [39, 99] on p "OfficeSafe University" at bounding box center [48, 100] width 59 height 8
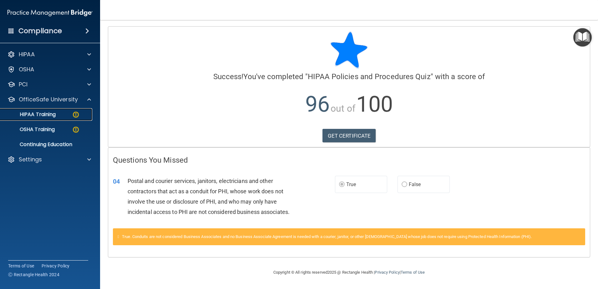
drag, startPoint x: 74, startPoint y: 114, endPoint x: 101, endPoint y: 114, distance: 27.2
click at [74, 115] on img at bounding box center [76, 115] width 8 height 8
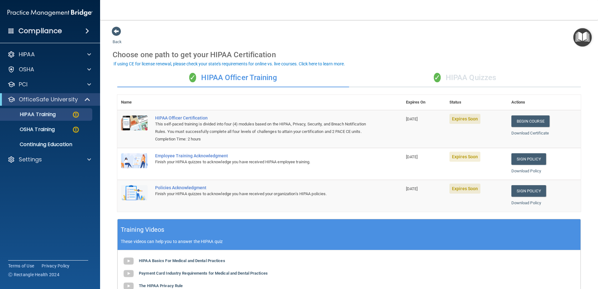
click at [457, 77] on div "✓ HIPAA Quizzes" at bounding box center [465, 77] width 232 height 19
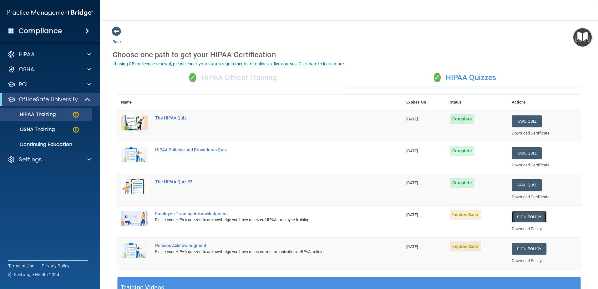
click at [529, 217] on link "Sign Policy" at bounding box center [529, 217] width 35 height 12
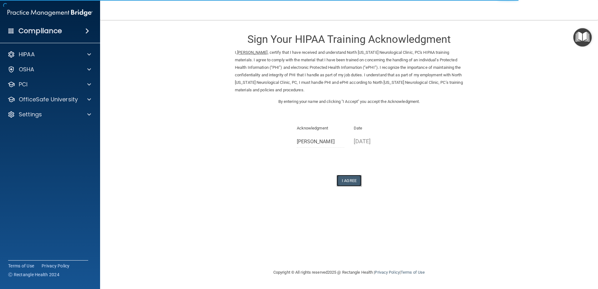
click at [351, 182] on button "I Agree" at bounding box center [348, 181] width 25 height 12
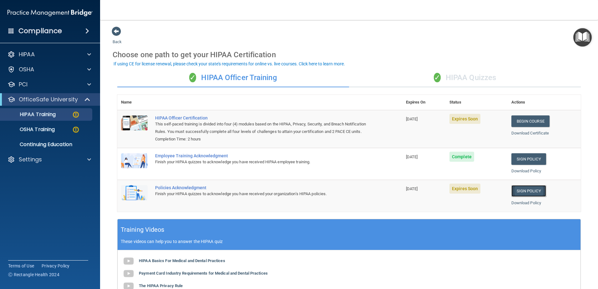
click at [518, 197] on link "Sign Policy" at bounding box center [528, 191] width 35 height 12
click at [463, 78] on div "✓ HIPAA Quizzes" at bounding box center [465, 77] width 232 height 19
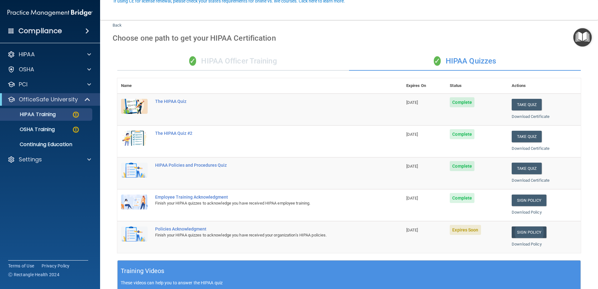
scroll to position [94, 0]
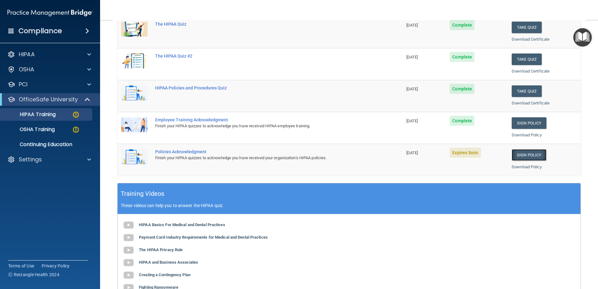
click at [518, 156] on link "Sign Policy" at bounding box center [529, 155] width 35 height 12
click at [520, 152] on link "Sign Policy" at bounding box center [529, 155] width 35 height 12
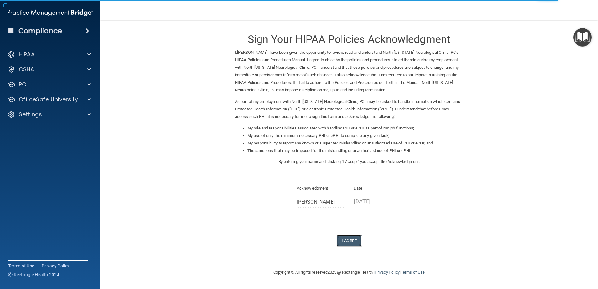
click at [353, 241] on button "I Agree" at bounding box center [348, 241] width 25 height 12
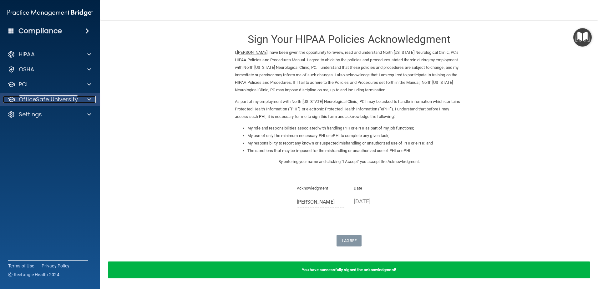
drag, startPoint x: 55, startPoint y: 98, endPoint x: 63, endPoint y: 99, distance: 7.7
click at [56, 99] on p "OfficeSafe University" at bounding box center [48, 100] width 59 height 8
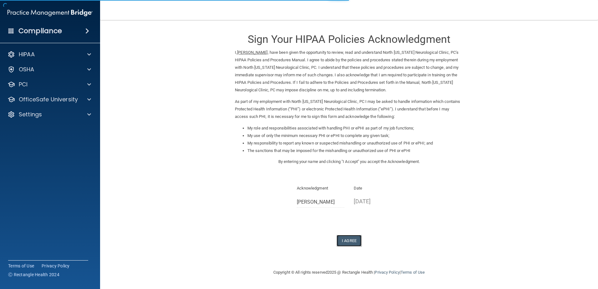
click at [348, 236] on button "I Agree" at bounding box center [348, 241] width 25 height 12
click at [351, 244] on button "I Agree" at bounding box center [348, 241] width 25 height 12
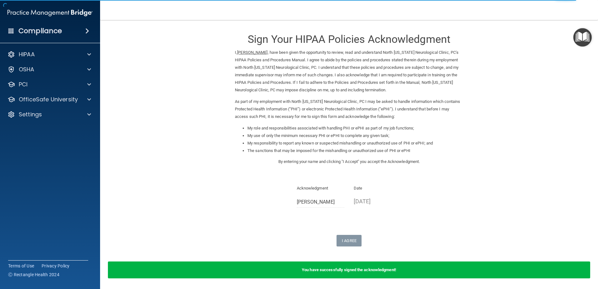
scroll to position [22, 0]
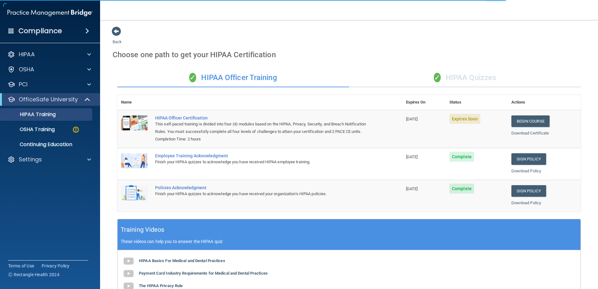
click at [459, 73] on div "✓ HIPAA Quizzes" at bounding box center [465, 77] width 232 height 19
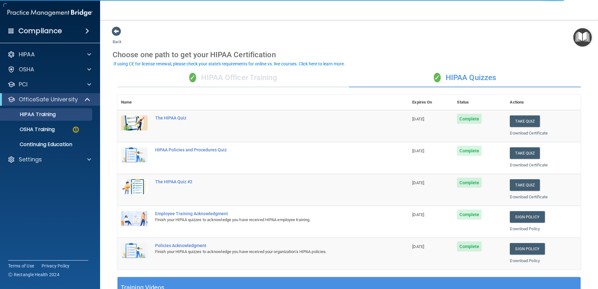
click at [227, 78] on div "✓ HIPAA Officer Training" at bounding box center [233, 77] width 232 height 19
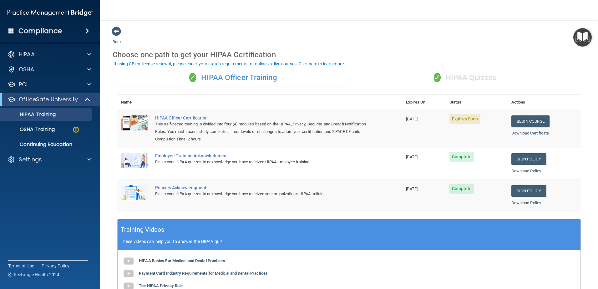
click at [484, 72] on div "✓ HIPAA Quizzes" at bounding box center [465, 77] width 232 height 19
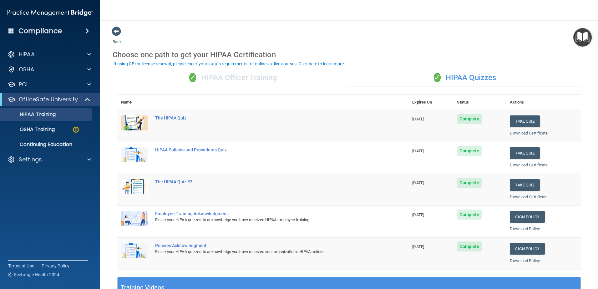
click at [229, 84] on div "✓ HIPAA Officer Training" at bounding box center [233, 77] width 232 height 19
